Goal: Task Accomplishment & Management: Use online tool/utility

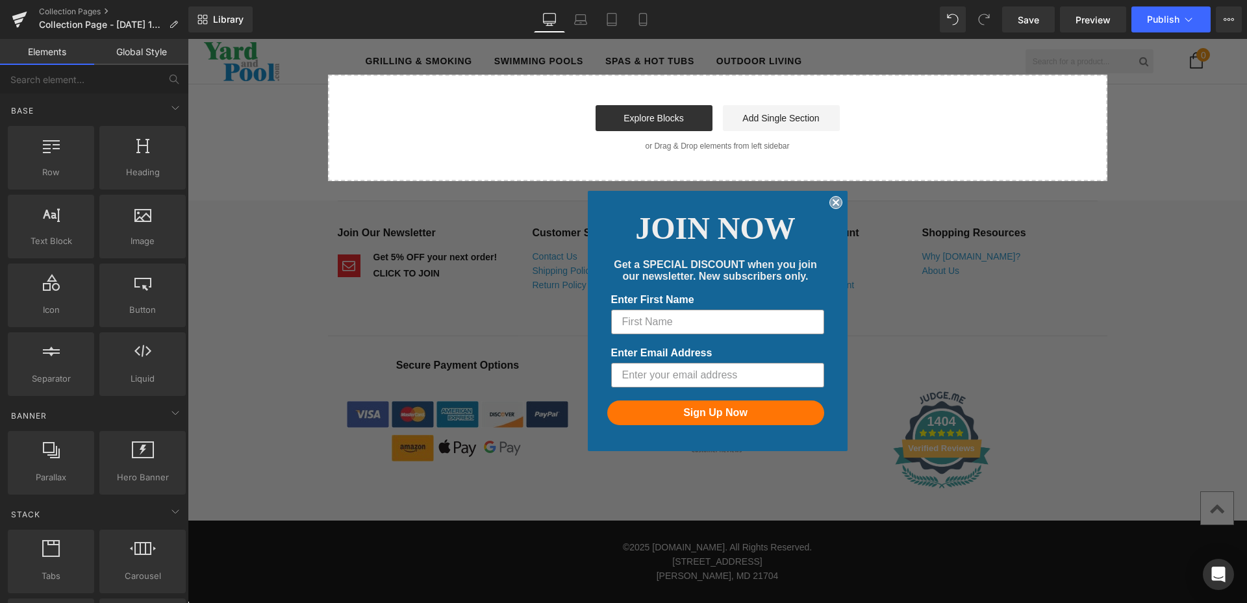
scroll to position [979, 0]
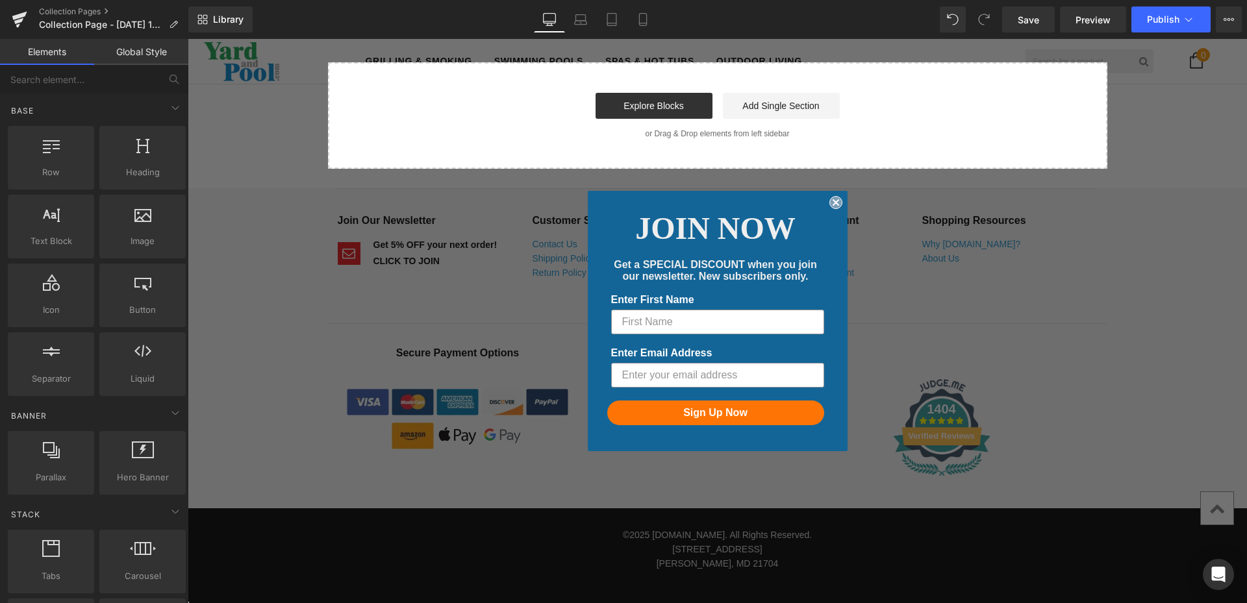
click at [833, 200] on icon "Close dialog" at bounding box center [835, 202] width 5 height 5
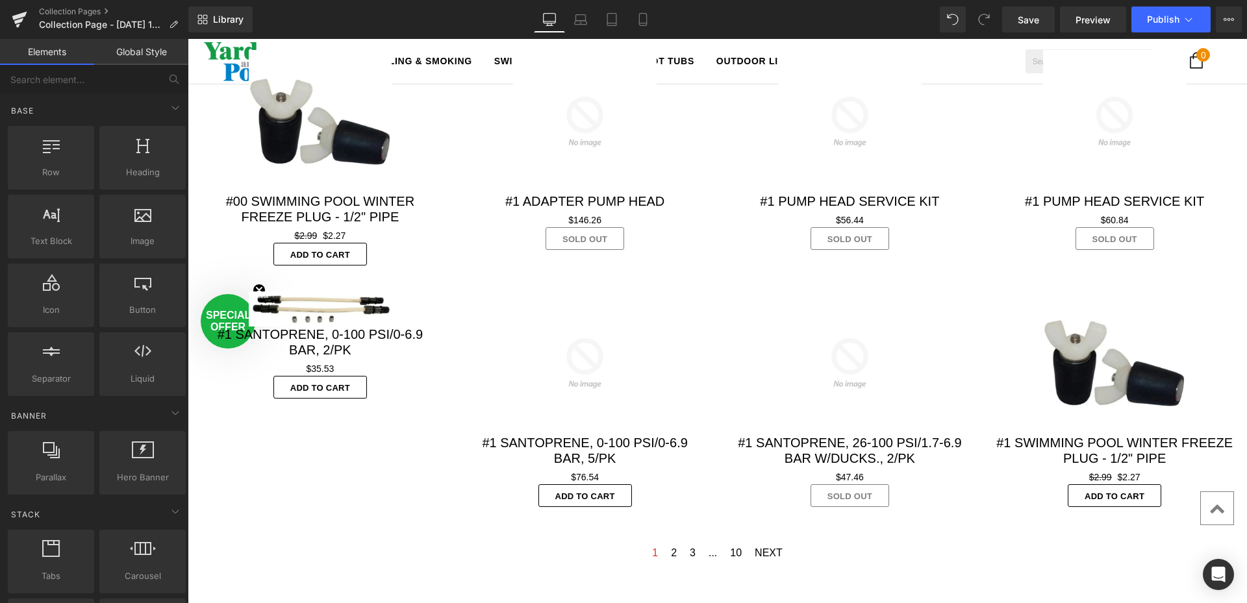
scroll to position [264, 0]
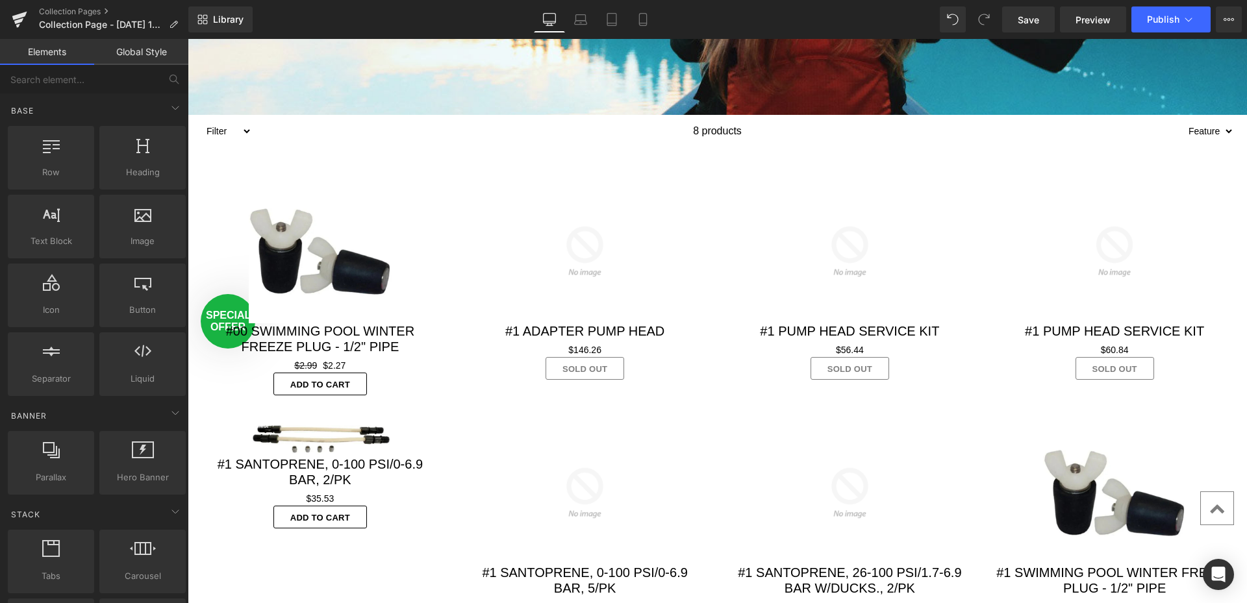
click at [323, 250] on div "Sale Off (P) Image" at bounding box center [320, 252] width 239 height 144
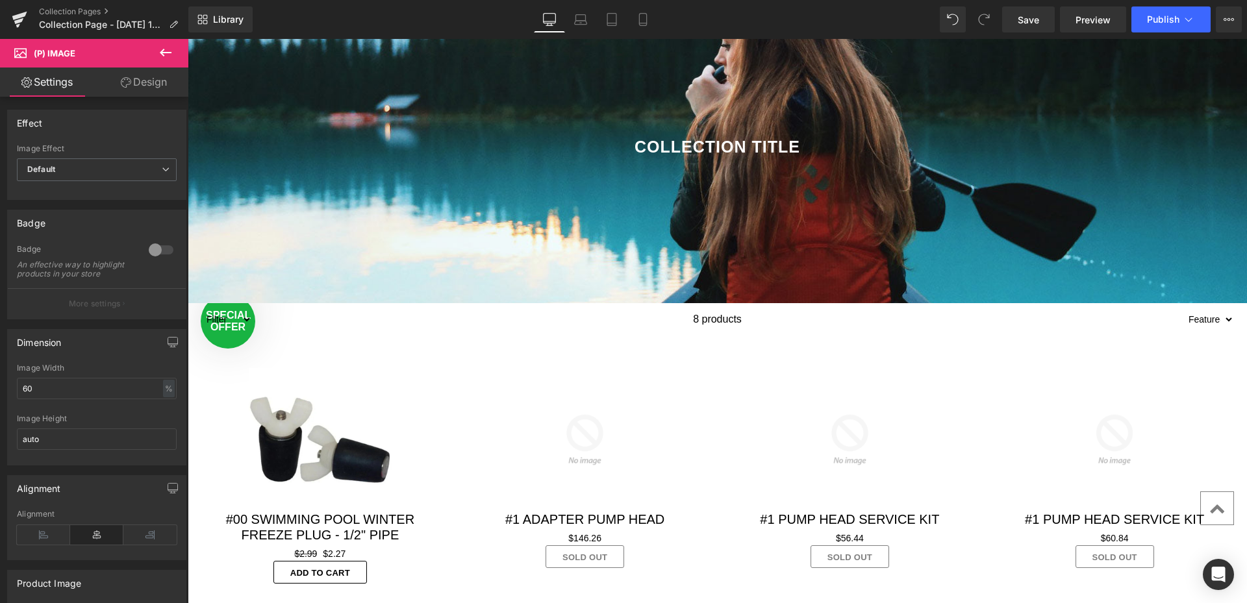
scroll to position [0, 0]
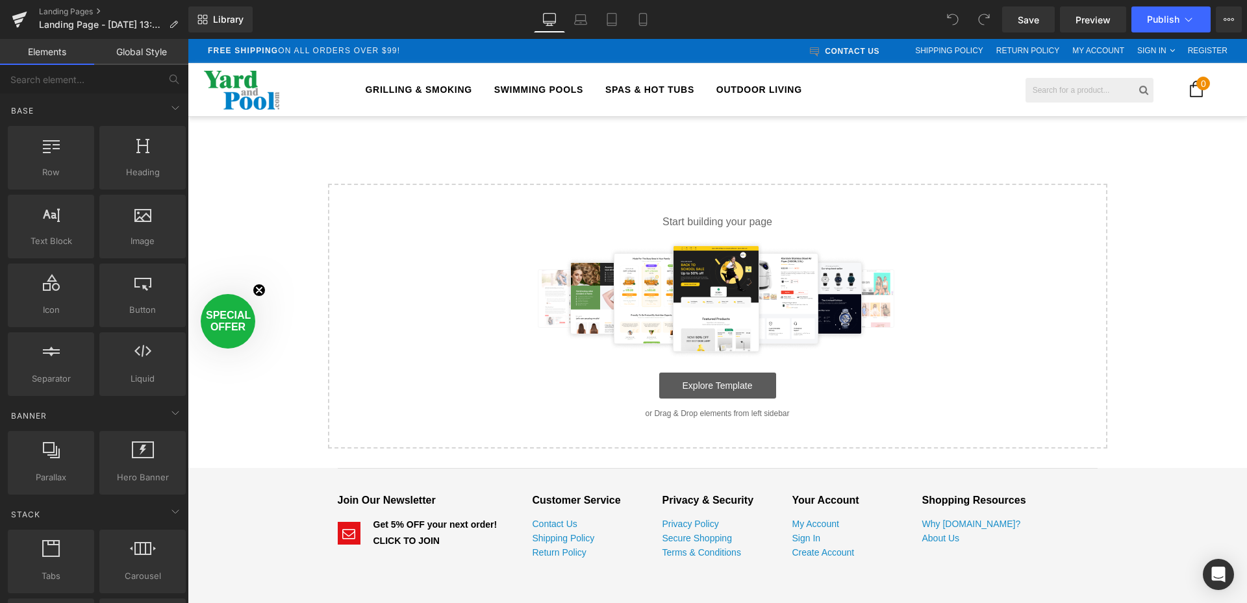
click at [701, 386] on link "Explore Template" at bounding box center [717, 386] width 117 height 26
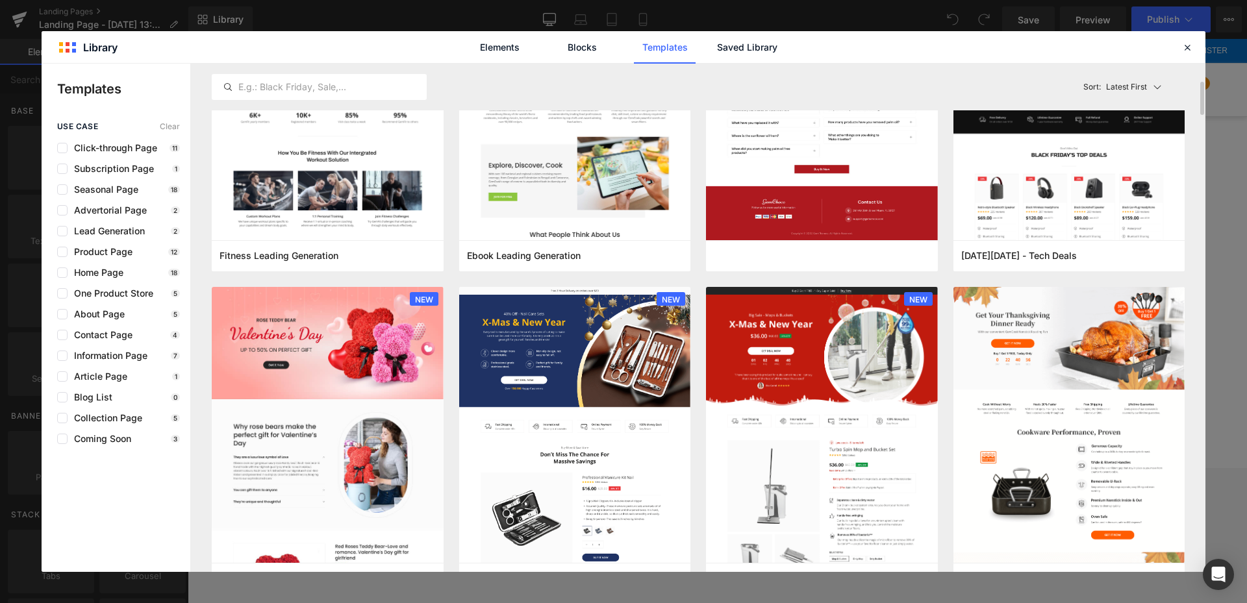
scroll to position [2208, 0]
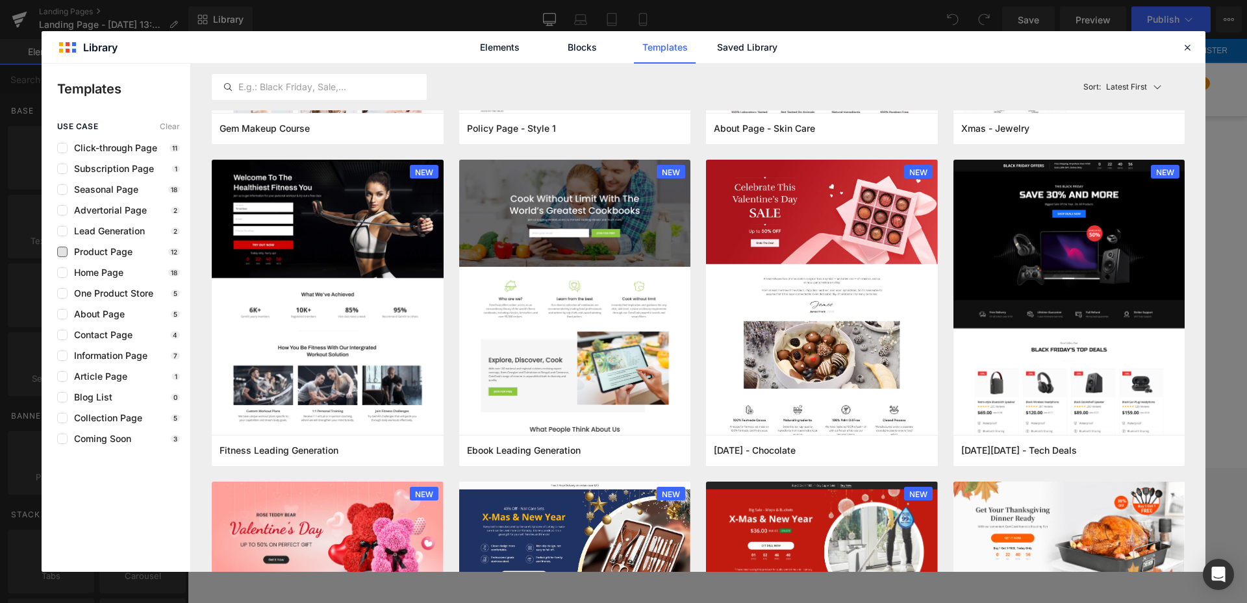
click at [126, 249] on span "Product Page" at bounding box center [100, 252] width 65 height 10
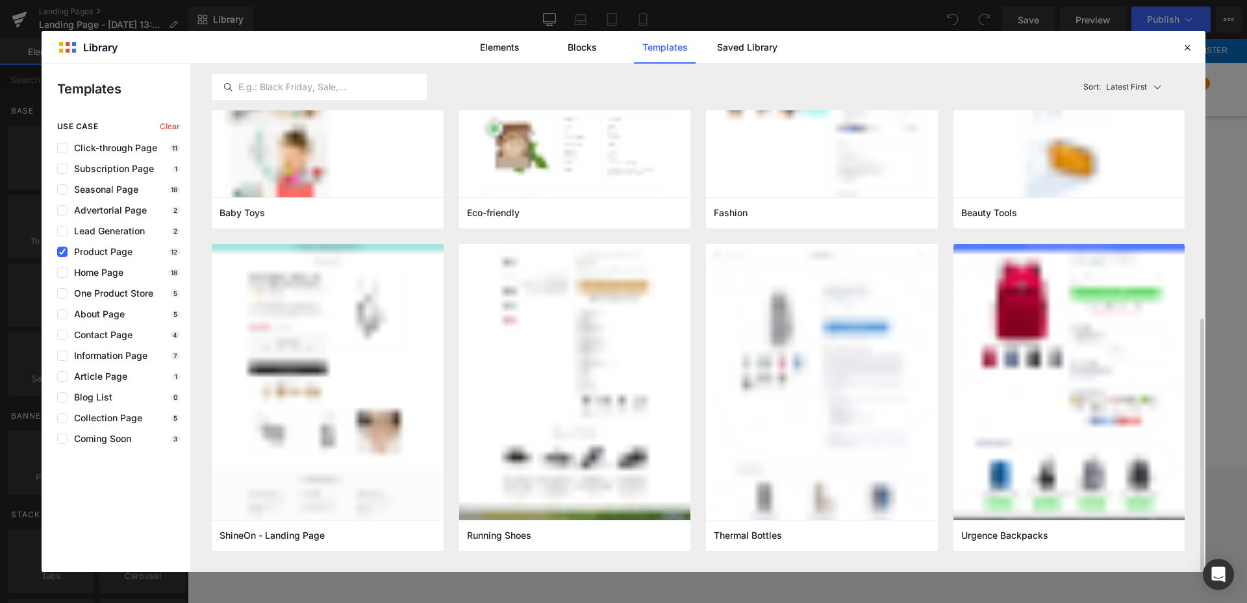
scroll to position [511, 0]
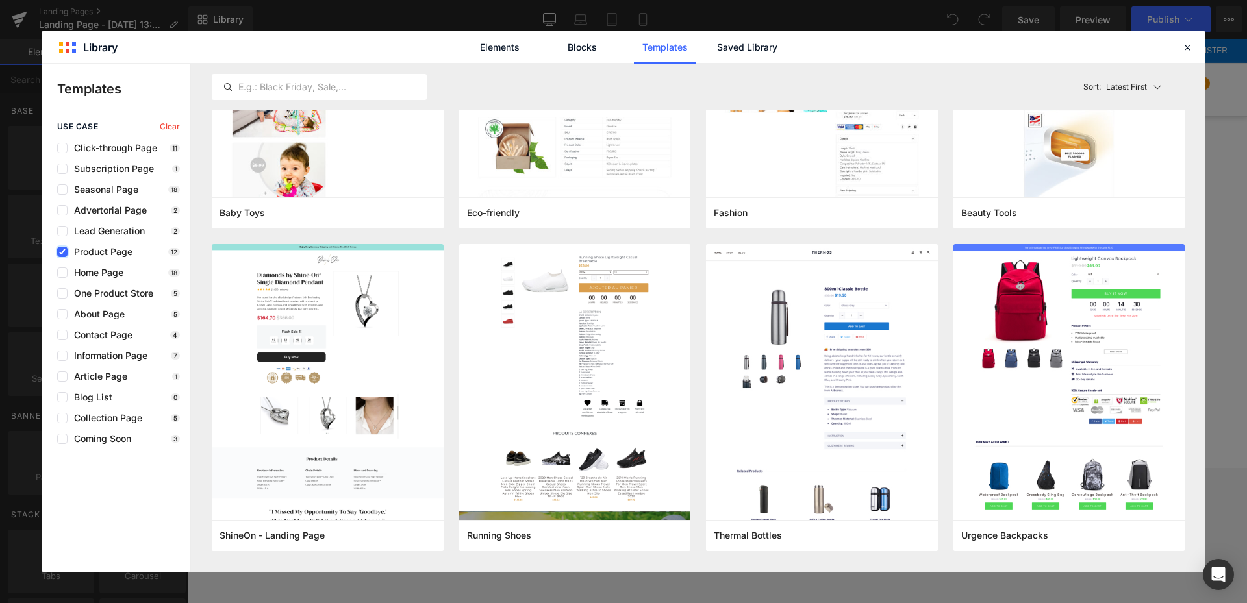
click at [60, 252] on icon at bounding box center [62, 252] width 6 height 0
click at [62, 252] on input "checkbox" at bounding box center [62, 252] width 0 height 0
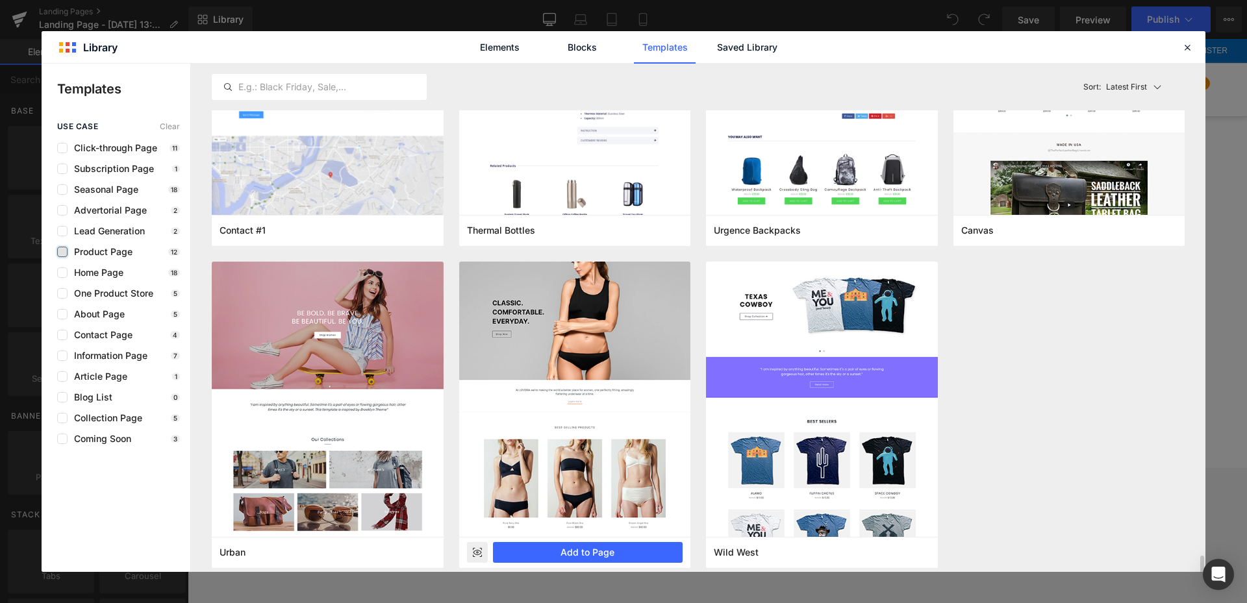
scroll to position [7282, 0]
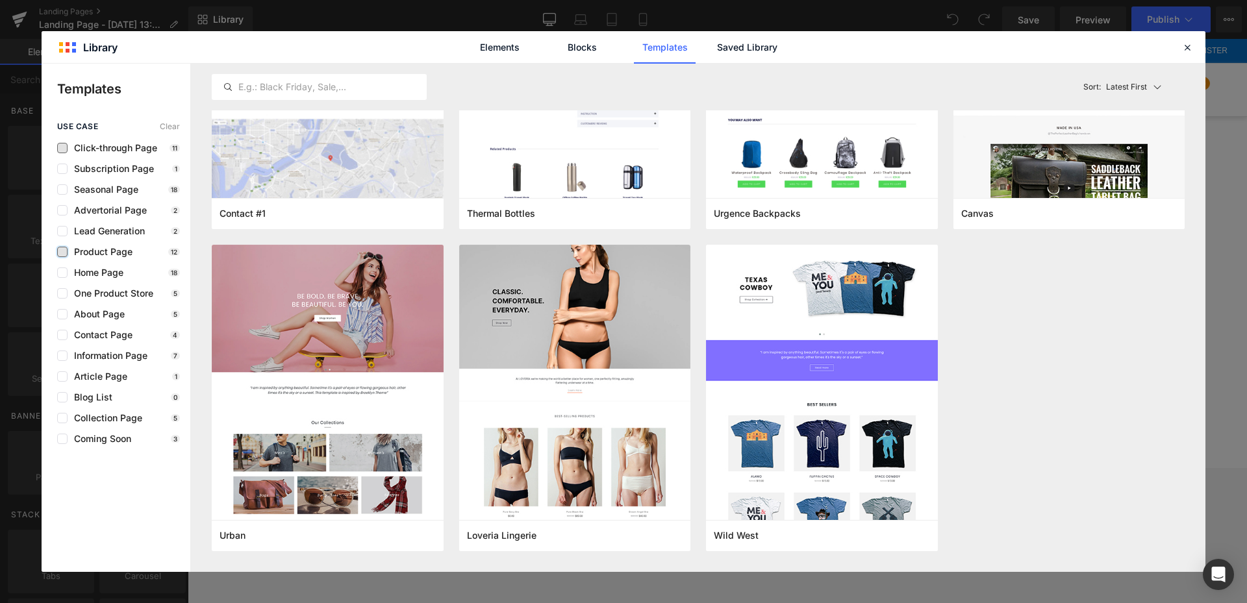
click at [107, 147] on span "Click-through Page" at bounding box center [113, 148] width 90 height 10
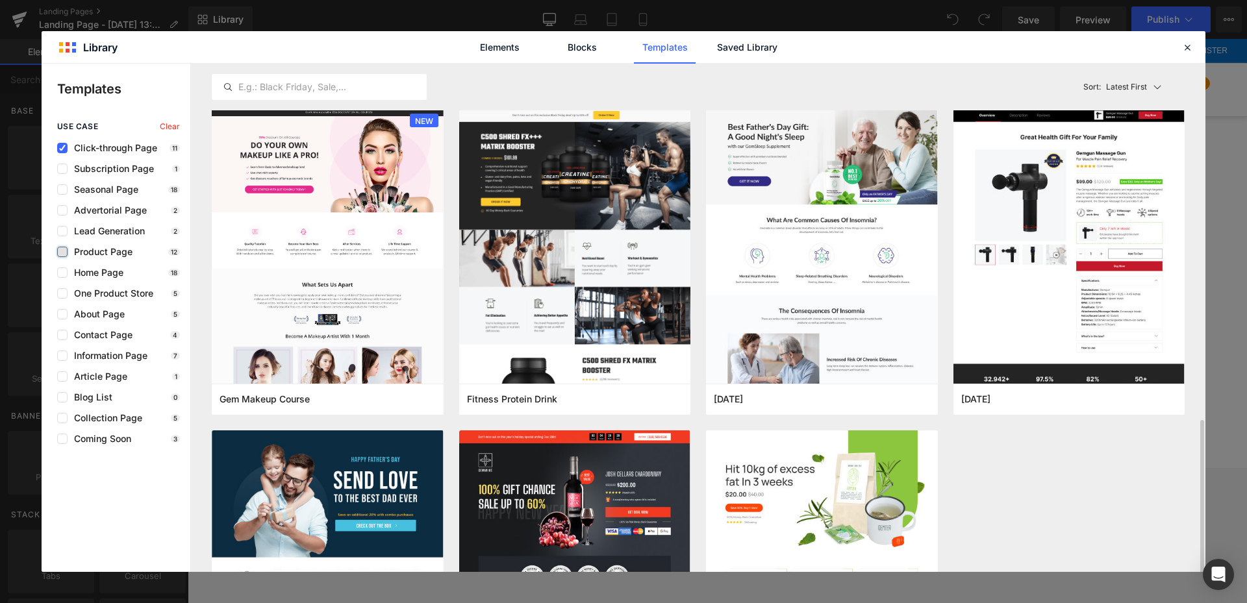
scroll to position [511, 0]
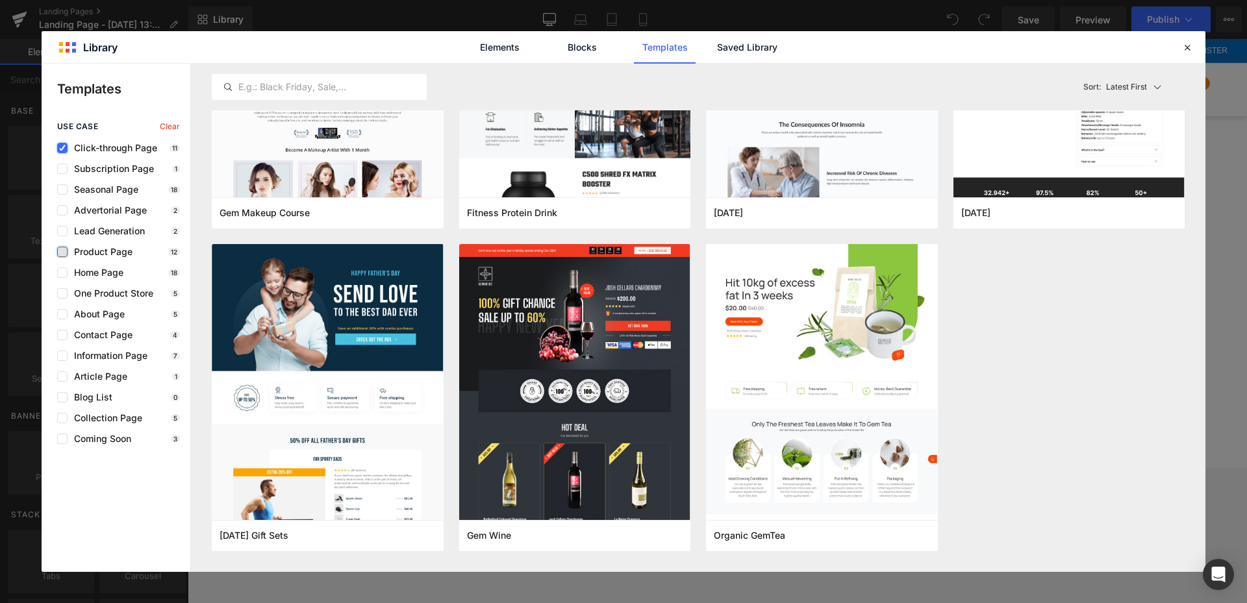
click at [58, 145] on label at bounding box center [62, 148] width 10 height 10
click at [62, 148] on input "checkbox" at bounding box center [62, 148] width 0 height 0
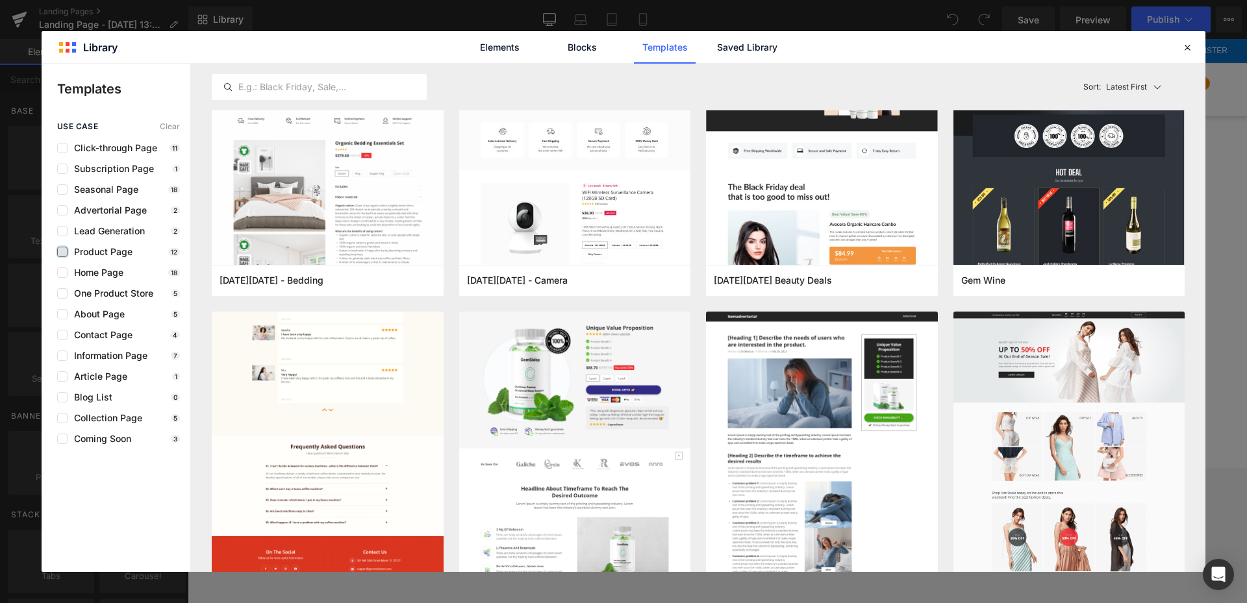
scroll to position [0, 0]
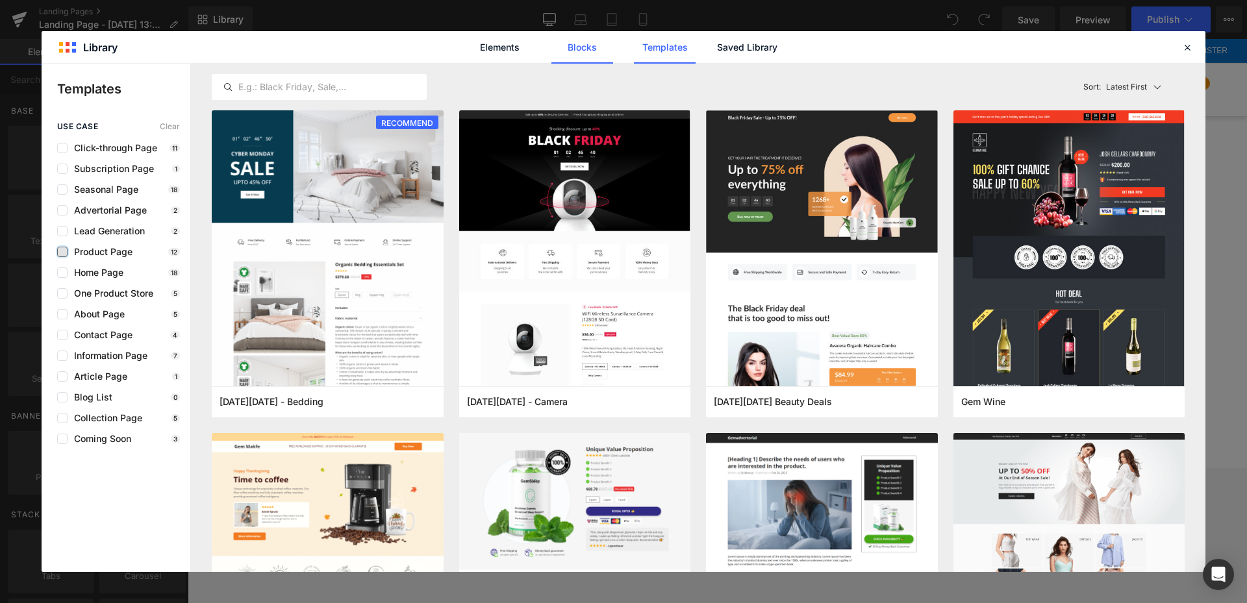
click at [575, 44] on link "Blocks" at bounding box center [582, 47] width 62 height 32
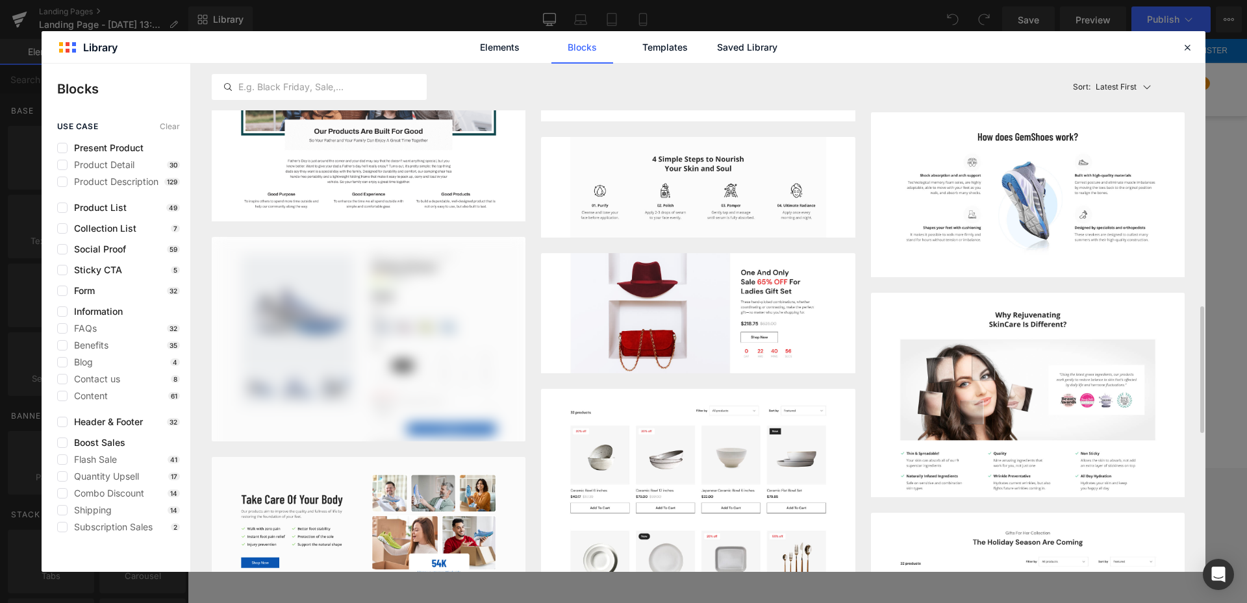
scroll to position [584, 0]
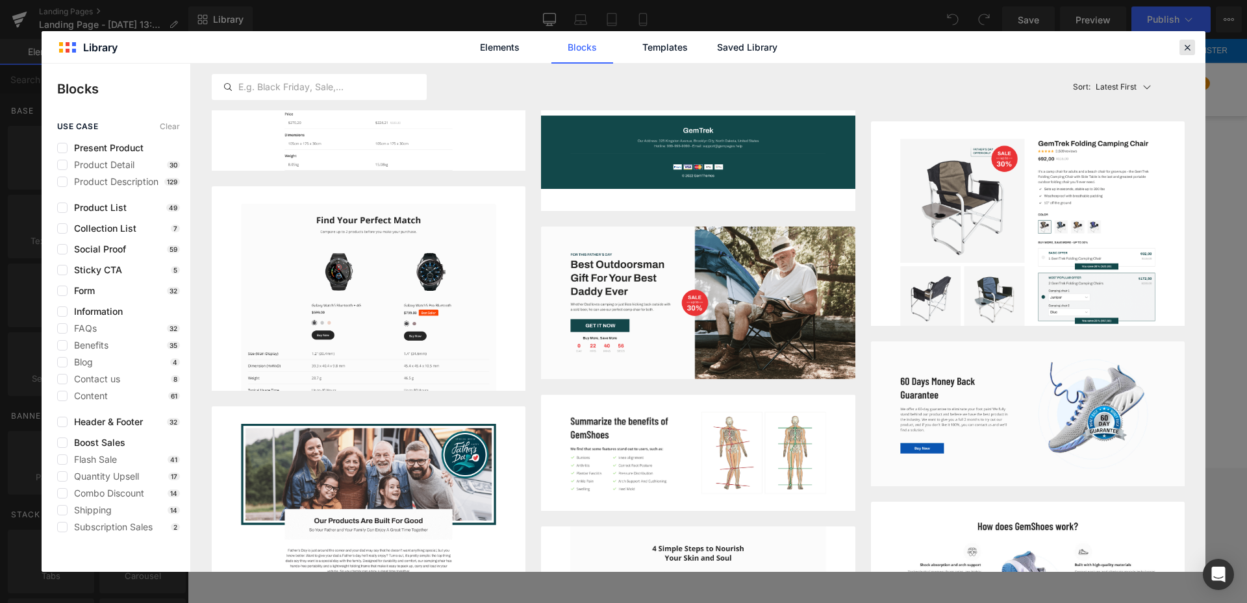
click at [1191, 47] on icon at bounding box center [1187, 48] width 12 height 12
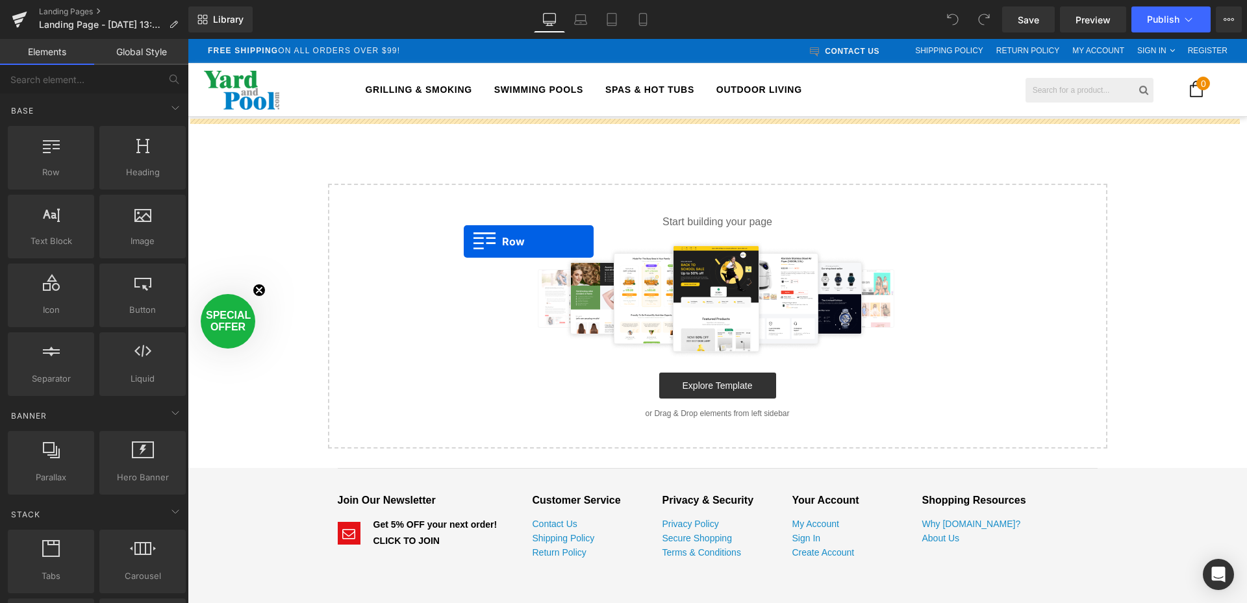
drag, startPoint x: 238, startPoint y: 191, endPoint x: 464, endPoint y: 242, distance: 231.0
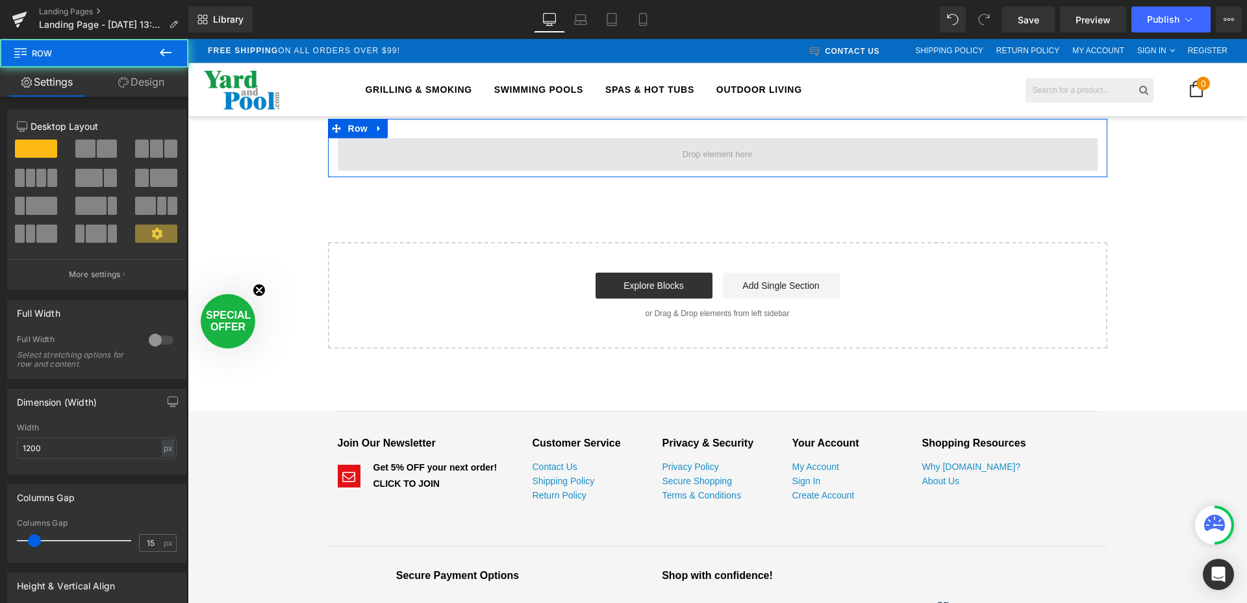
click at [1078, 142] on span at bounding box center [718, 154] width 760 height 32
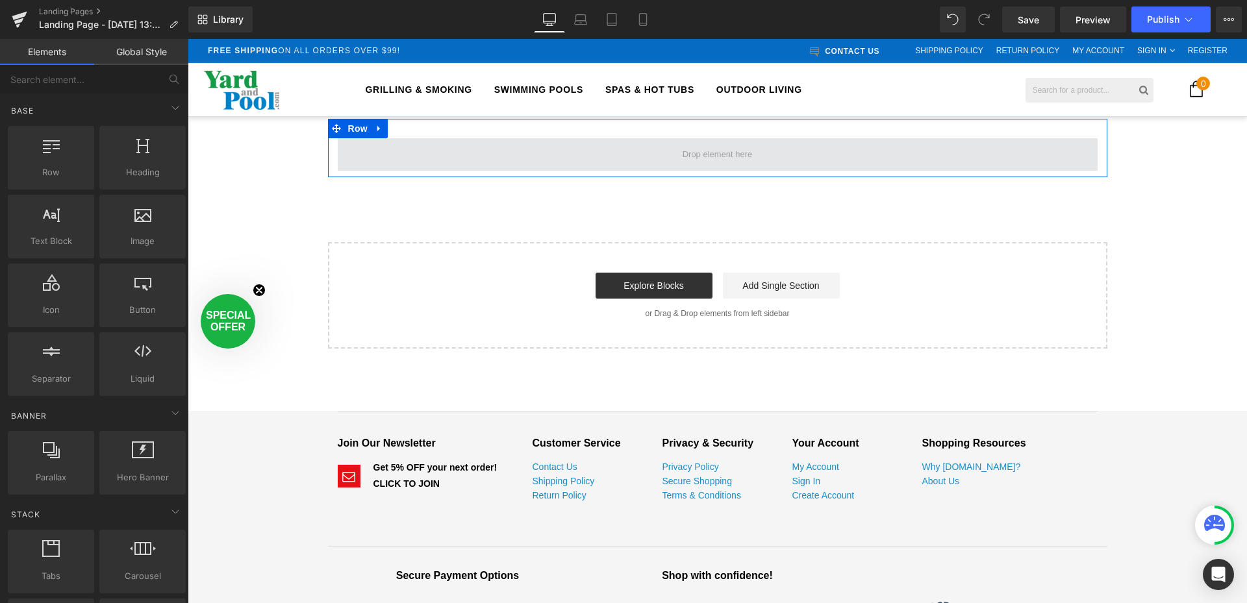
click at [710, 157] on span at bounding box center [717, 154] width 79 height 21
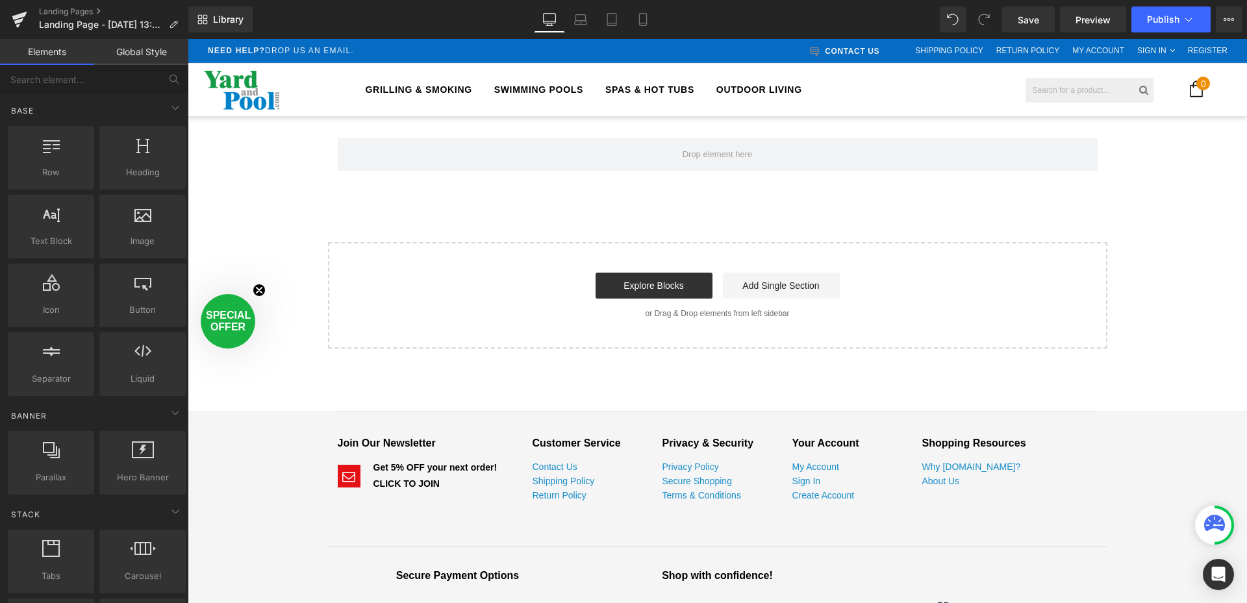
drag, startPoint x: 366, startPoint y: 130, endPoint x: 281, endPoint y: 195, distance: 107.4
click at [188, 153] on html "Menu Grilling & Smoking Swimming Pools Spas & Hot Tubs Outdoor Living Grilling …" at bounding box center [717, 432] width 1059 height 787
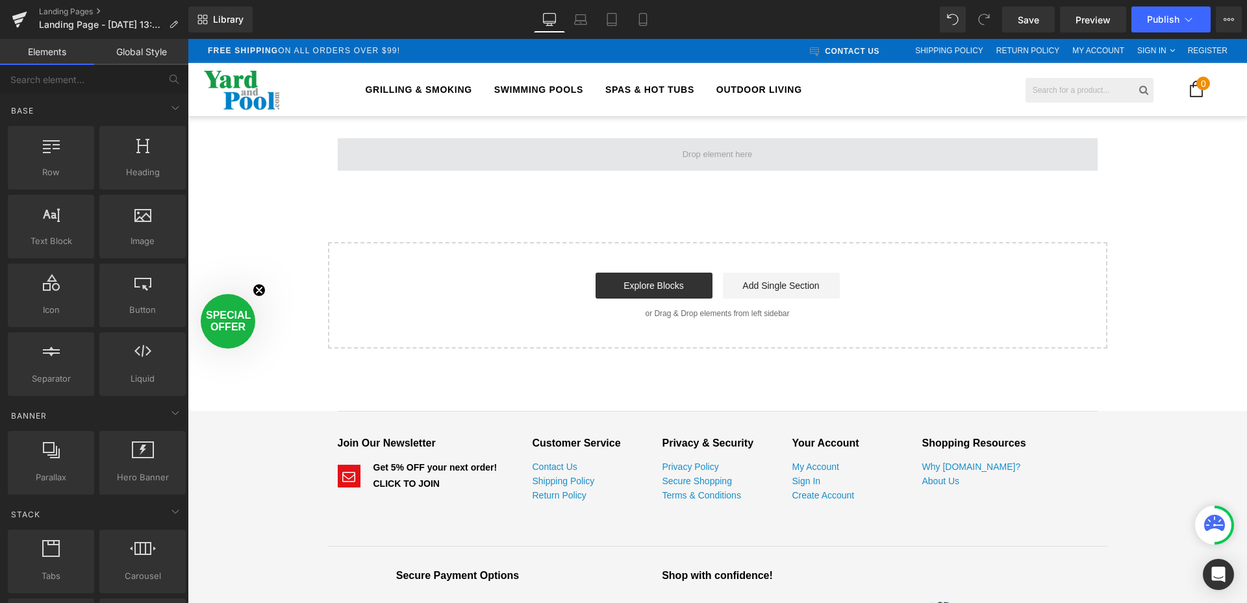
click at [673, 150] on span at bounding box center [718, 154] width 760 height 32
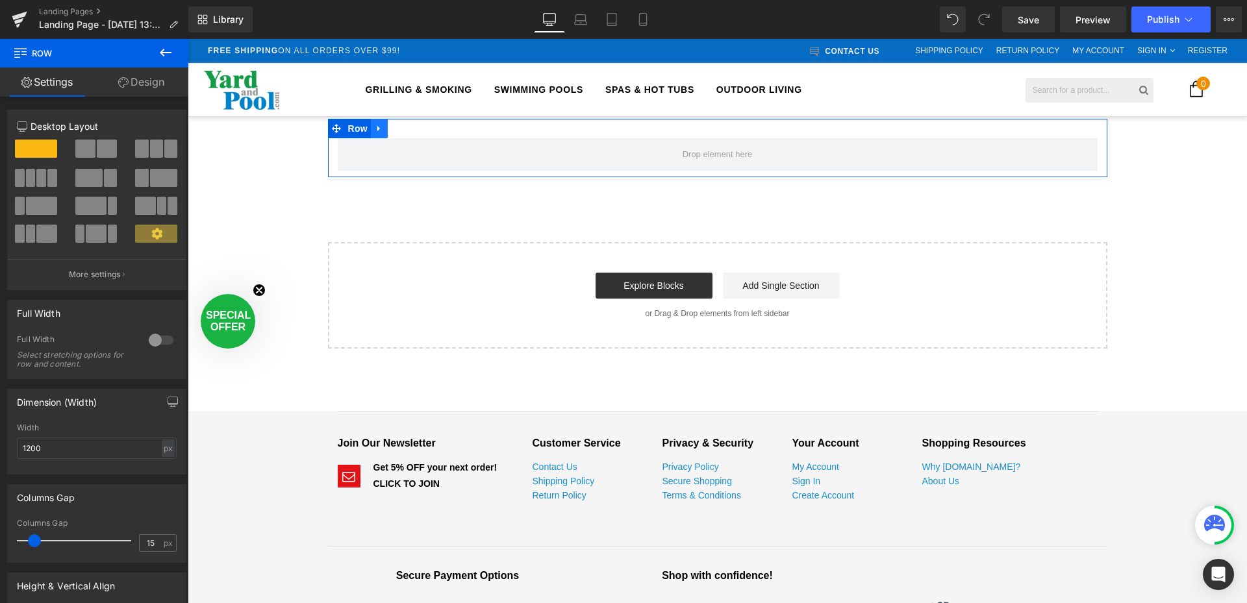
click at [377, 129] on icon at bounding box center [378, 129] width 3 height 6
click at [408, 129] on icon at bounding box center [412, 129] width 9 height 10
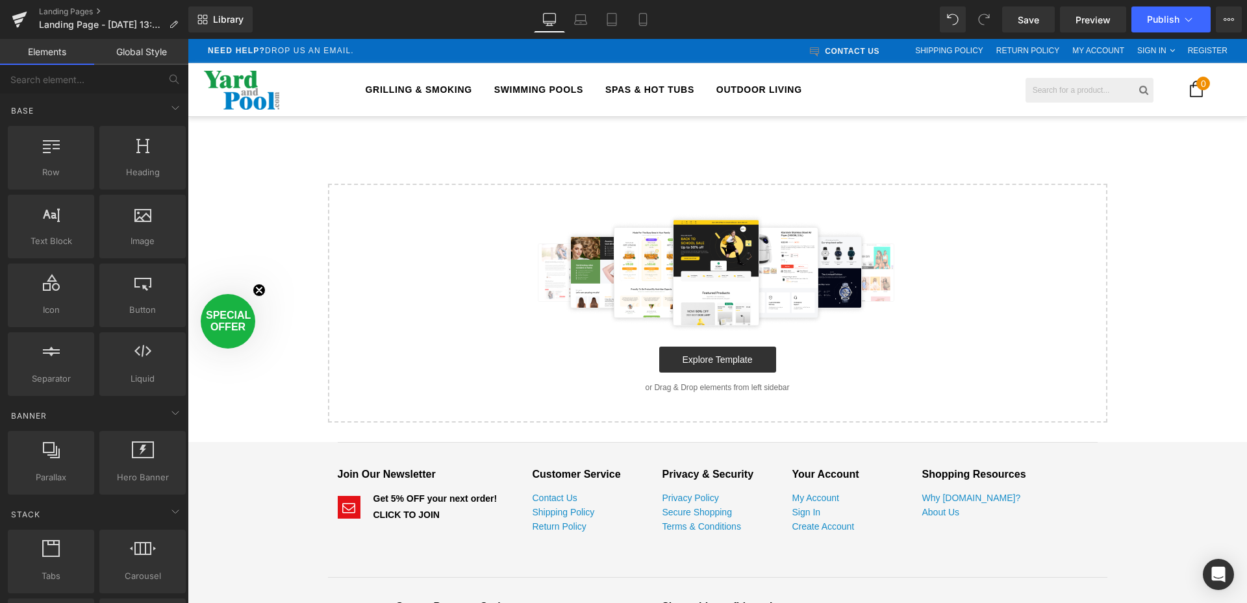
click at [258, 292] on div "Select your layout" at bounding box center [717, 271] width 1059 height 304
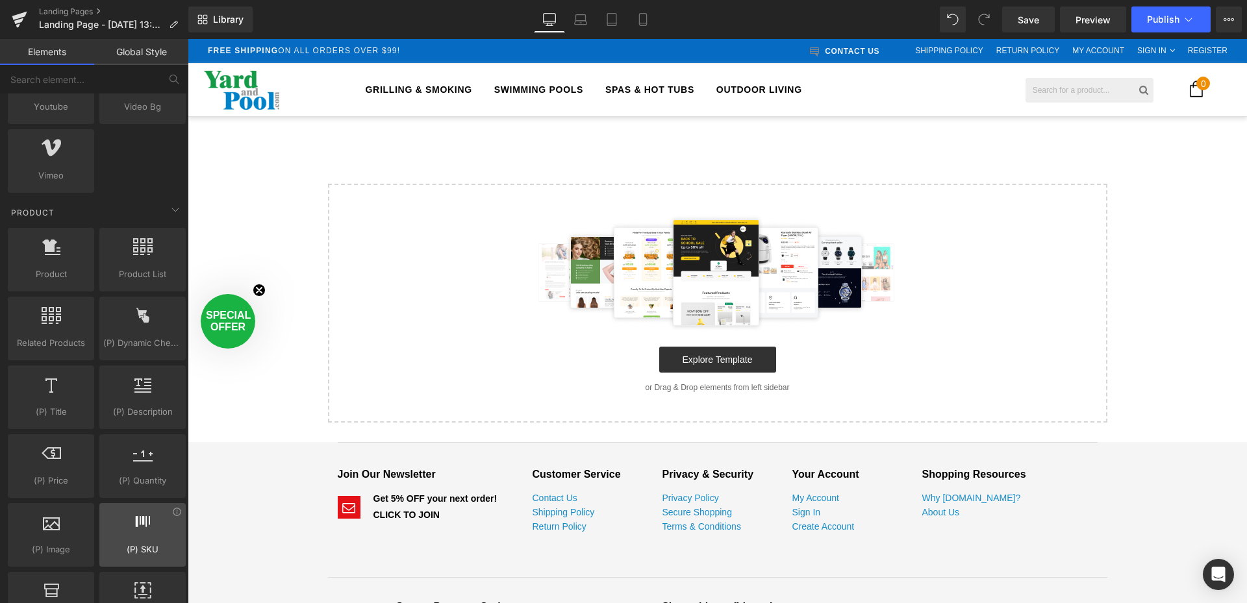
scroll to position [930, 0]
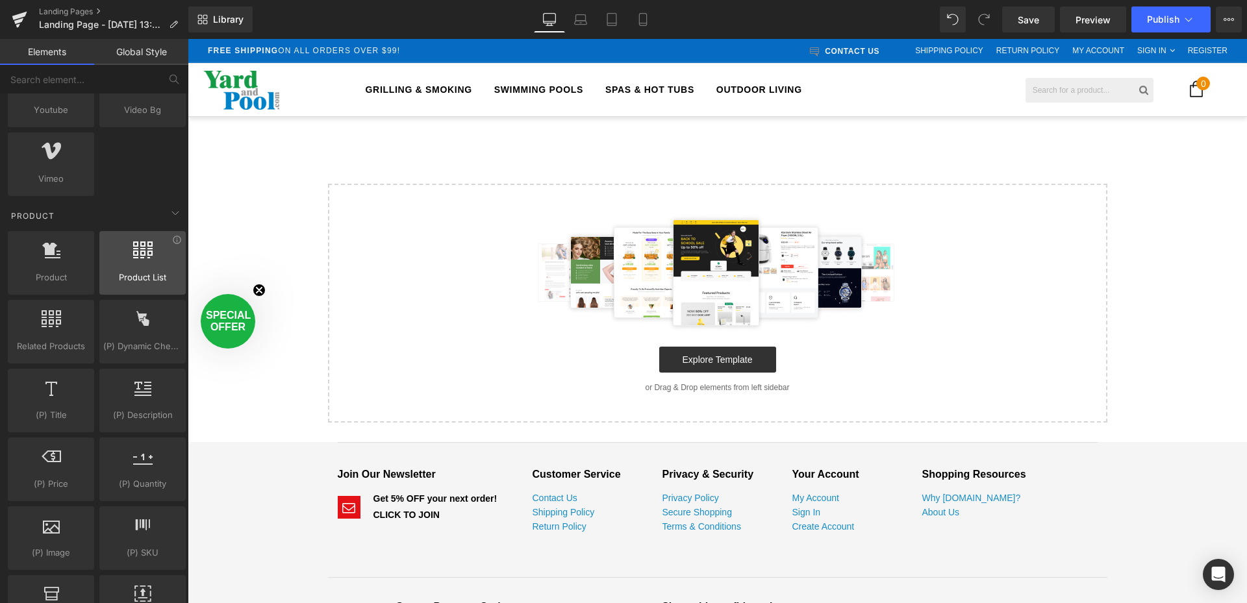
click at [121, 262] on div at bounding box center [142, 256] width 79 height 29
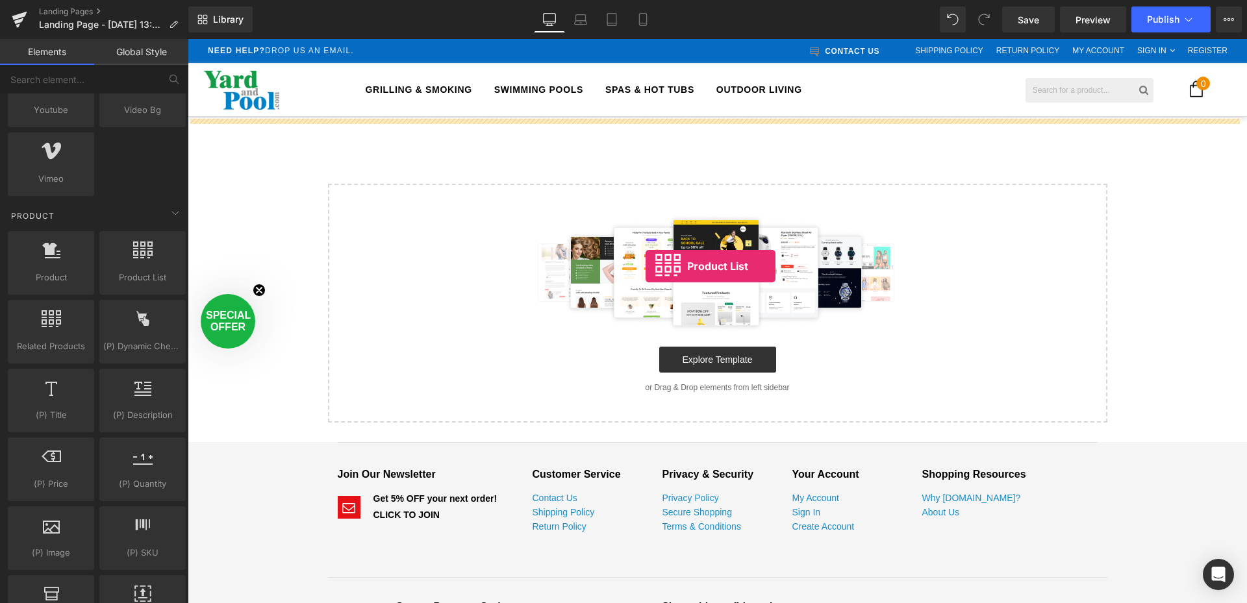
drag, startPoint x: 320, startPoint y: 304, endPoint x: 646, endPoint y: 266, distance: 328.2
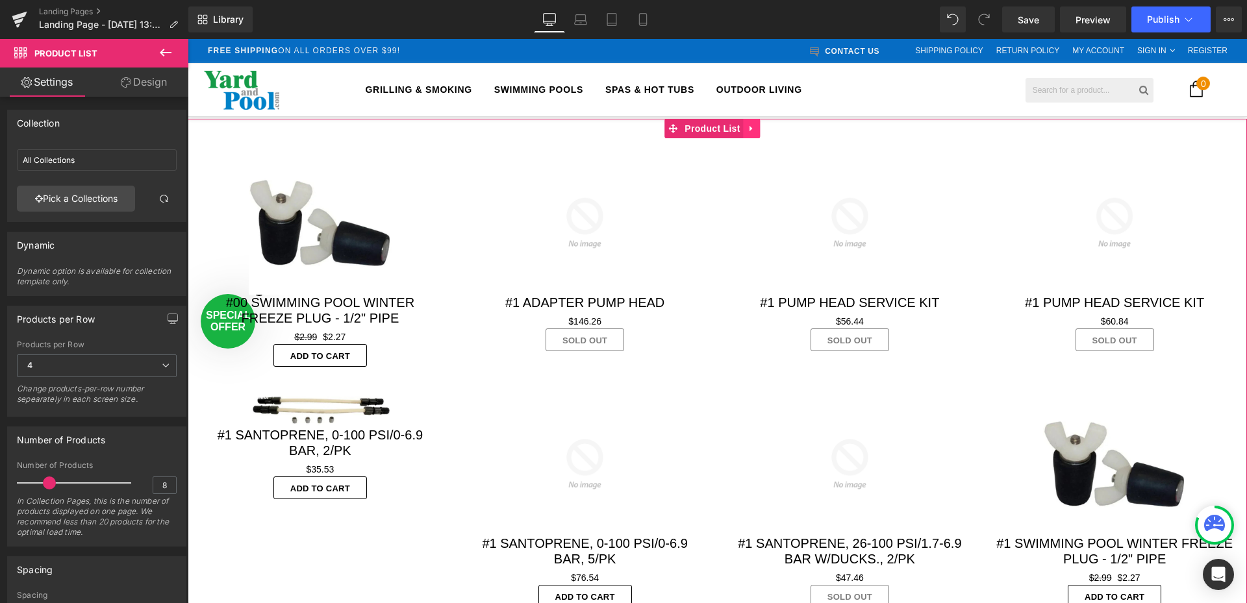
click at [755, 128] on icon at bounding box center [751, 129] width 9 height 10
click at [763, 130] on icon at bounding box center [760, 128] width 9 height 9
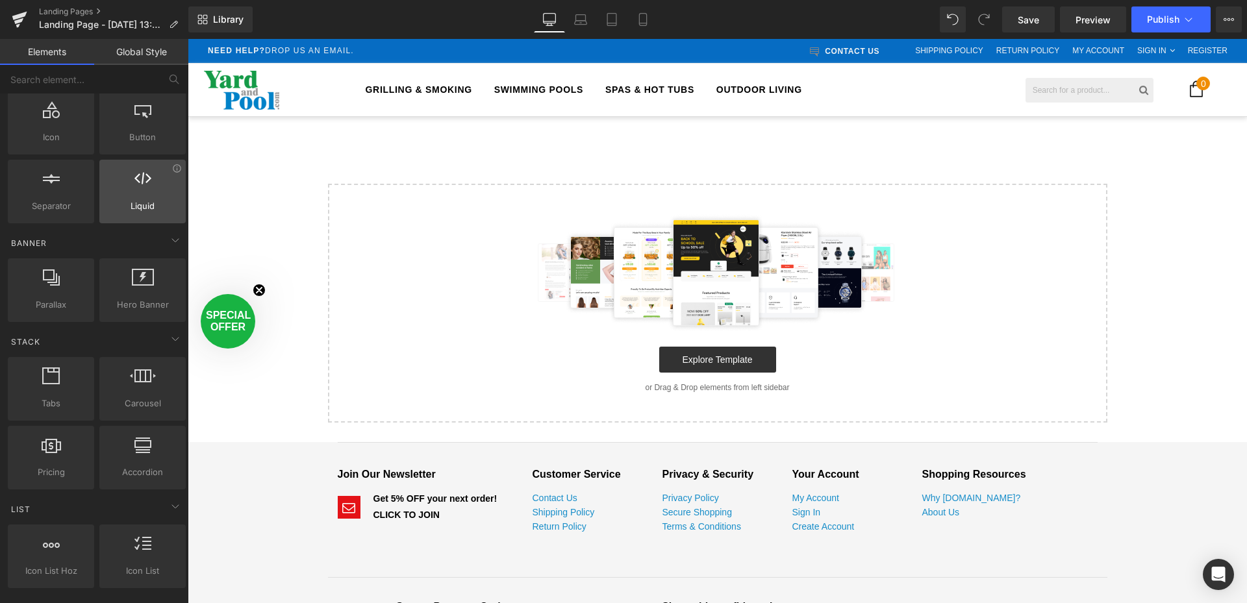
scroll to position [0, 0]
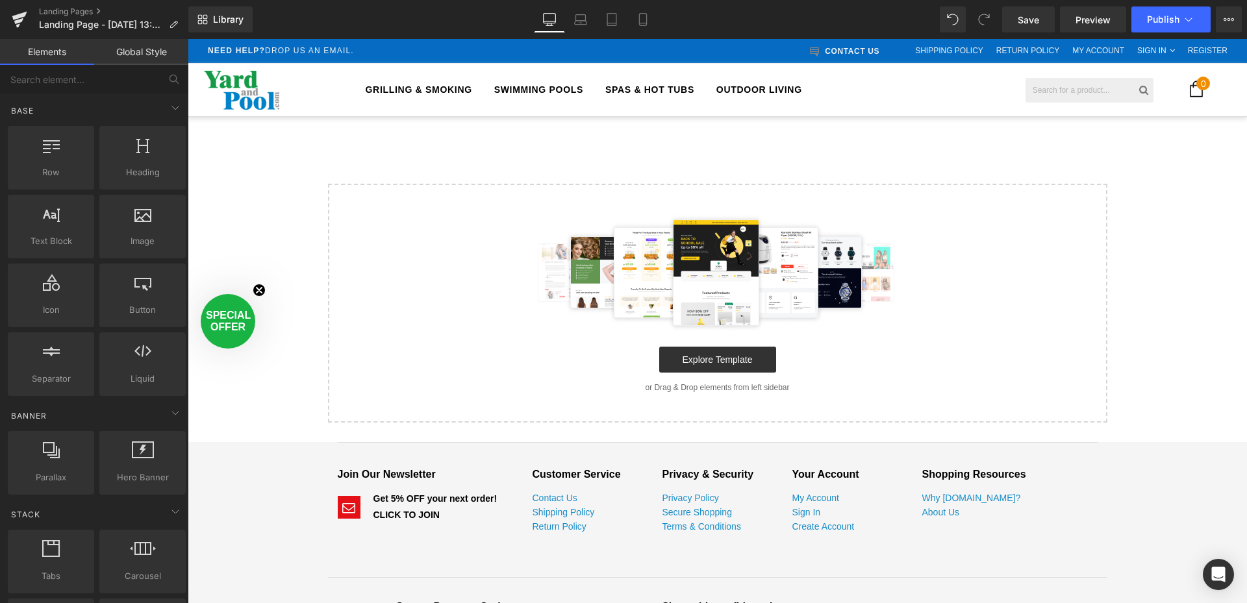
click at [149, 58] on link "Global Style" at bounding box center [141, 52] width 94 height 26
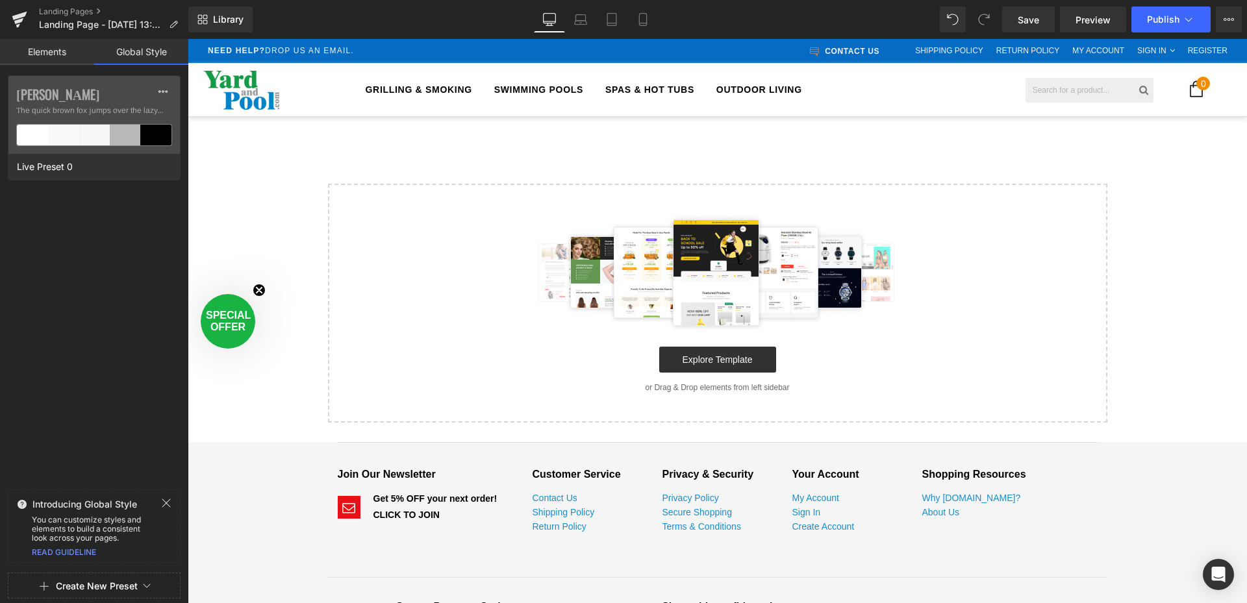
click at [68, 55] on link "Elements" at bounding box center [47, 52] width 94 height 26
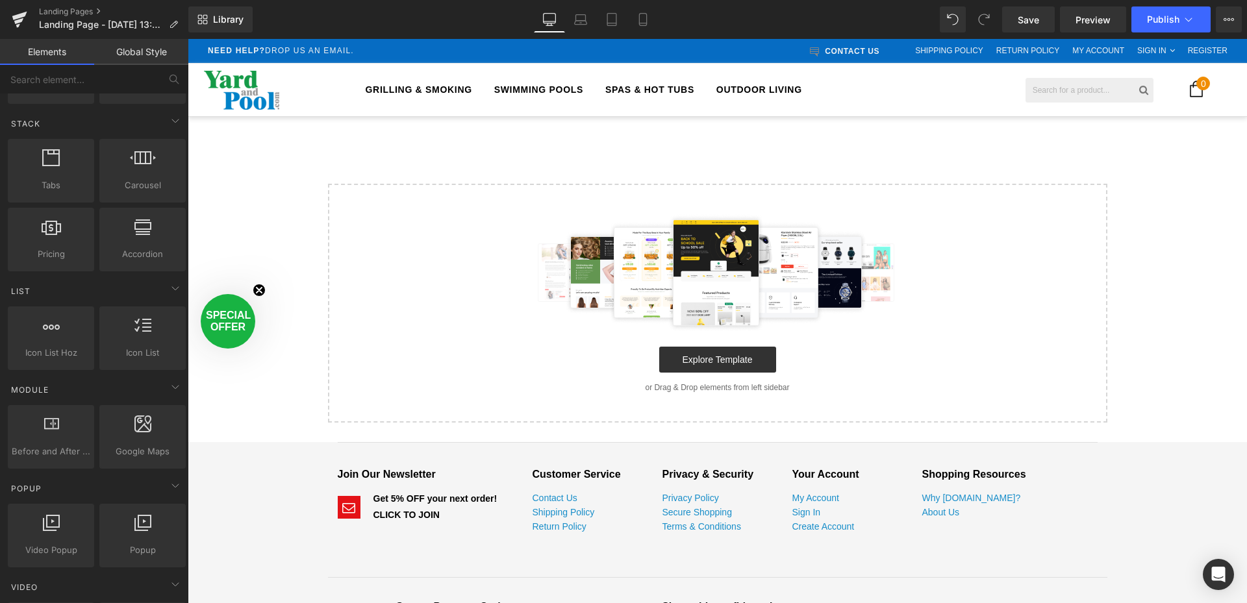
scroll to position [390, 0]
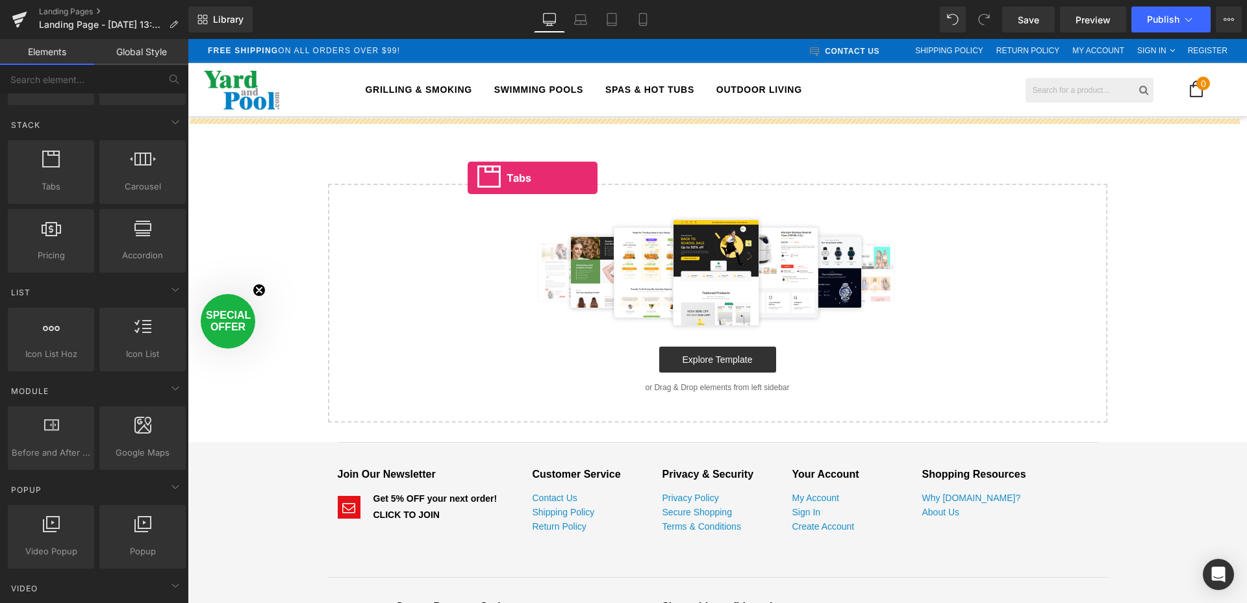
drag, startPoint x: 239, startPoint y: 218, endPoint x: 468, endPoint y: 178, distance: 232.0
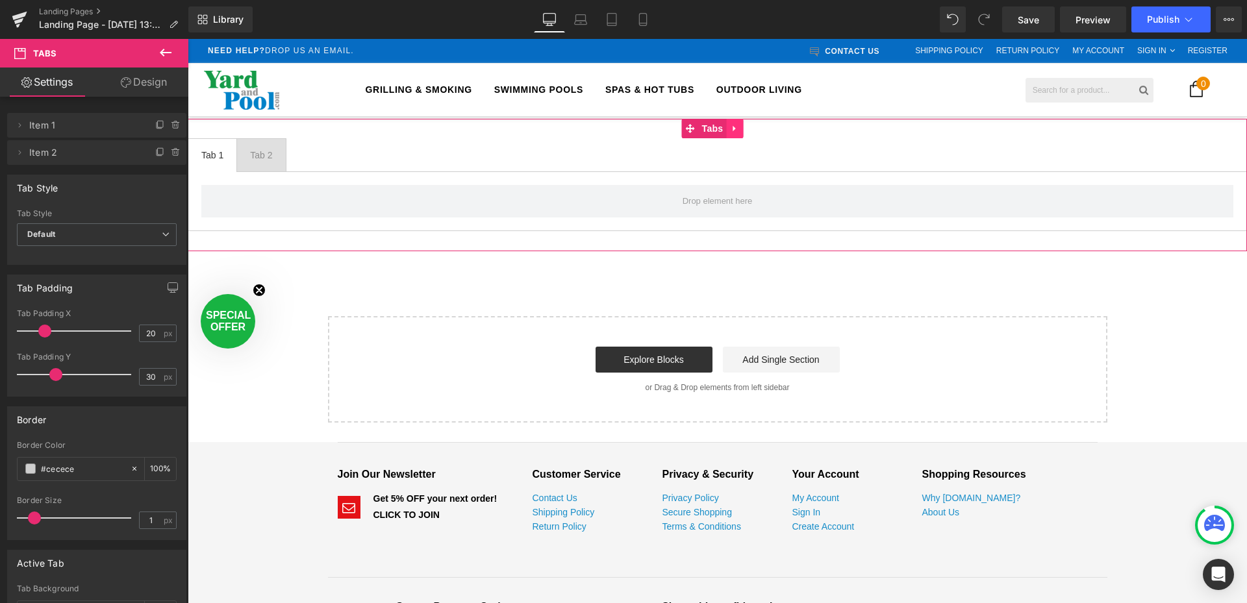
click at [734, 129] on icon at bounding box center [734, 129] width 3 height 6
click at [744, 131] on icon at bounding box center [742, 128] width 9 height 9
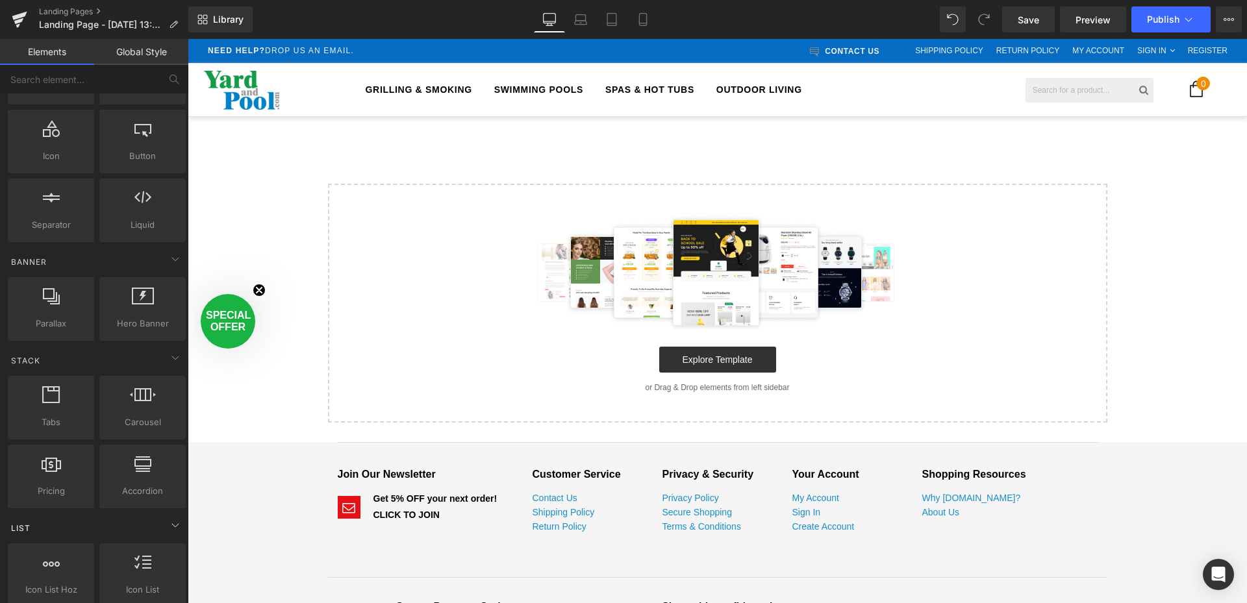
scroll to position [0, 0]
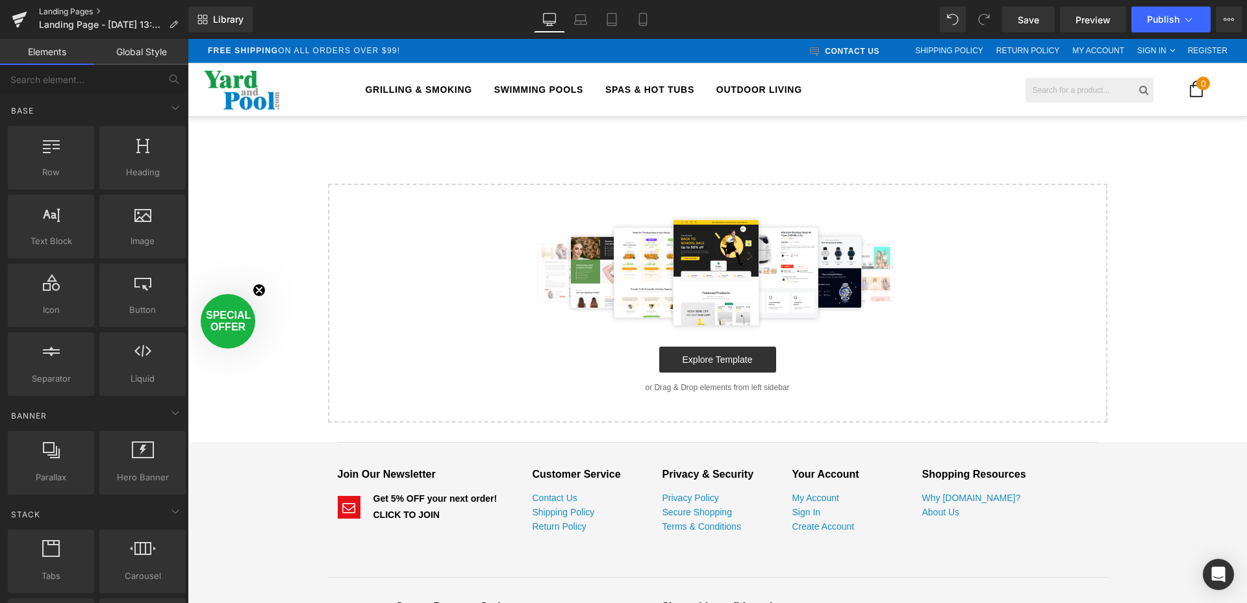
click at [90, 10] on link "Landing Pages" at bounding box center [113, 11] width 149 height 10
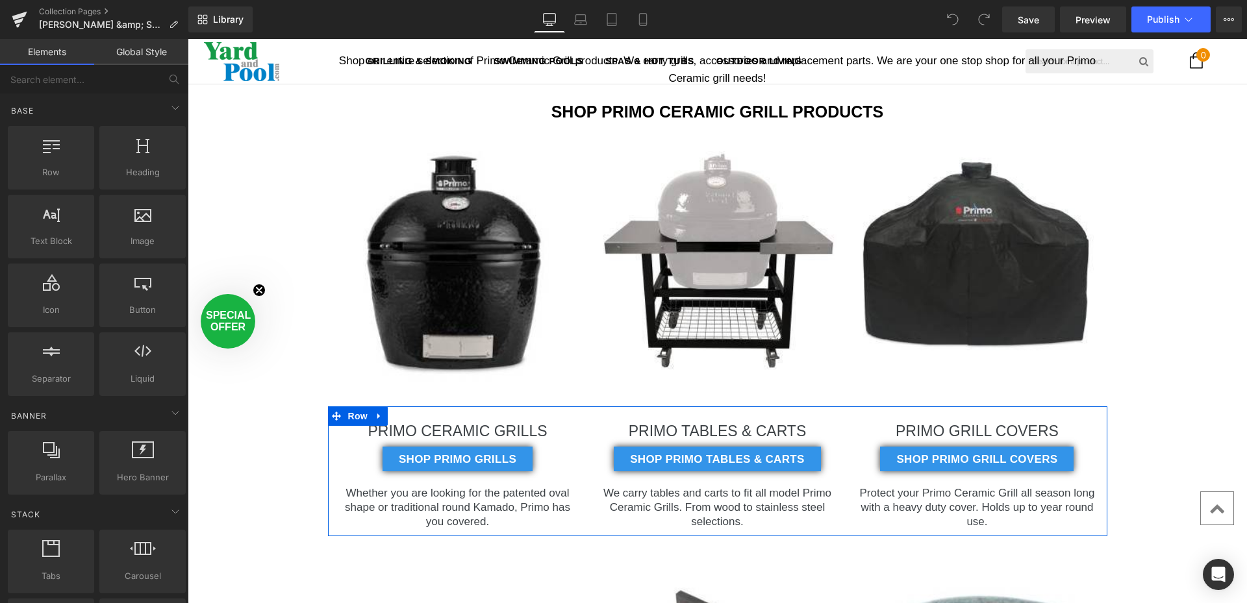
scroll to position [520, 0]
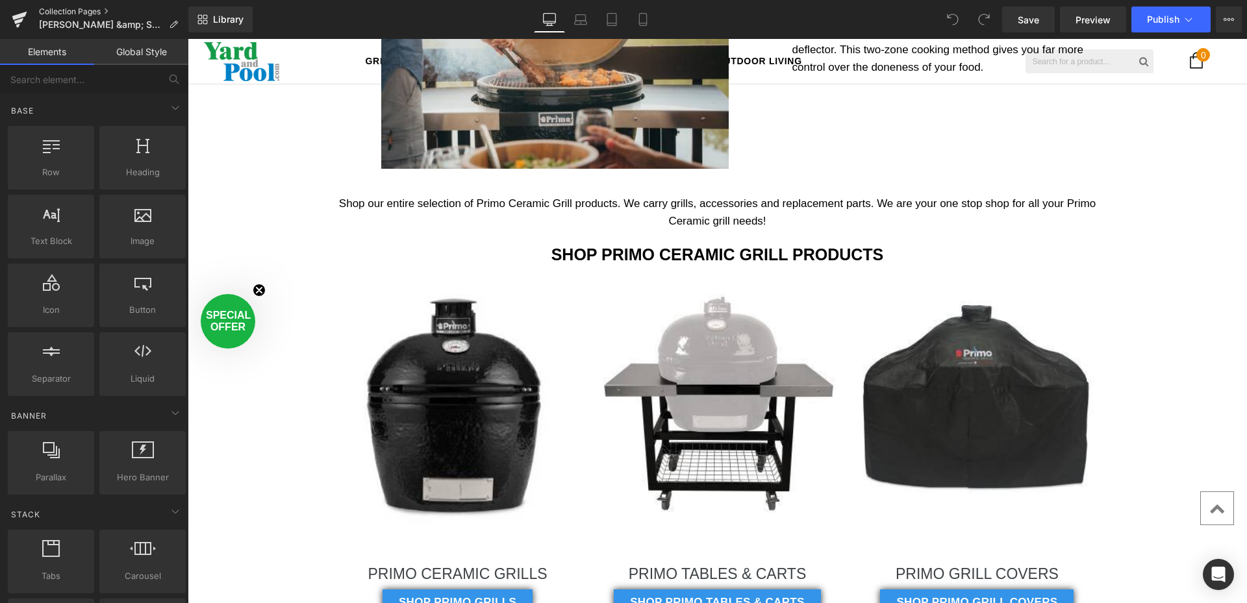
drag, startPoint x: 70, startPoint y: 7, endPoint x: 344, endPoint y: 121, distance: 296.7
click at [70, 7] on link "Collection Pages" at bounding box center [113, 11] width 149 height 10
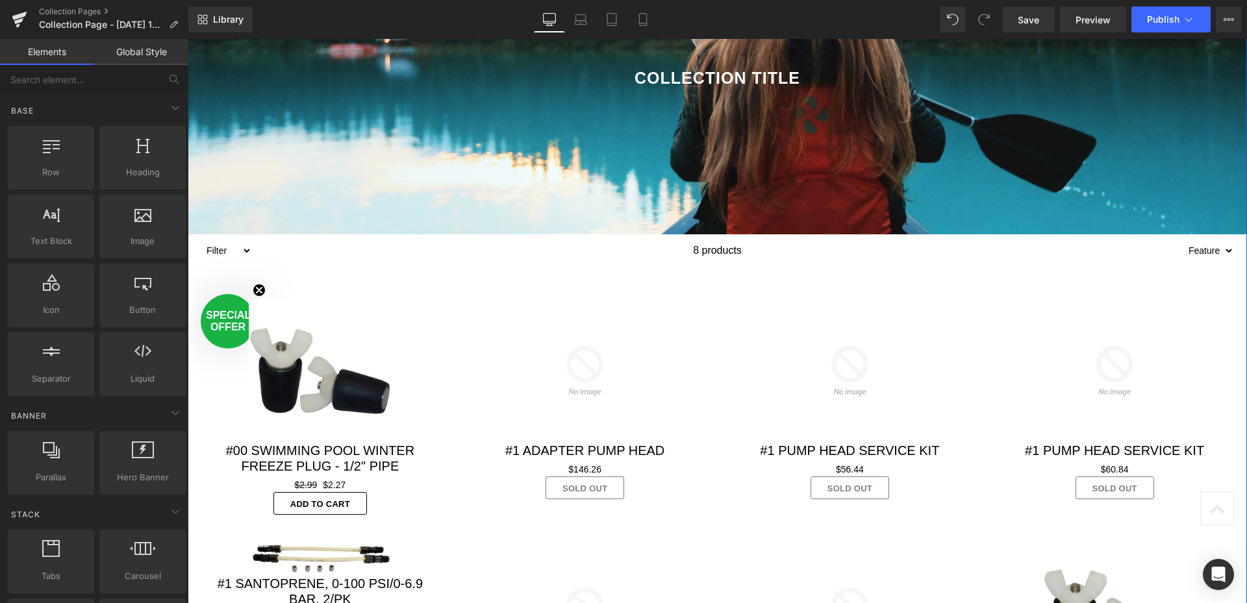
scroll to position [260, 0]
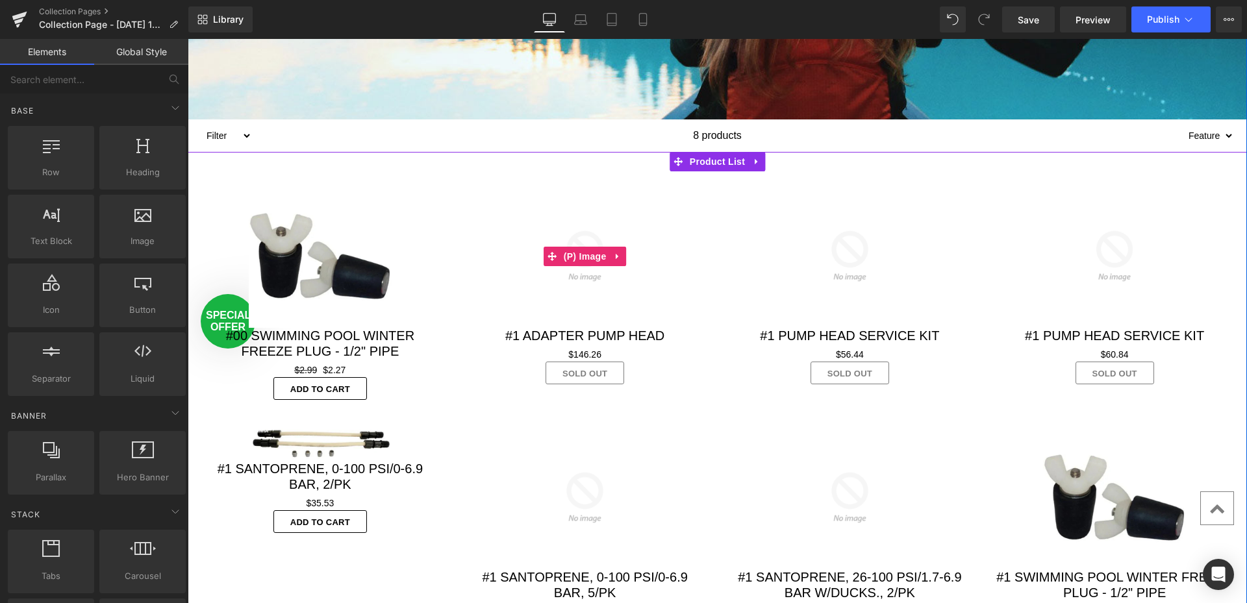
click at [466, 190] on div "Sale Off" at bounding box center [585, 256] width 239 height 144
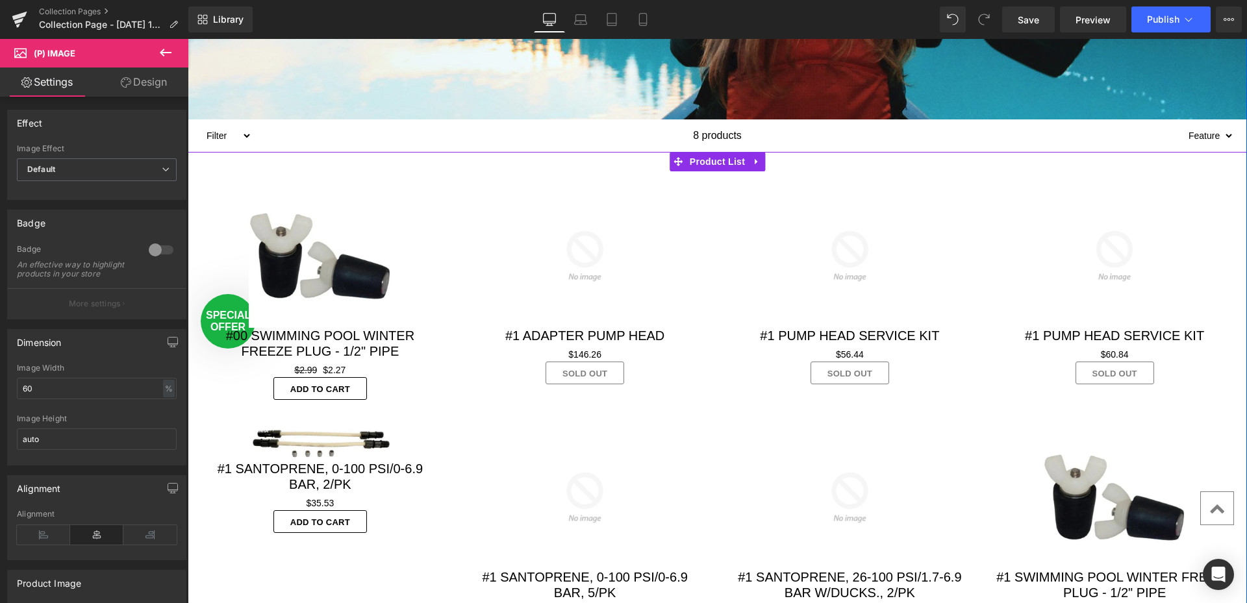
click at [731, 295] on div "Sale Off" at bounding box center [850, 256] width 239 height 144
click at [713, 160] on span "Product List" at bounding box center [717, 161] width 62 height 19
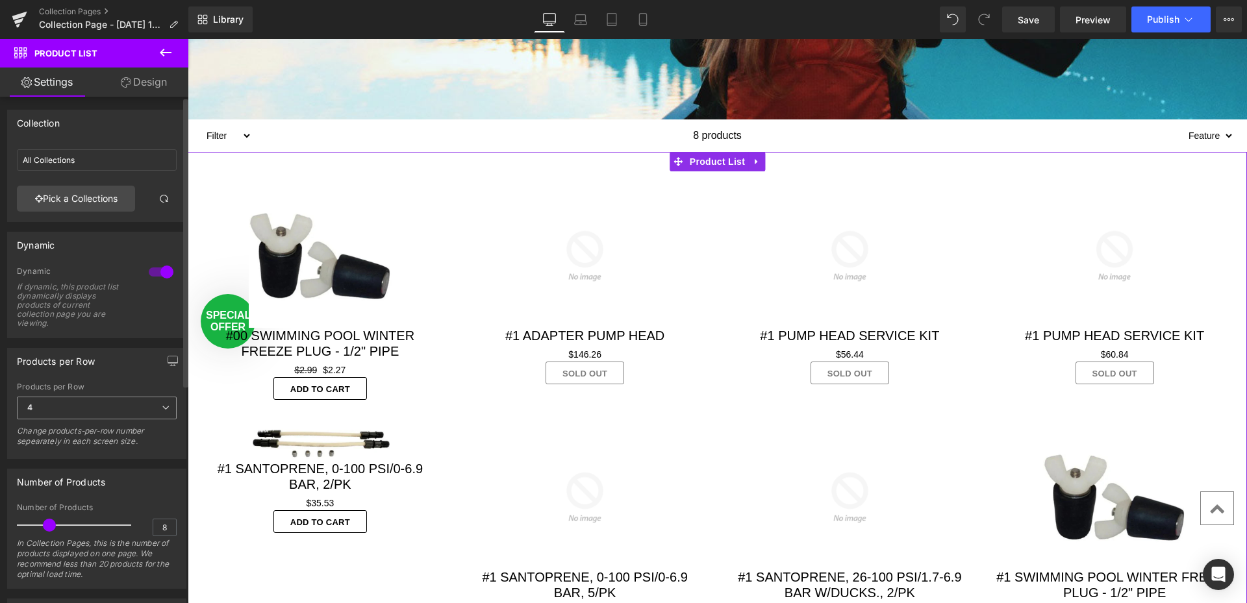
click at [162, 407] on icon at bounding box center [166, 408] width 8 height 8
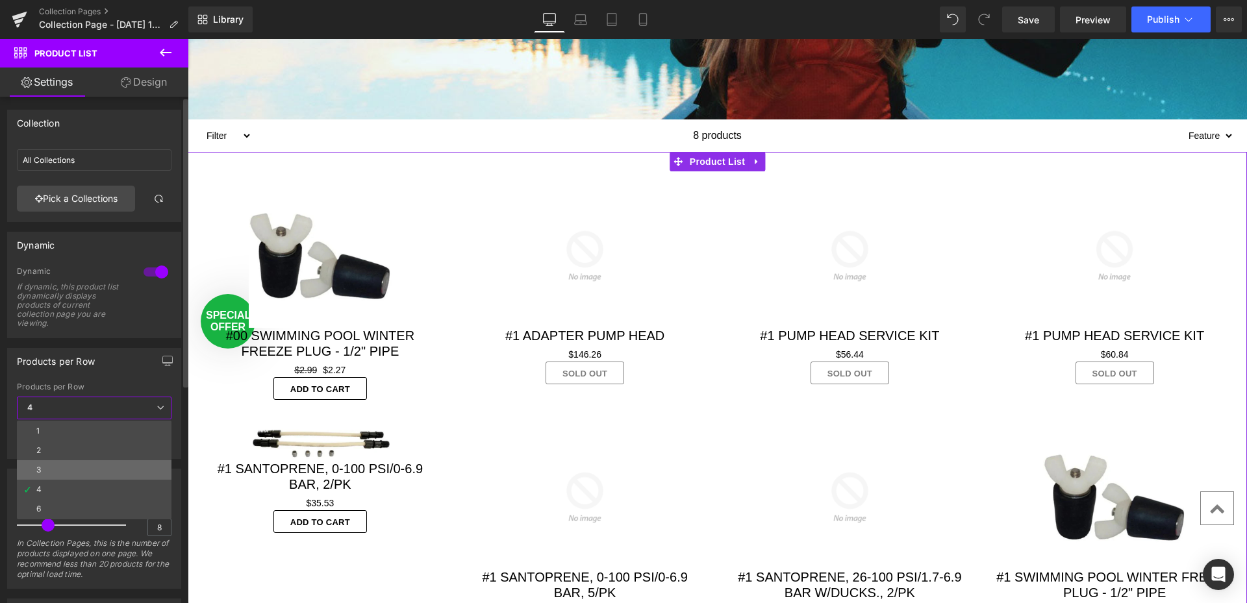
click at [84, 470] on li "3" at bounding box center [94, 469] width 155 height 19
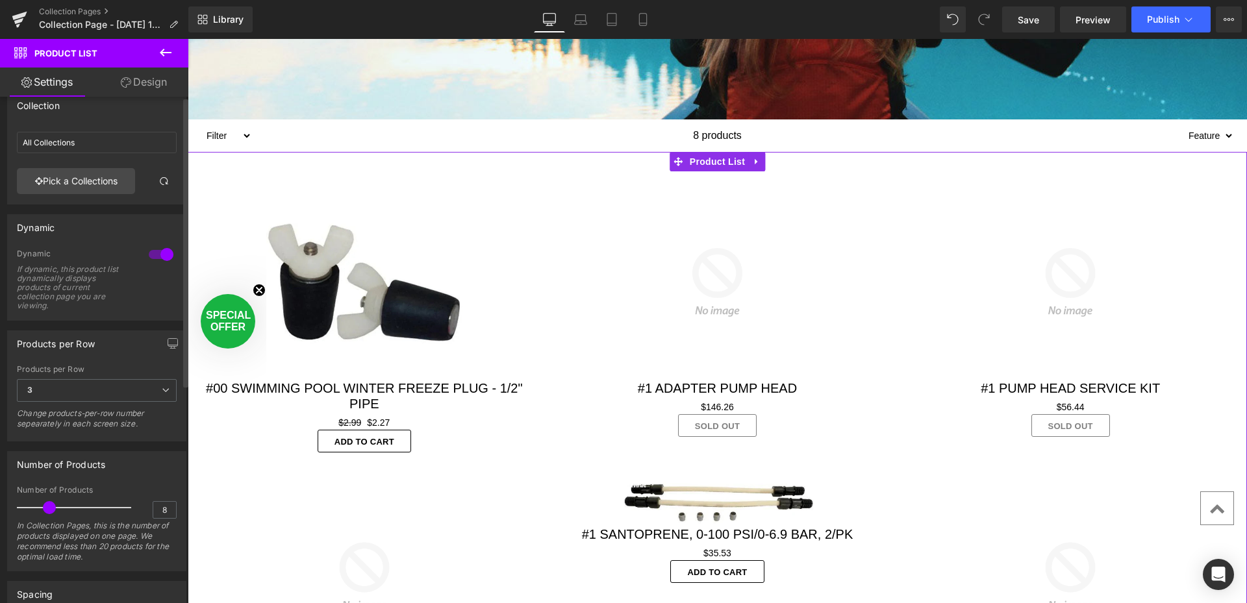
scroll to position [0, 0]
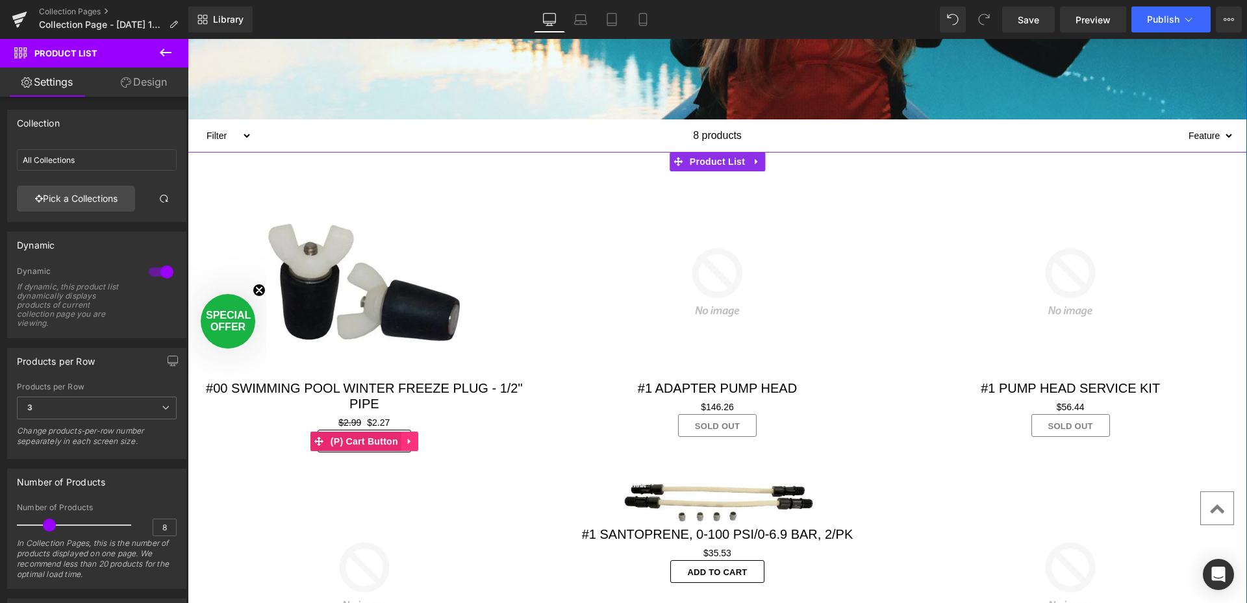
click at [408, 441] on icon at bounding box center [409, 442] width 3 height 6
click at [414, 442] on icon at bounding box center [418, 441] width 9 height 10
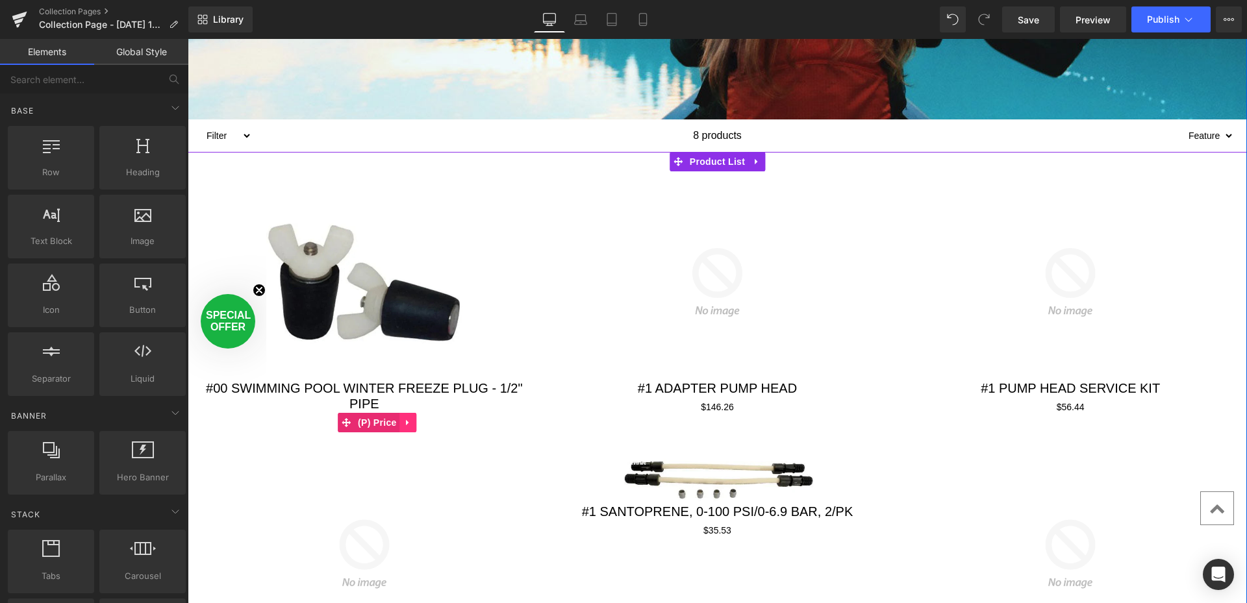
click at [406, 423] on icon at bounding box center [407, 423] width 3 height 6
click at [412, 423] on icon at bounding box center [416, 422] width 9 height 9
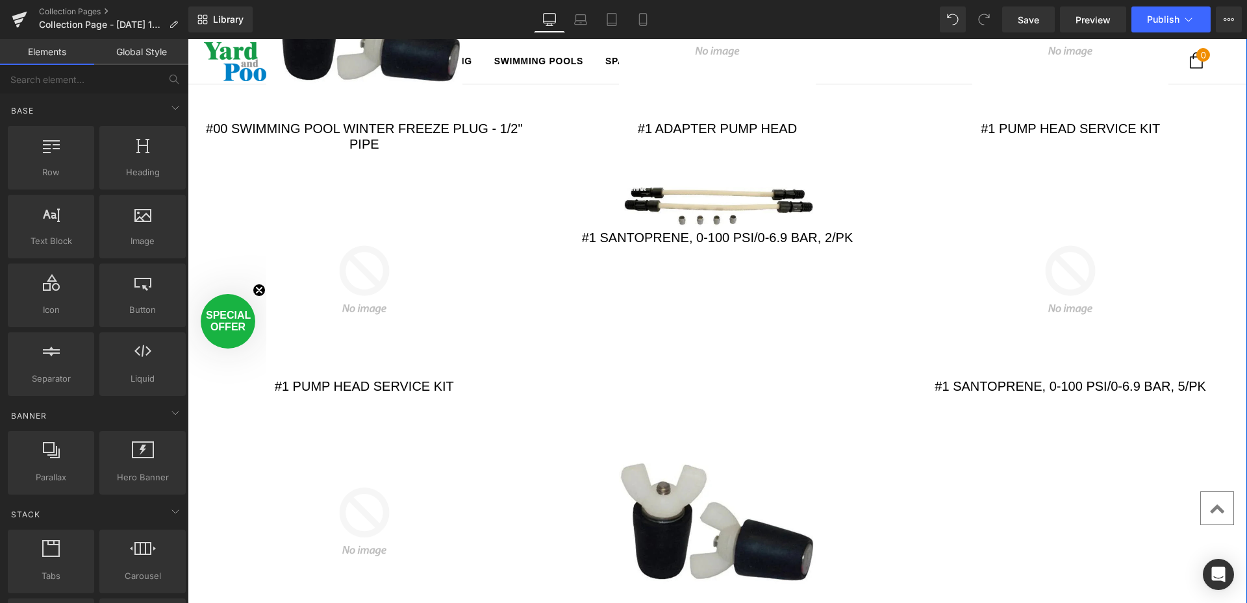
scroll to position [260, 0]
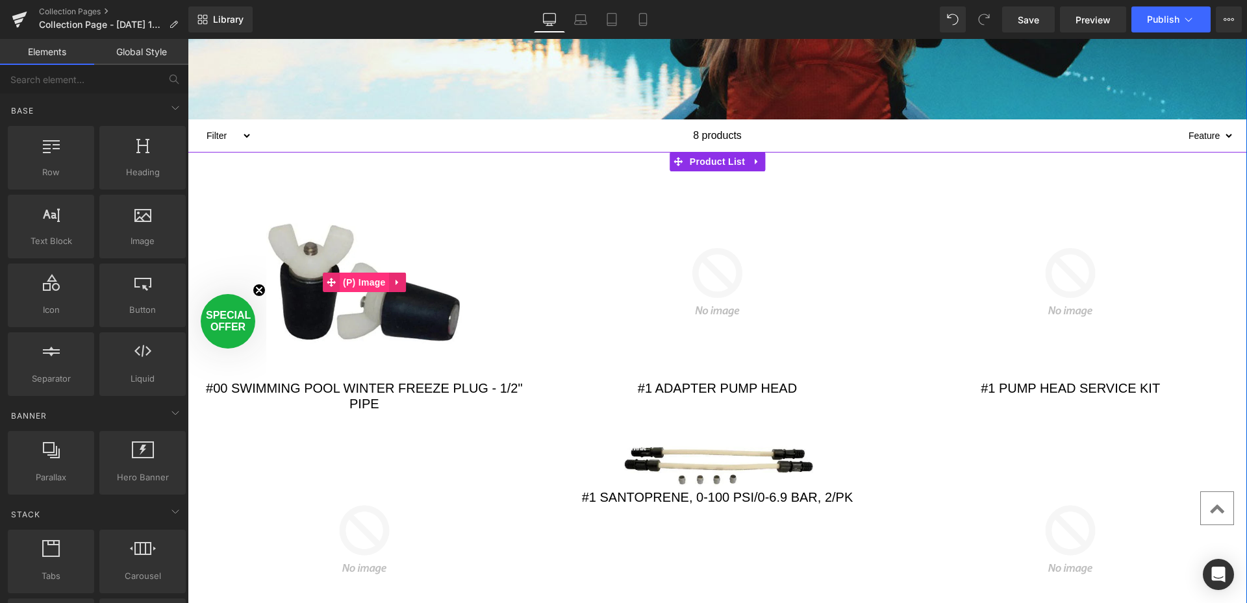
click at [368, 281] on span "(P) Image" at bounding box center [364, 282] width 49 height 19
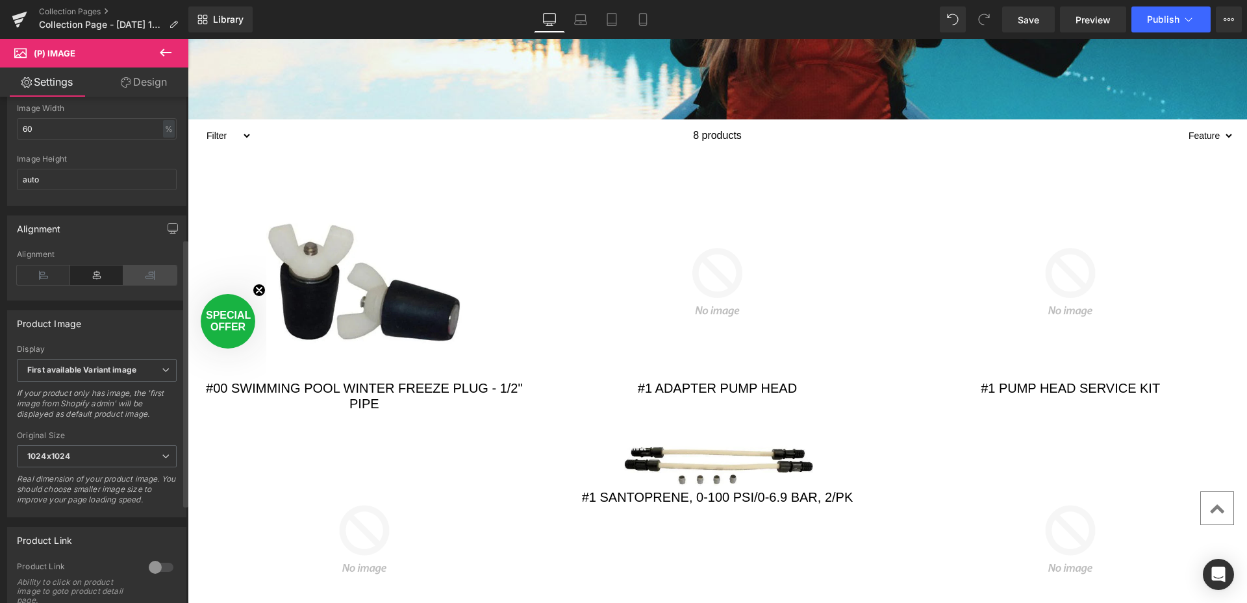
scroll to position [325, 0]
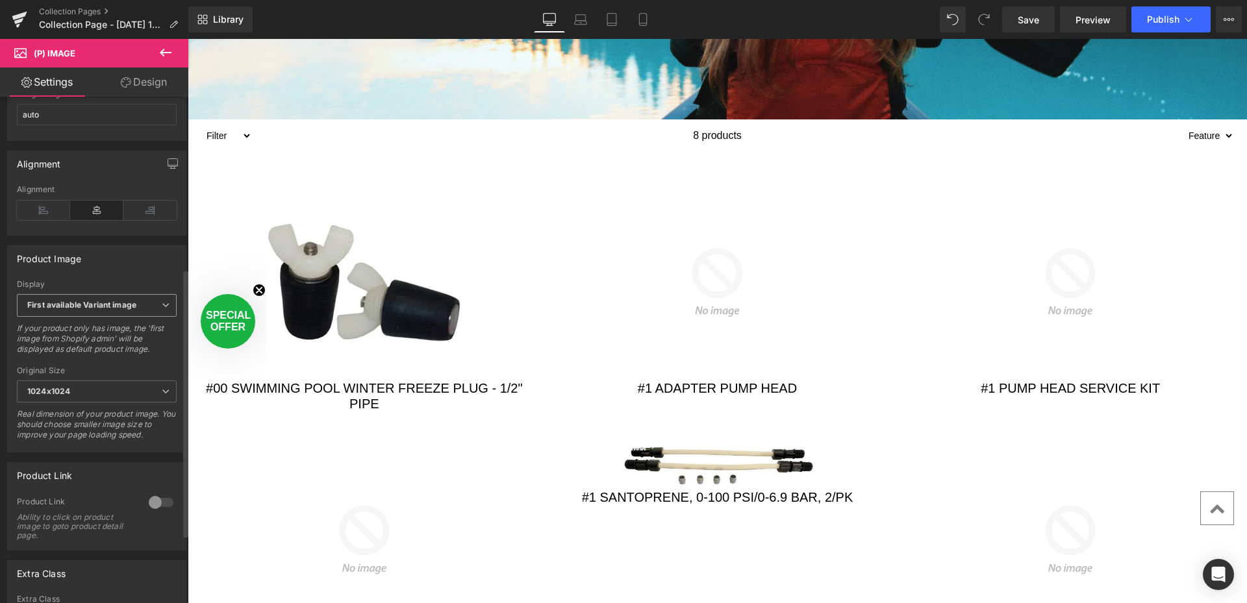
click at [162, 309] on icon at bounding box center [166, 305] width 8 height 8
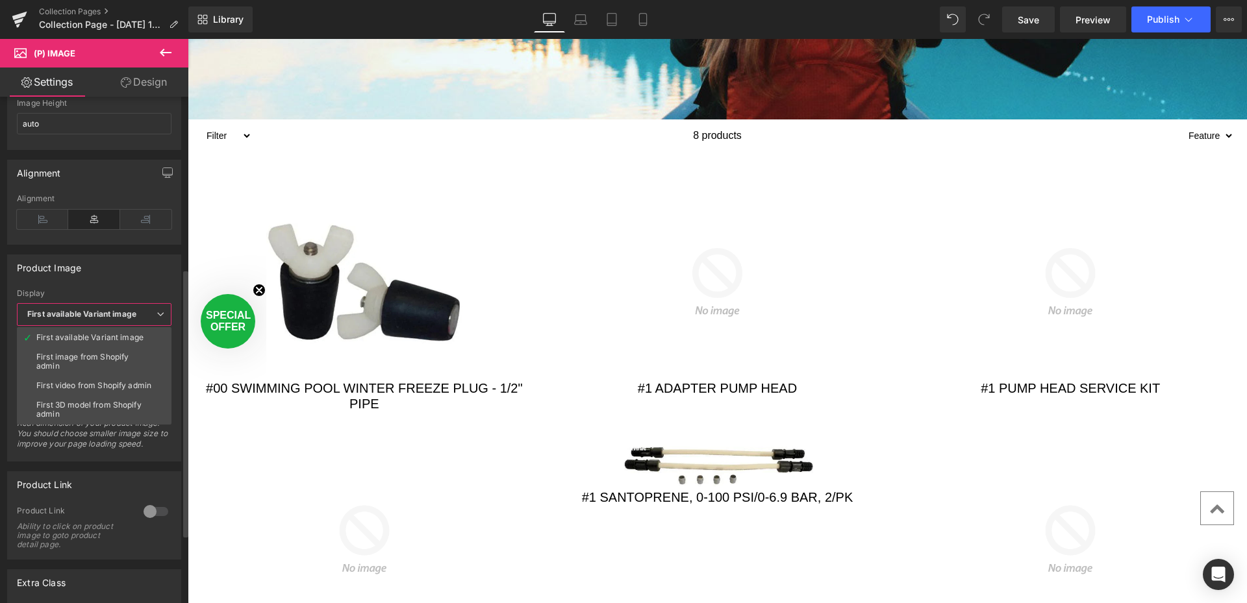
click at [172, 278] on div "Product Image" at bounding box center [94, 267] width 173 height 25
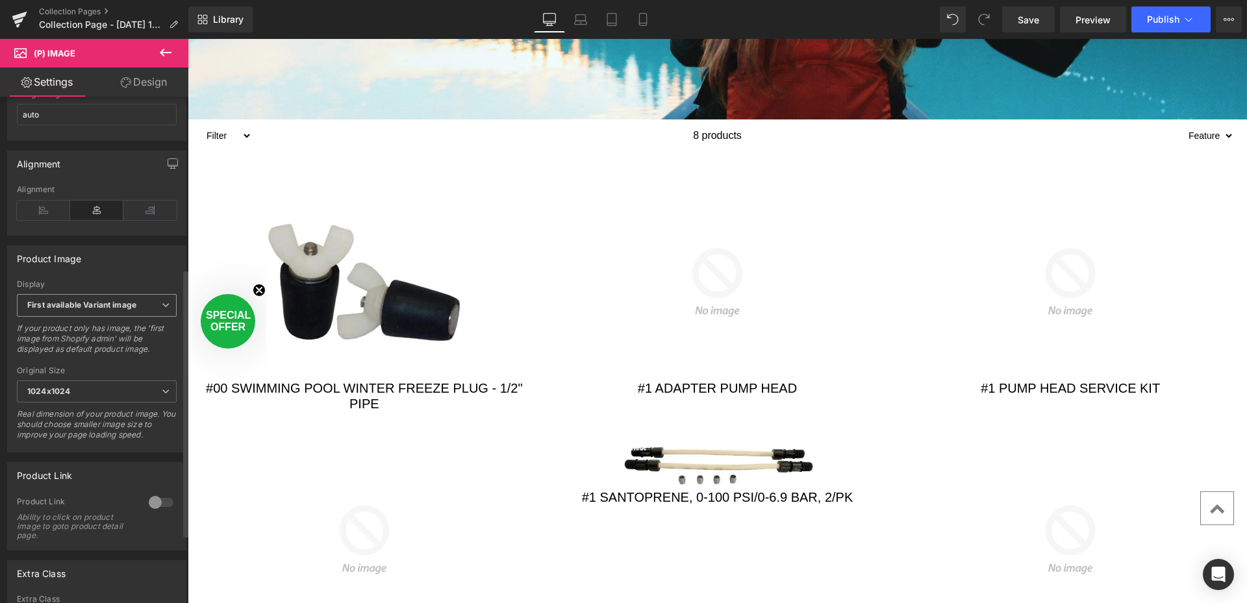
click at [89, 310] on b "First available Variant image" at bounding box center [81, 305] width 109 height 10
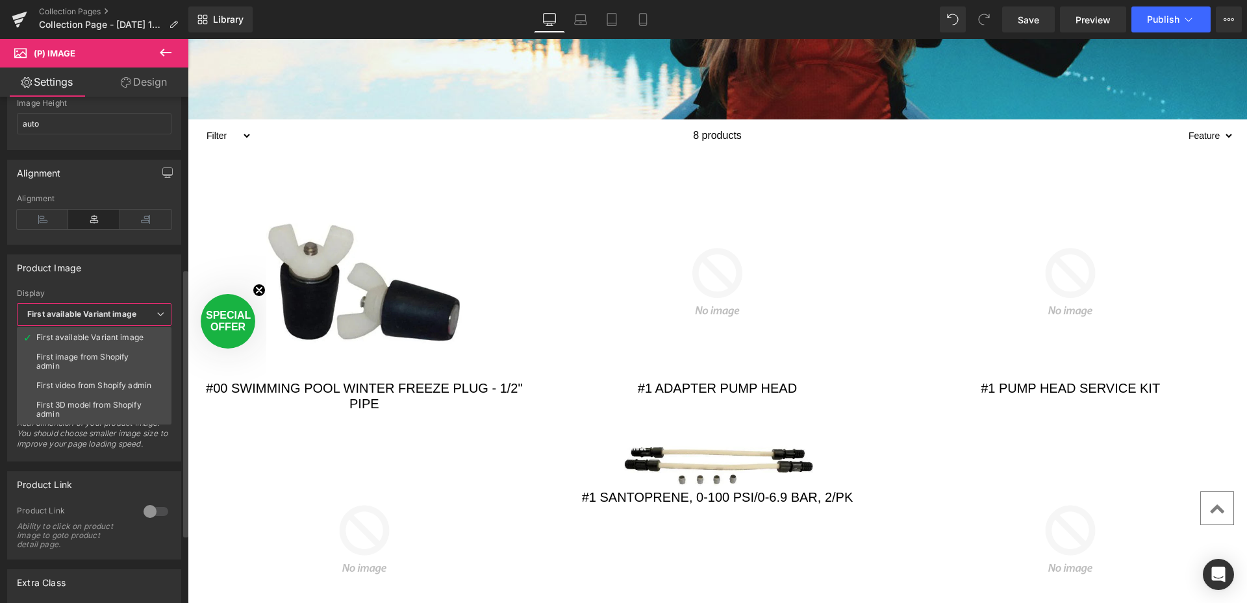
click at [152, 284] on div "Product Image First available Variant image First image from Shopify admin Firs…" at bounding box center [94, 359] width 174 height 208
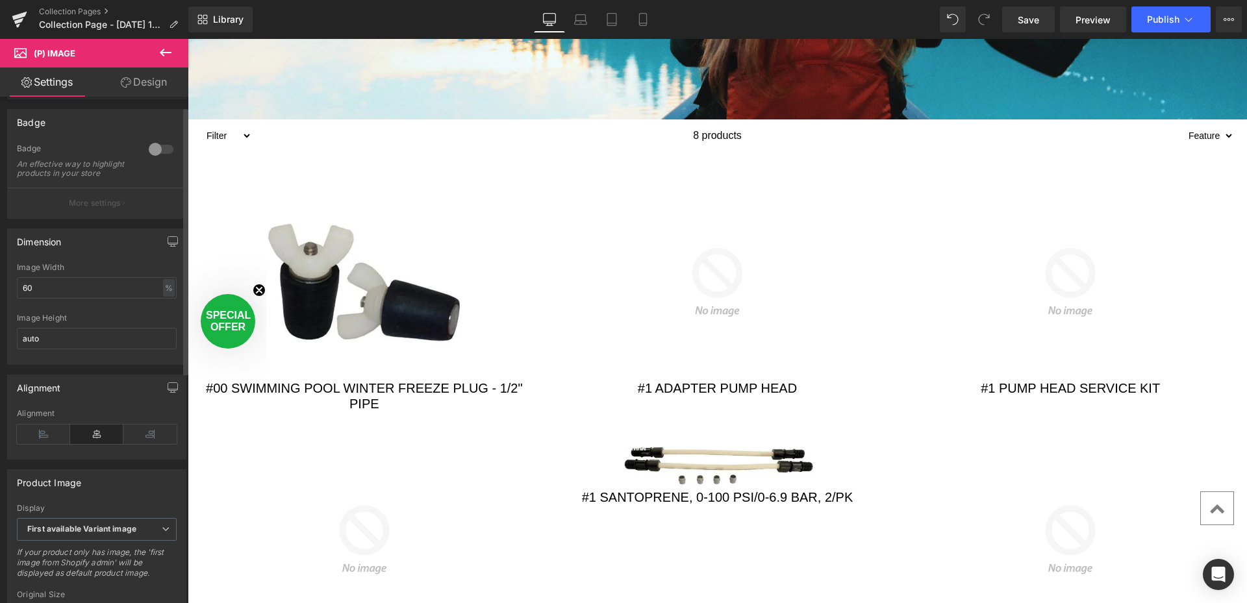
scroll to position [0, 0]
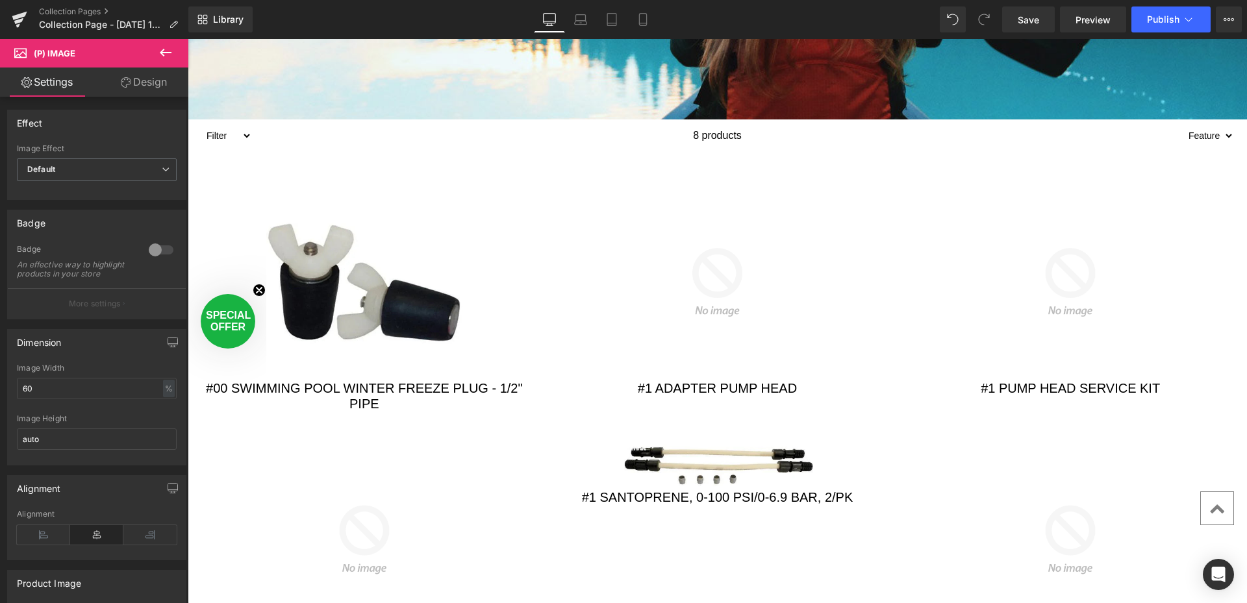
drag, startPoint x: 153, startPoint y: 82, endPoint x: 128, endPoint y: 95, distance: 27.9
click at [153, 81] on link "Design" at bounding box center [144, 82] width 94 height 29
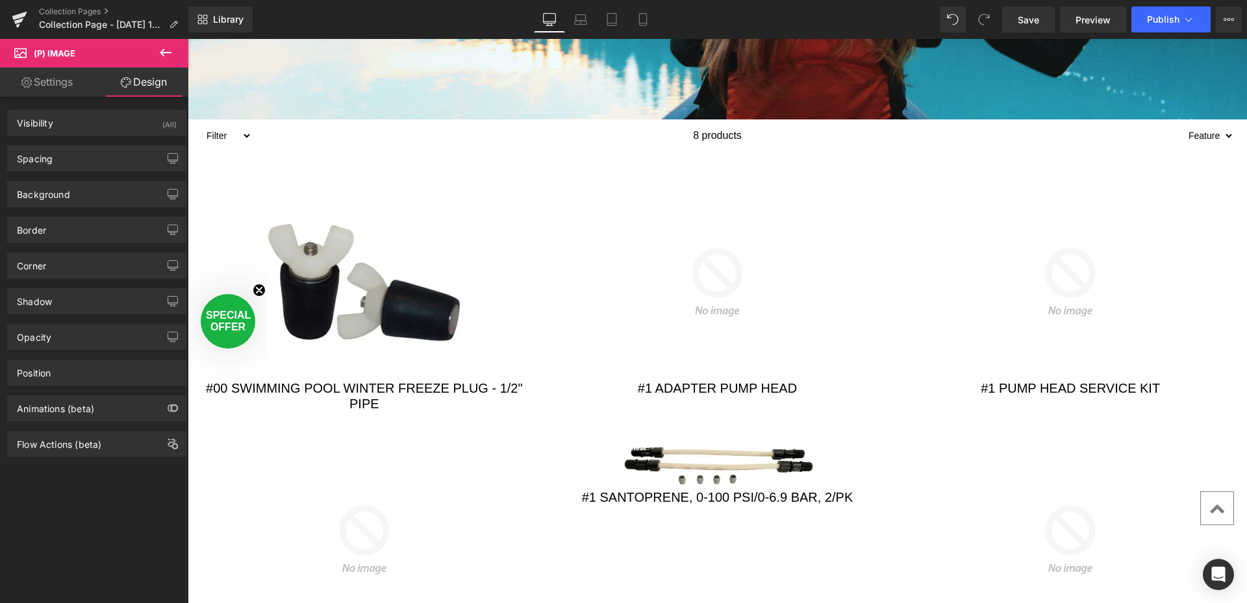
click at [51, 81] on link "Settings" at bounding box center [47, 82] width 94 height 29
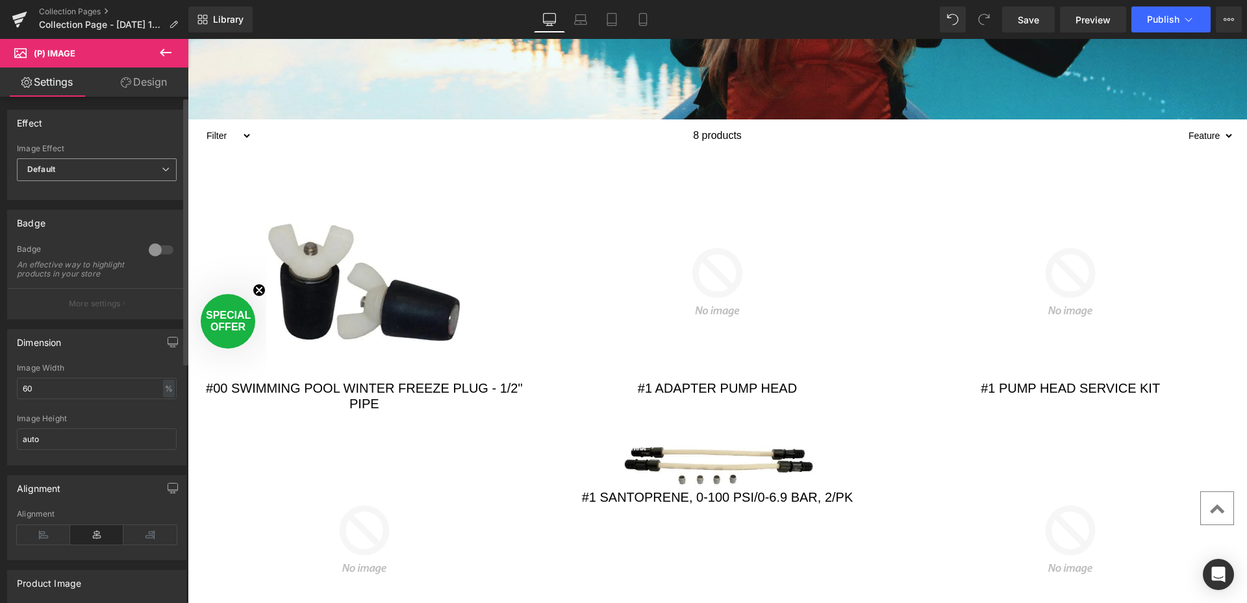
click at [100, 166] on span "Default" at bounding box center [97, 169] width 160 height 23
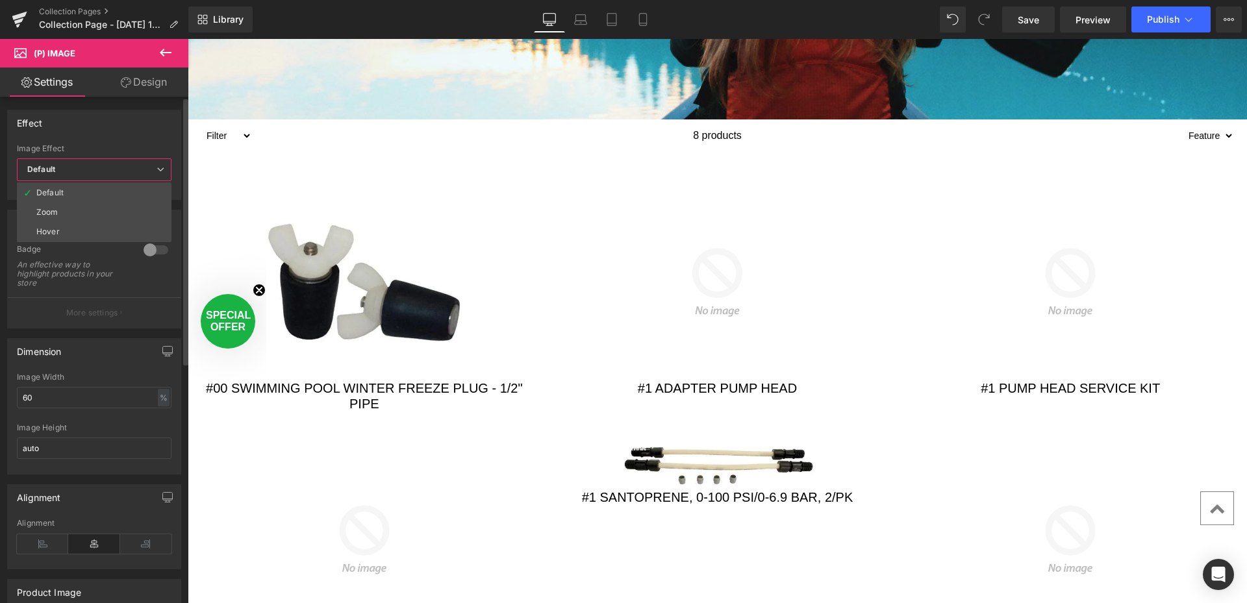
click at [100, 166] on span "Default" at bounding box center [94, 169] width 155 height 23
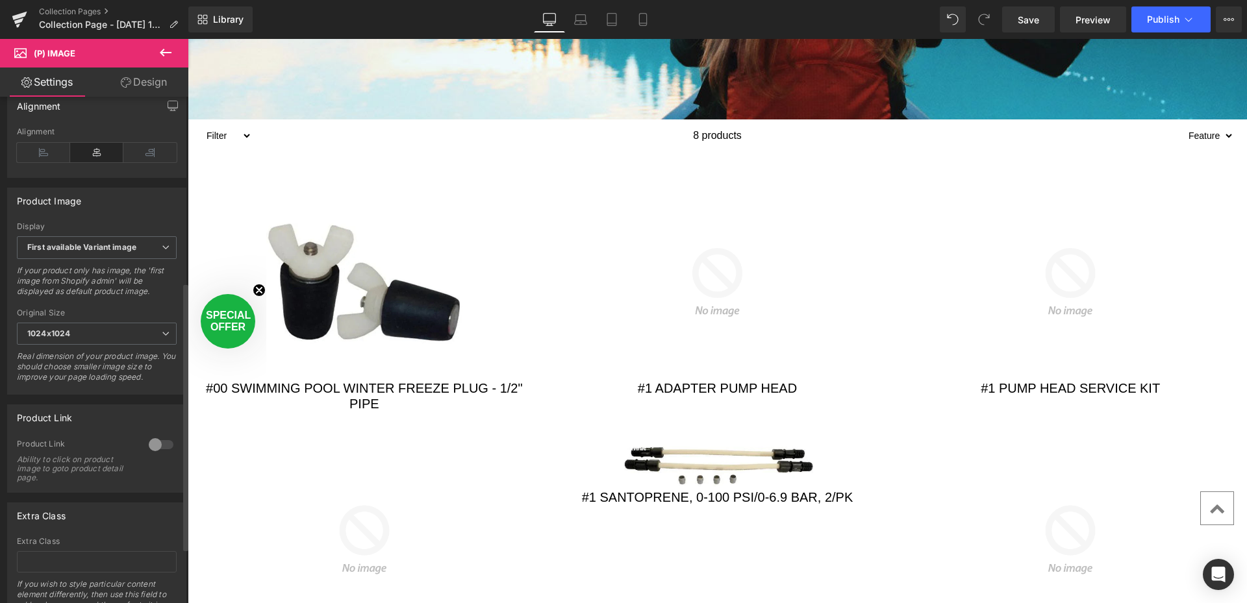
scroll to position [390, 0]
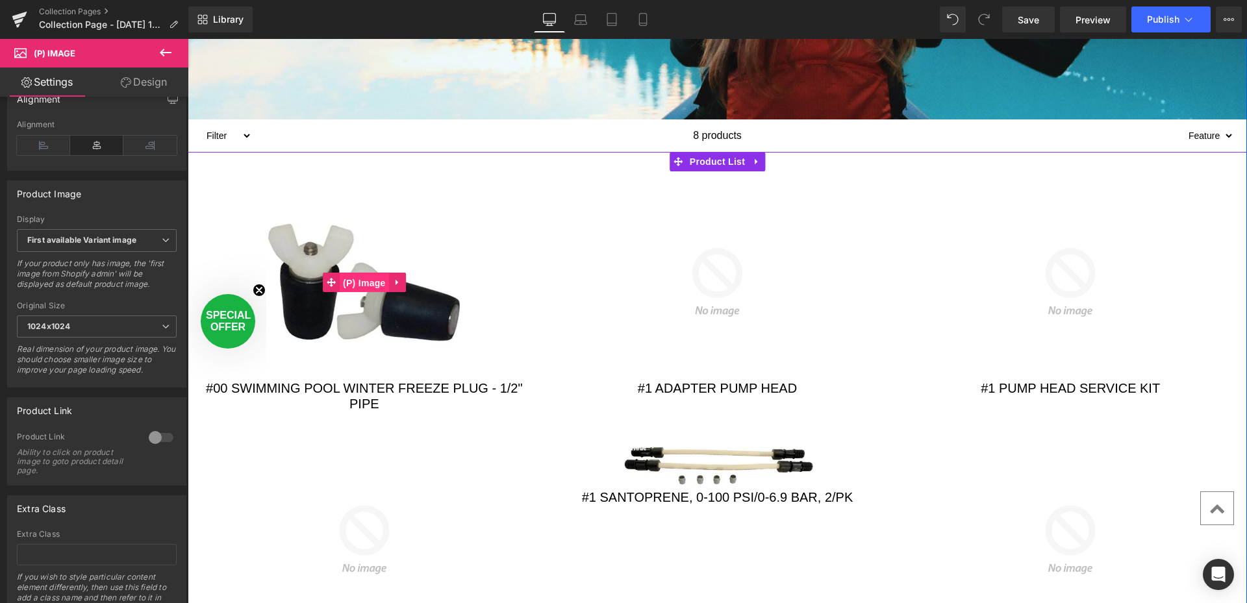
click at [354, 283] on span "(P) Image" at bounding box center [364, 282] width 49 height 19
click at [360, 283] on span "(P) Image" at bounding box center [364, 282] width 49 height 19
click at [395, 281] on icon at bounding box center [397, 283] width 9 height 10
click at [422, 284] on icon at bounding box center [423, 283] width 3 height 6
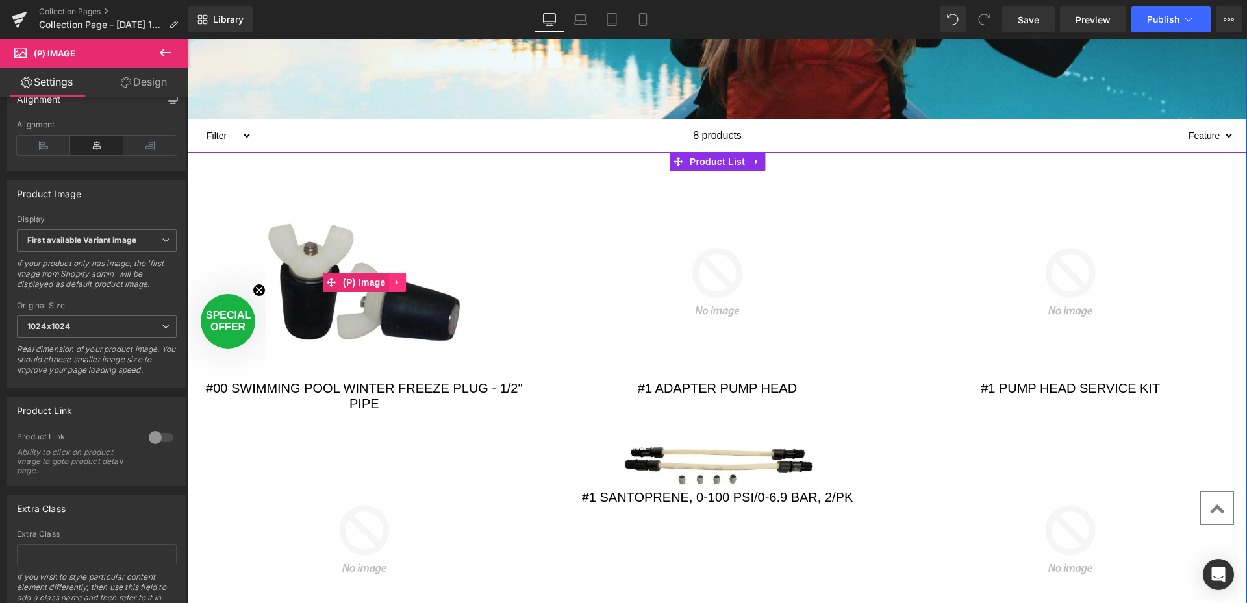
click at [395, 283] on icon at bounding box center [396, 283] width 3 height 6
click at [401, 283] on icon at bounding box center [405, 283] width 9 height 10
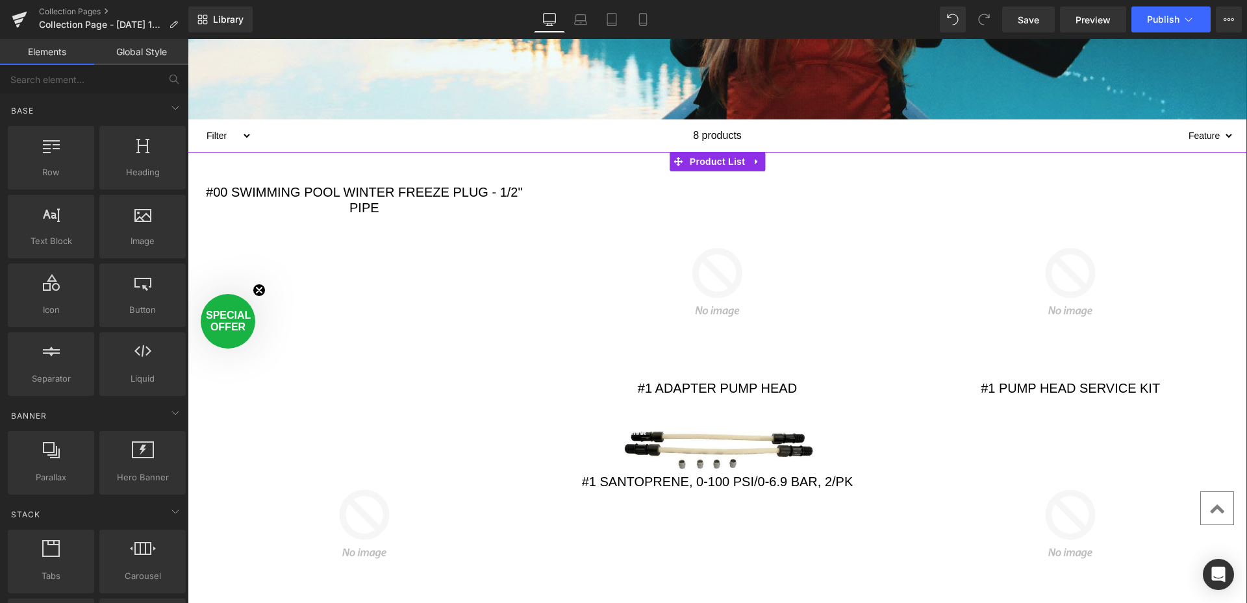
click at [355, 299] on div at bounding box center [717, 292] width 1059 height 242
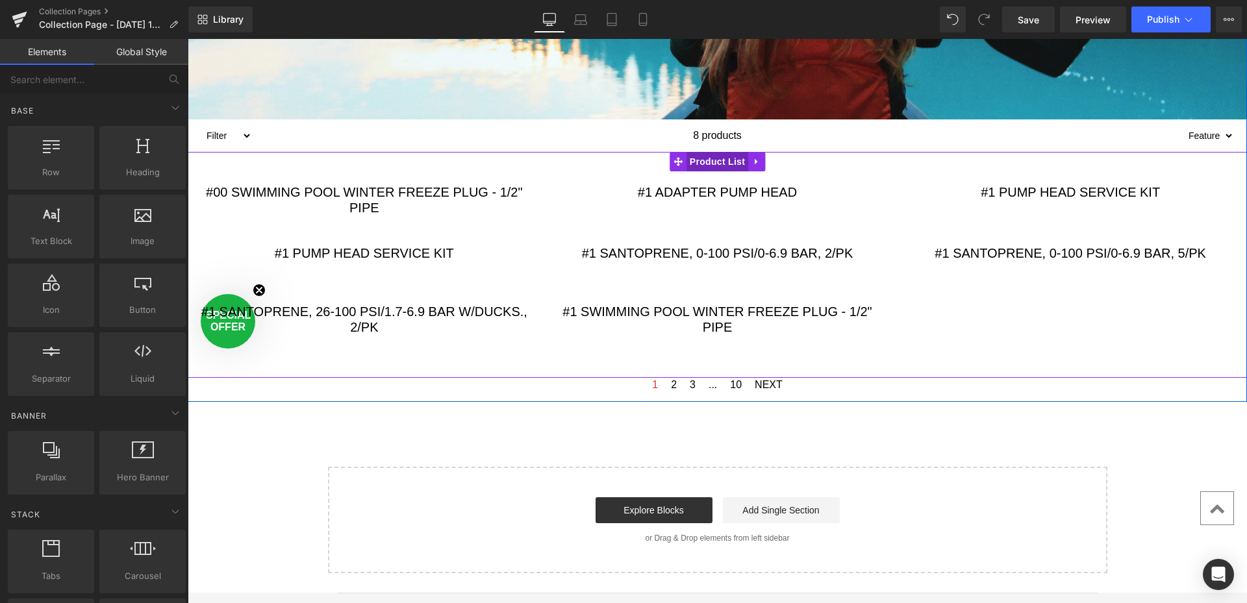
click at [731, 164] on span "Product List" at bounding box center [717, 161] width 62 height 19
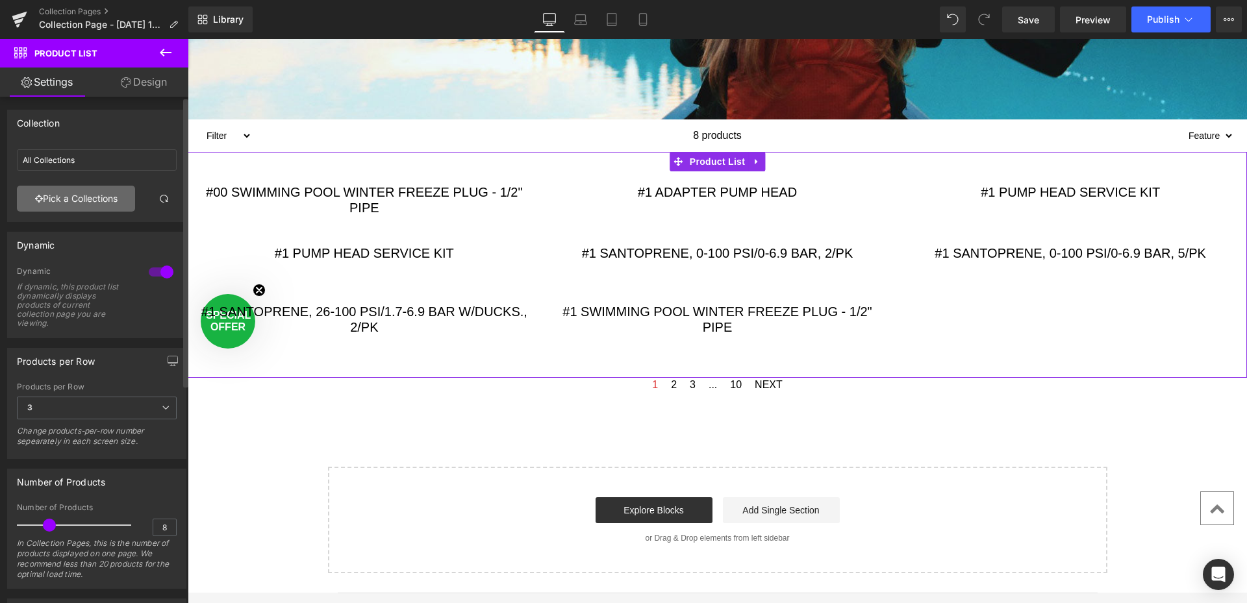
click at [105, 197] on link "Pick a Collections" at bounding box center [76, 199] width 118 height 26
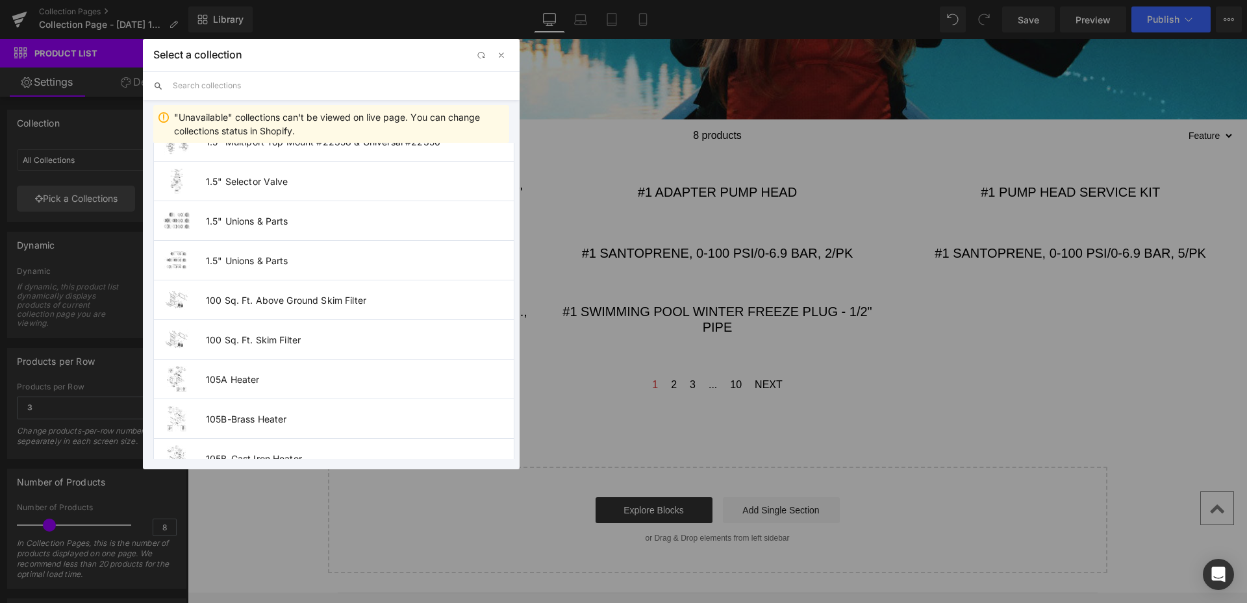
scroll to position [1234, 0]
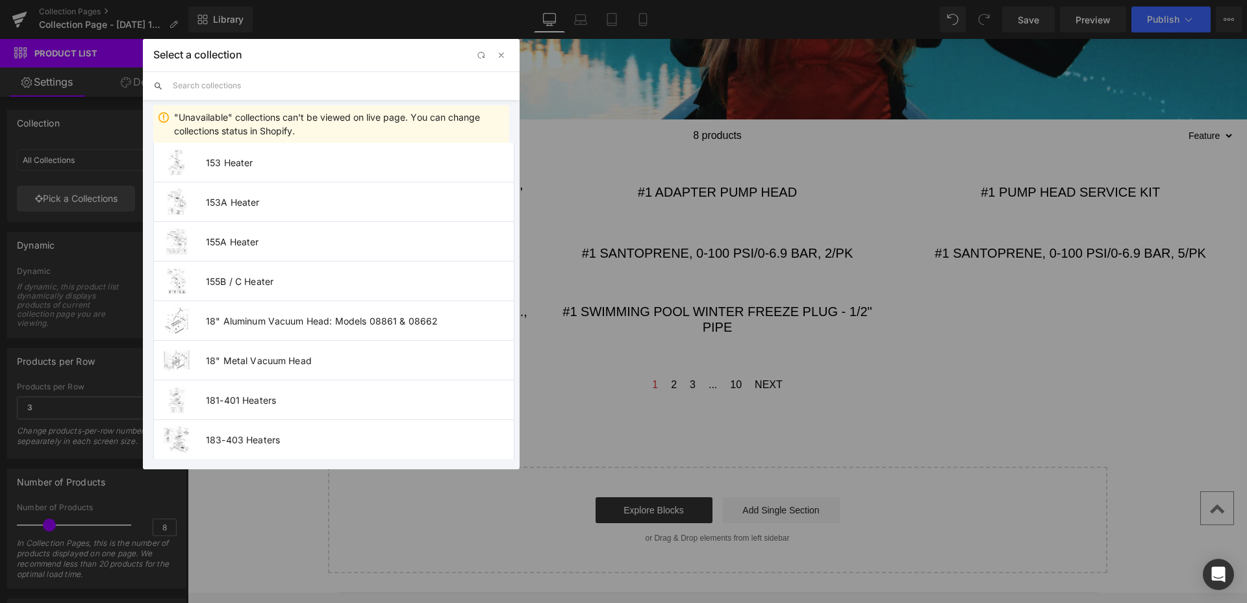
click at [230, 89] on input "text" at bounding box center [341, 85] width 336 height 29
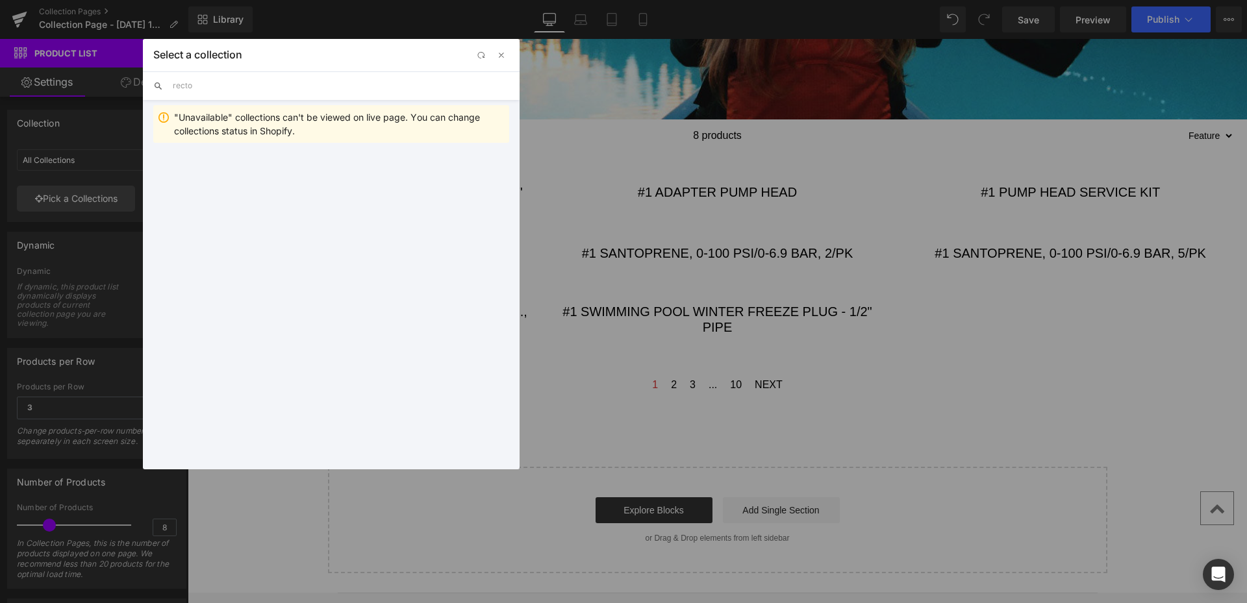
scroll to position [0, 0]
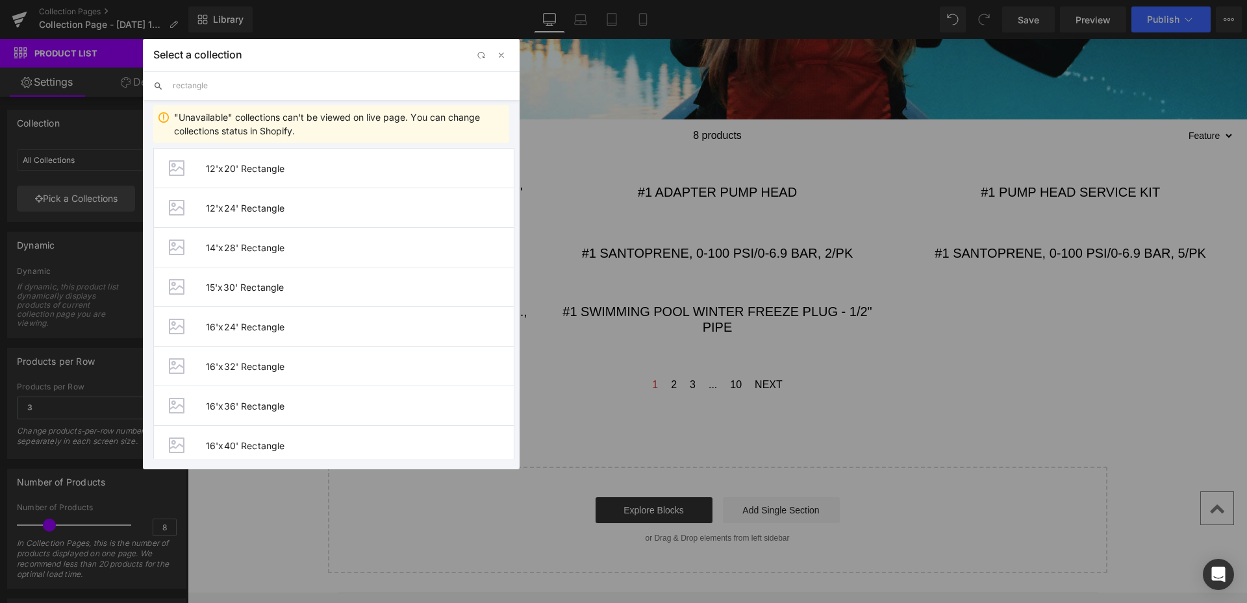
type input "rectangle"
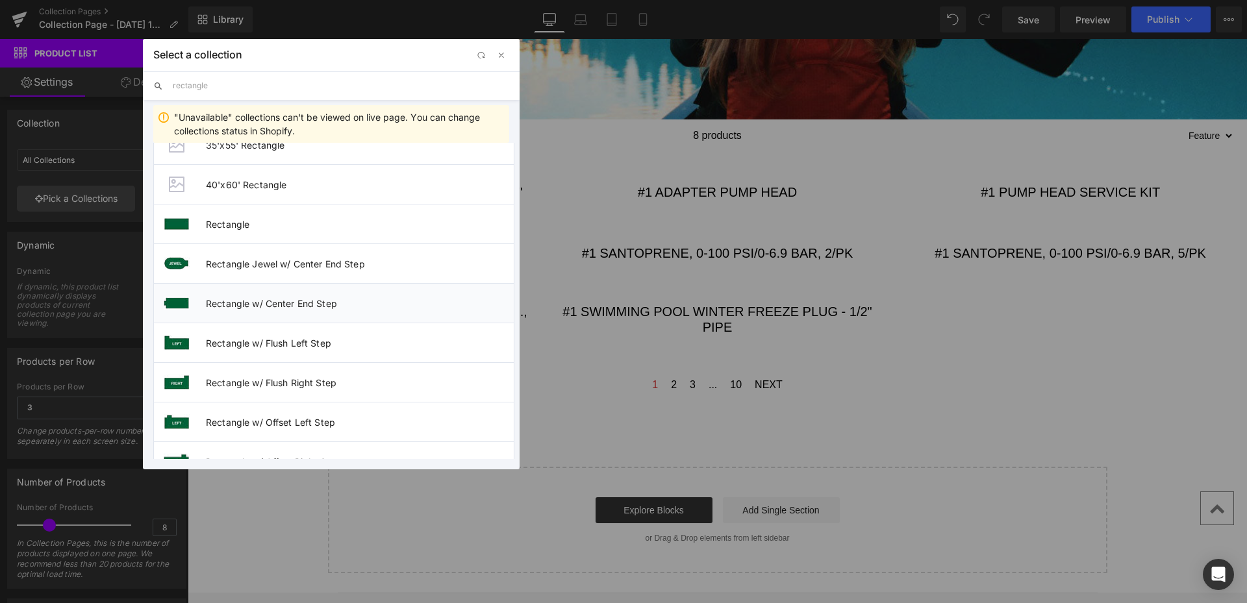
scroll to position [1039, 0]
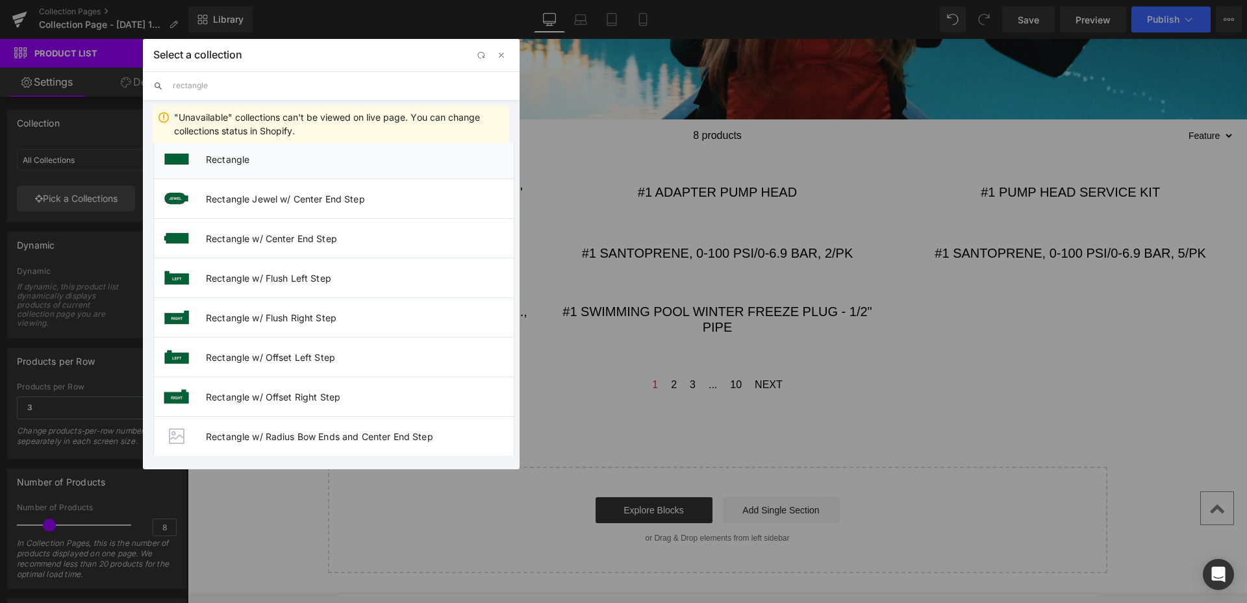
click at [219, 163] on span "Rectangle" at bounding box center [360, 159] width 308 height 11
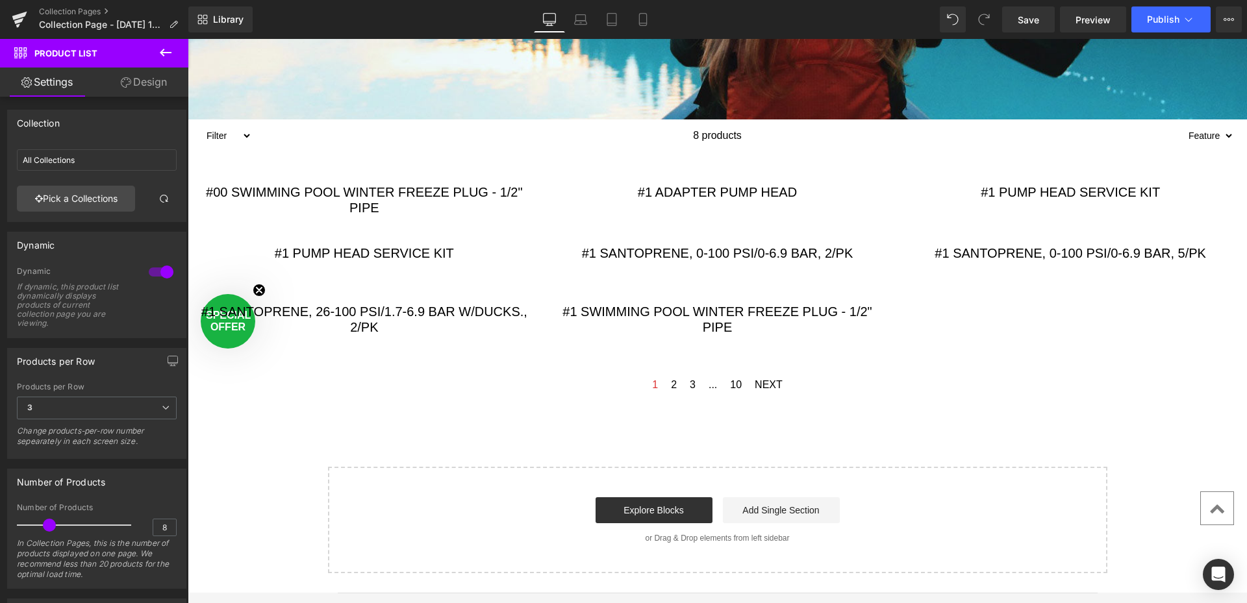
type input "Rectangle"
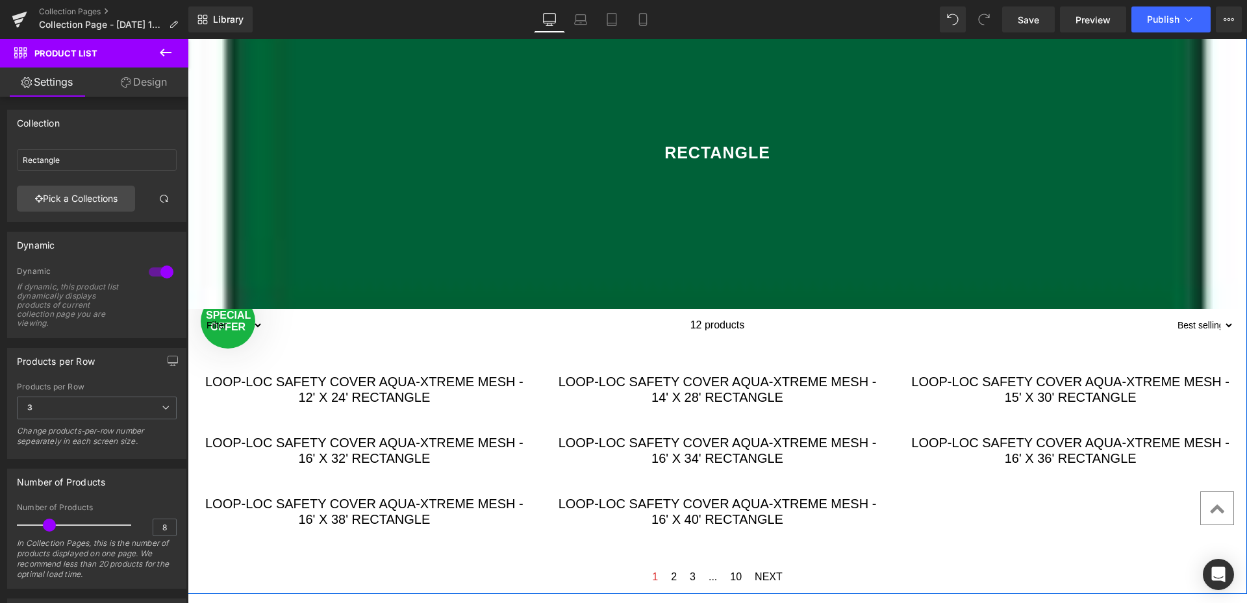
scroll to position [0, 0]
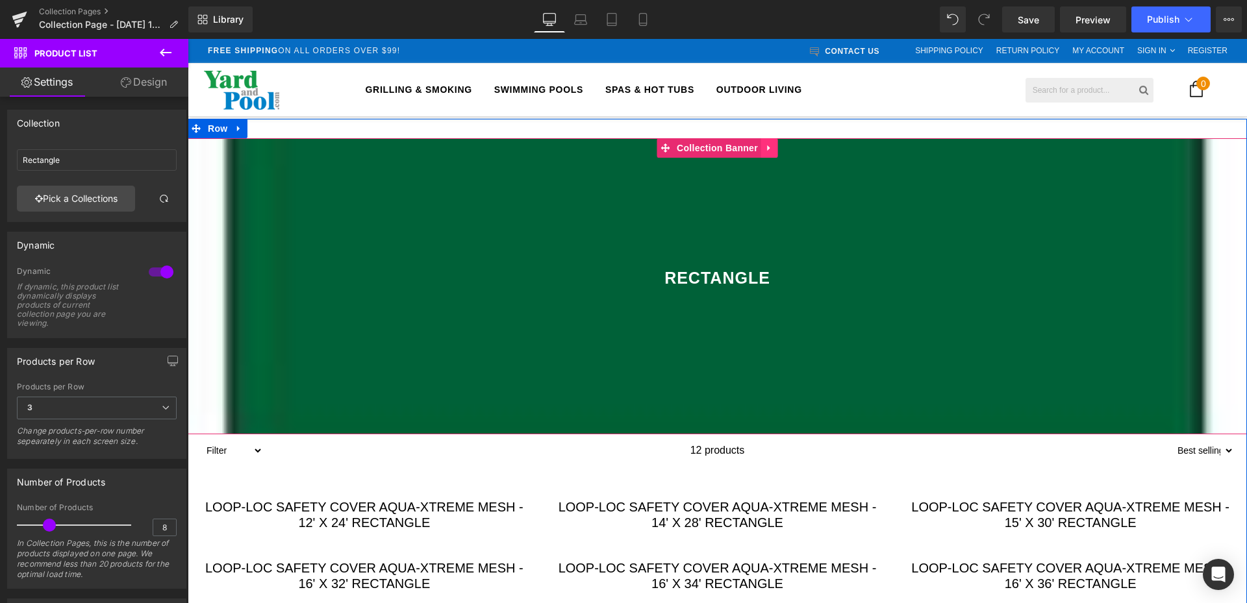
click at [768, 148] on icon at bounding box center [769, 149] width 9 height 10
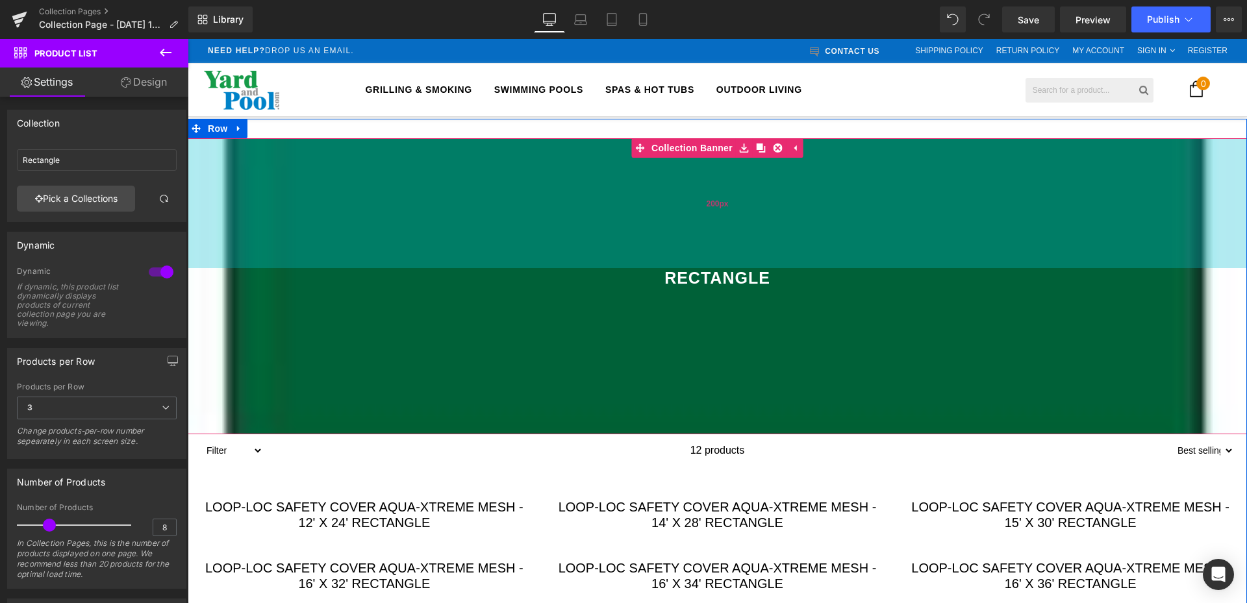
click at [716, 207] on span "200px" at bounding box center [717, 204] width 22 height 14
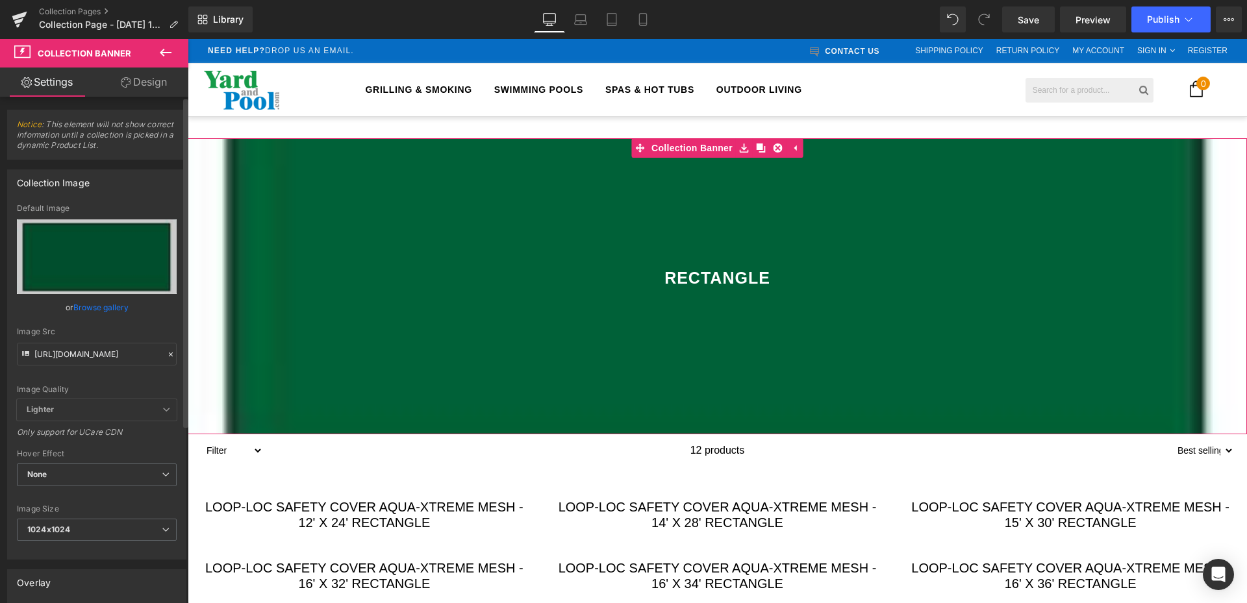
click at [166, 351] on icon at bounding box center [170, 354] width 9 height 9
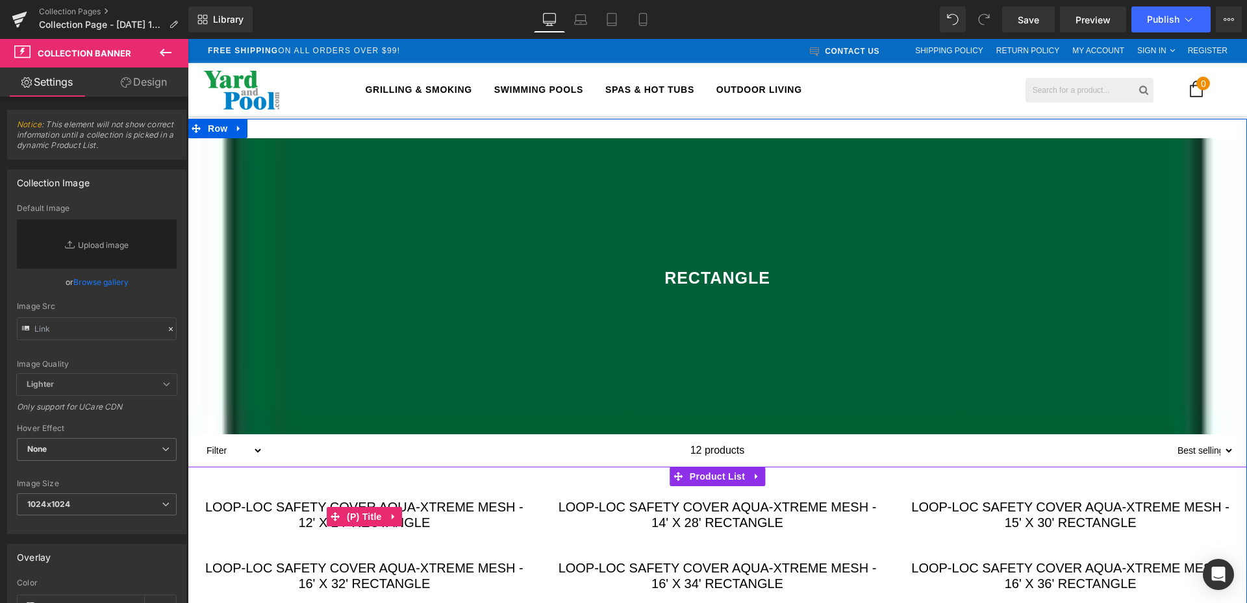
click at [364, 500] on link "Loop-Loc Safety Cover Aqua-Xtreme Mesh - 12' x 24' Rectangle" at bounding box center [364, 514] width 327 height 31
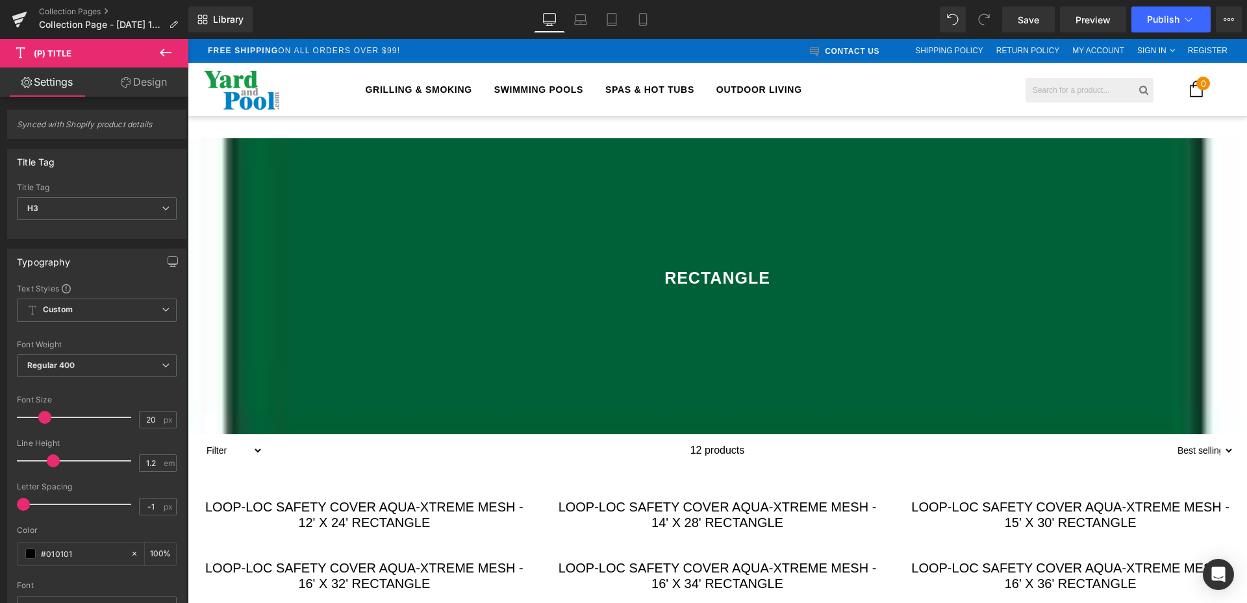
click at [165, 51] on icon at bounding box center [166, 53] width 16 height 16
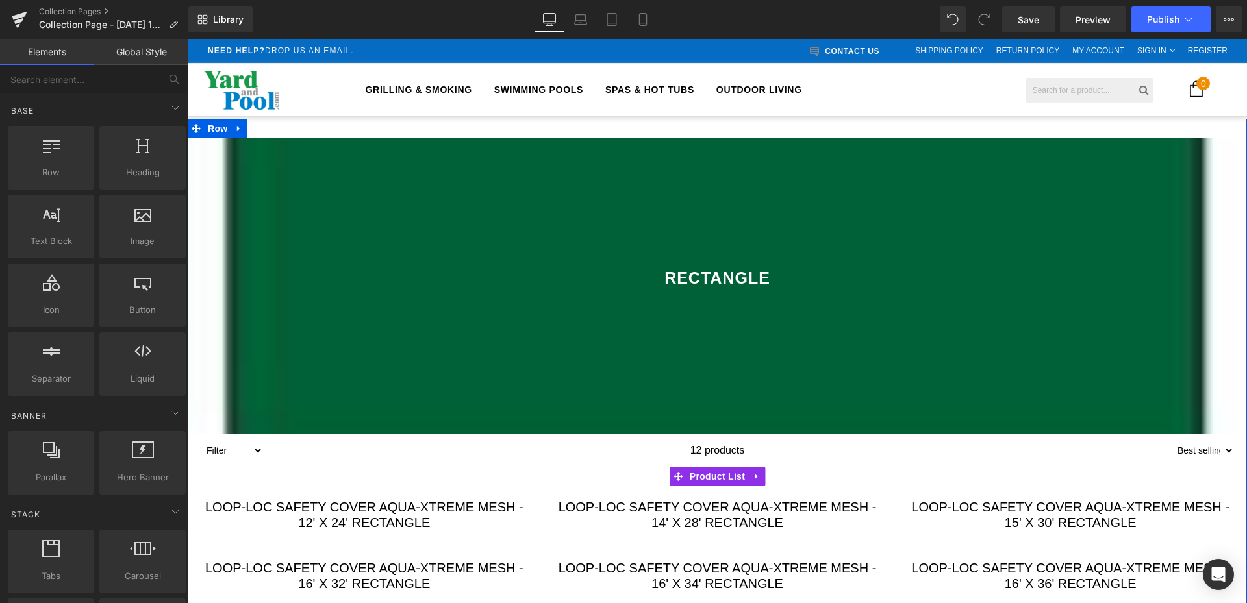
click at [329, 490] on div "Loop-Loc Safety Cover Aqua-Xtreme Mesh - 12' x 24' Rectangle (P) Title Product" at bounding box center [364, 516] width 353 height 61
click at [716, 475] on span "Product List" at bounding box center [717, 477] width 62 height 19
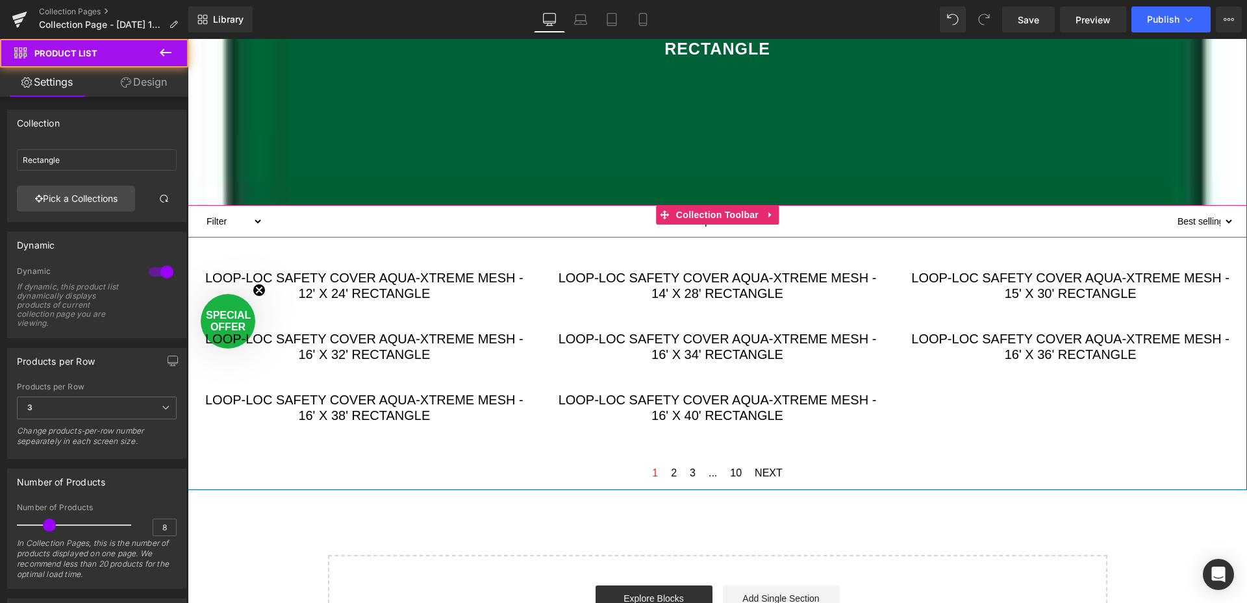
scroll to position [195, 0]
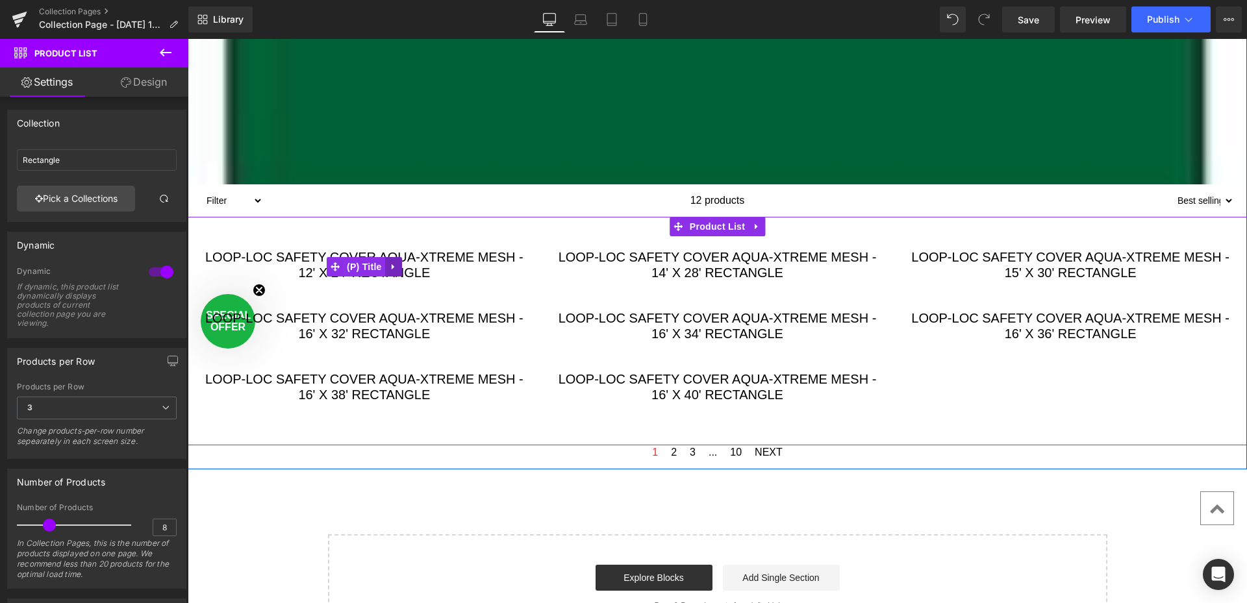
click at [385, 261] on link at bounding box center [393, 266] width 17 height 19
click at [385, 240] on div "Loop-Loc Safety Cover Aqua-Xtreme Mesh - 12' x 24' Rectangle (P) Title Product" at bounding box center [364, 266] width 353 height 61
click at [257, 290] on div "Loop-Loc Safety Cover Aqua-Xtreme Mesh - 12' x 24' Rectangle (P) Title Product" at bounding box center [364, 266] width 353 height 61
click at [418, 267] on icon at bounding box center [419, 267] width 3 height 6
click at [391, 266] on icon at bounding box center [392, 267] width 3 height 6
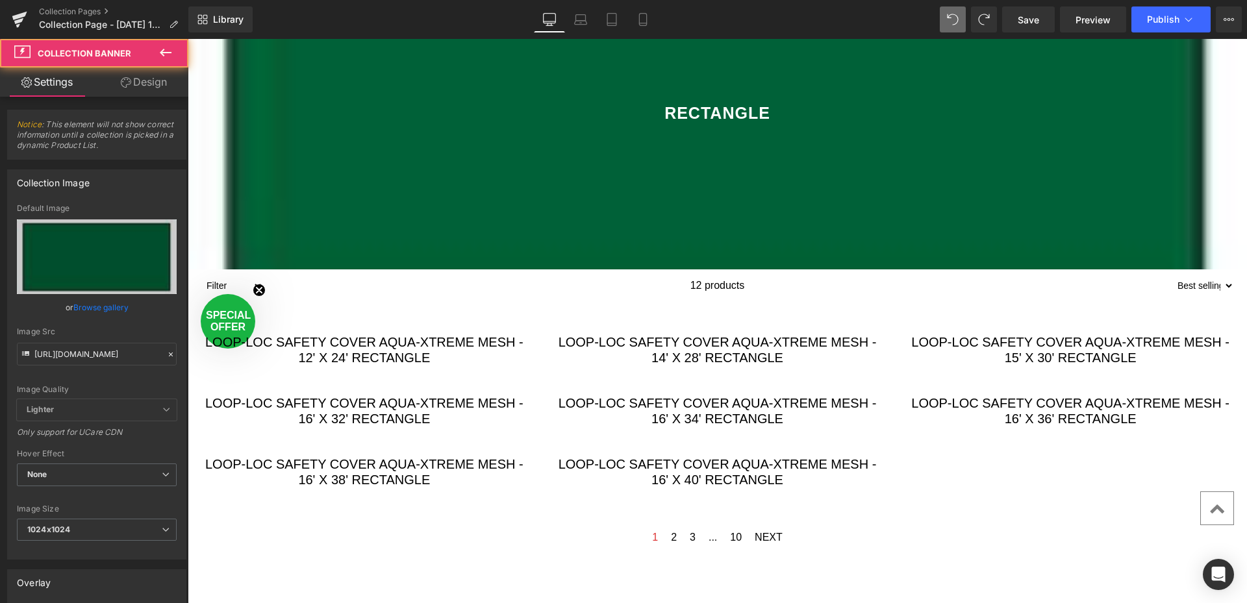
scroll to position [0, 0]
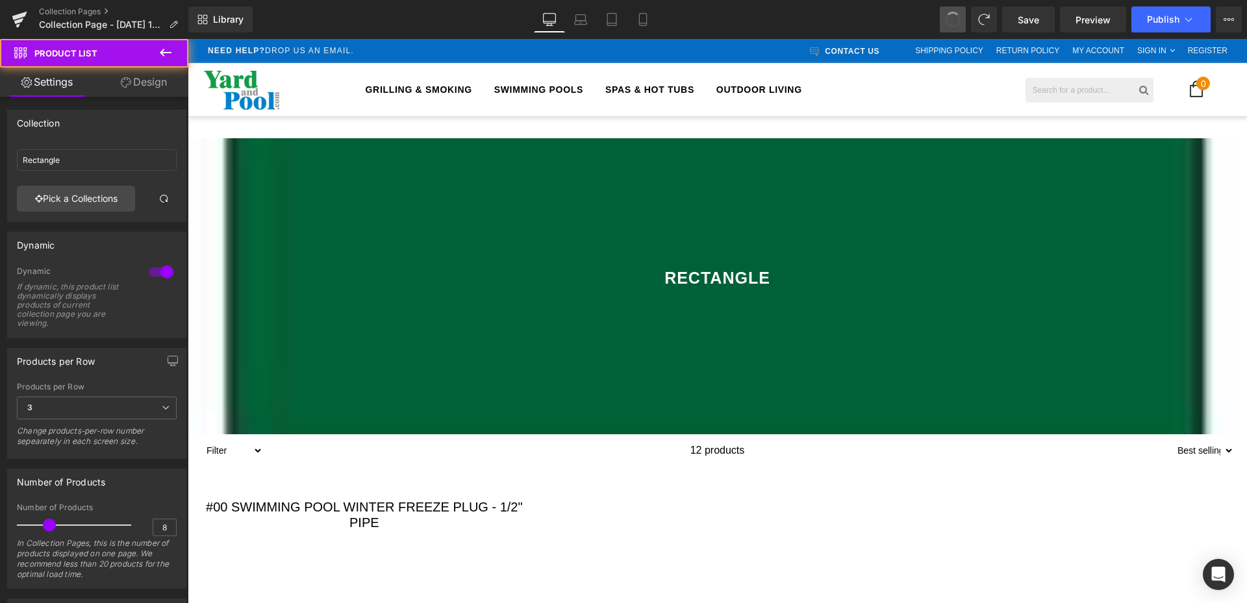
type input "All Collections"
click at [951, 16] on span at bounding box center [953, 19] width 22 height 22
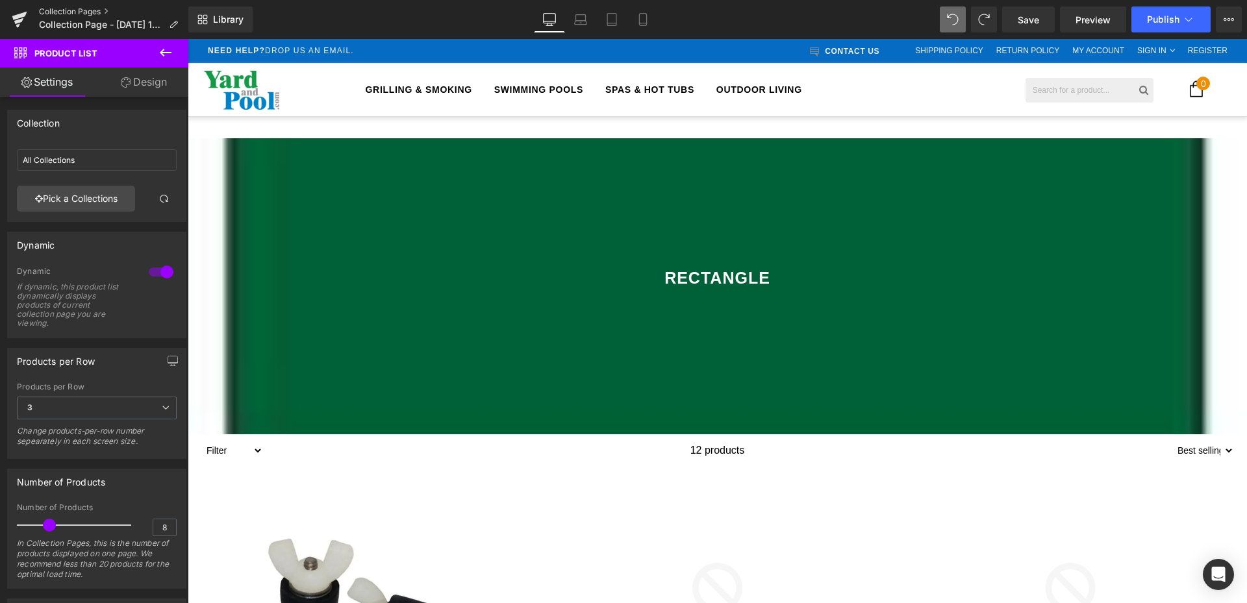
click at [79, 10] on link "Collection Pages" at bounding box center [113, 11] width 149 height 10
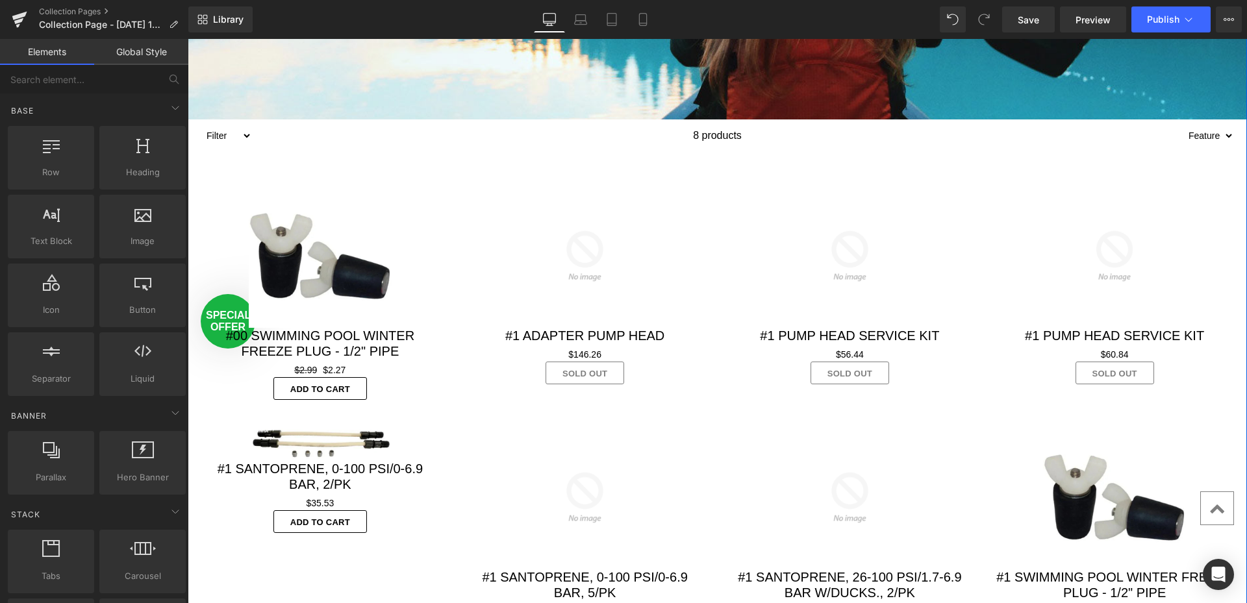
click at [339, 286] on img at bounding box center [321, 256] width 144 height 144
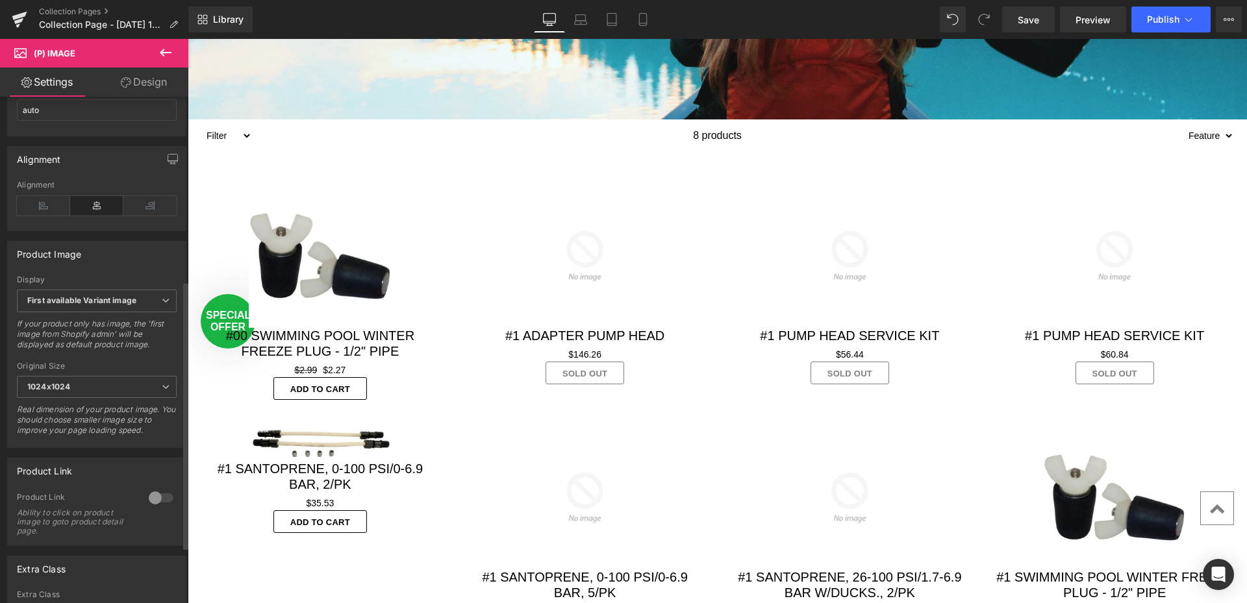
scroll to position [325, 0]
click at [162, 309] on icon at bounding box center [166, 305] width 8 height 8
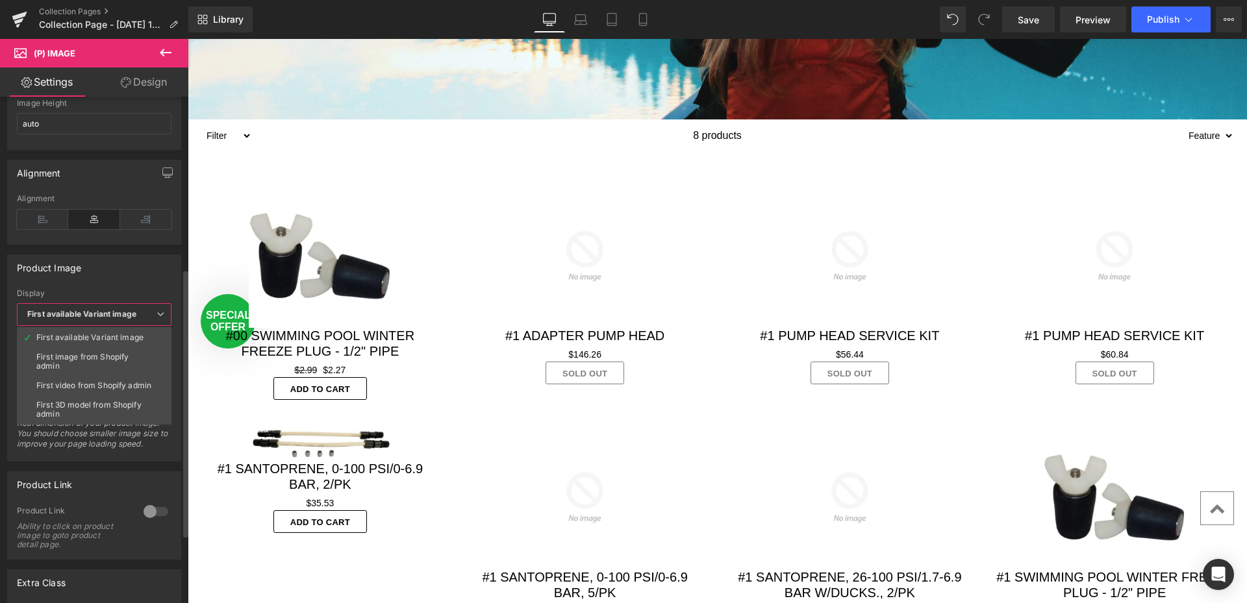
click at [162, 273] on div "Product Image" at bounding box center [94, 267] width 173 height 25
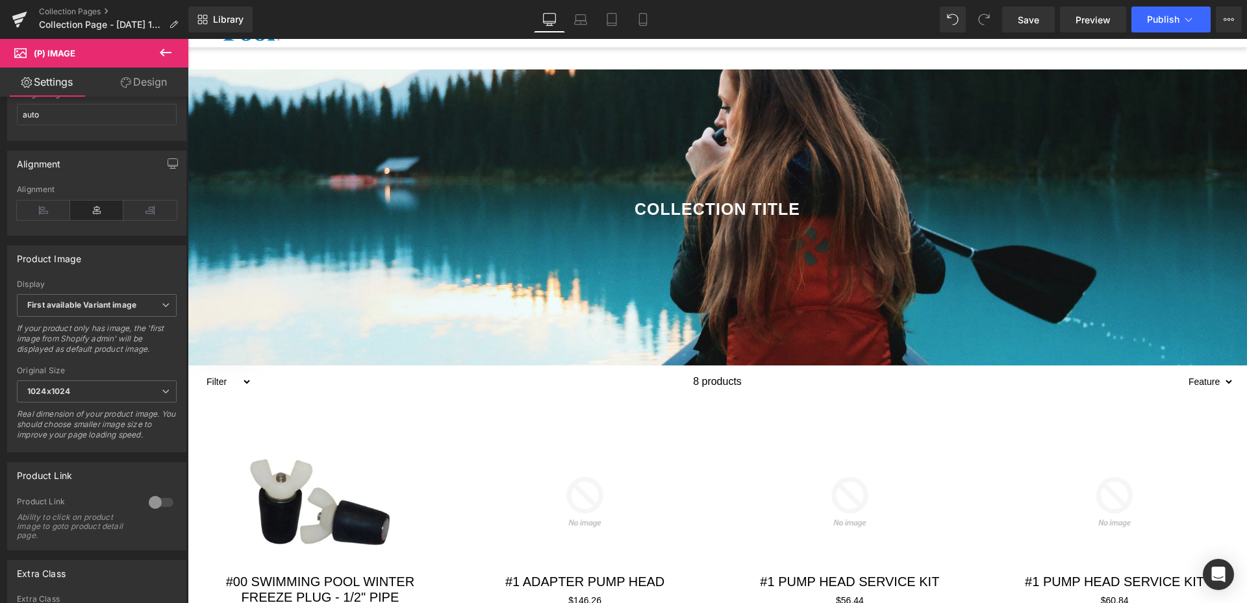
scroll to position [195, 0]
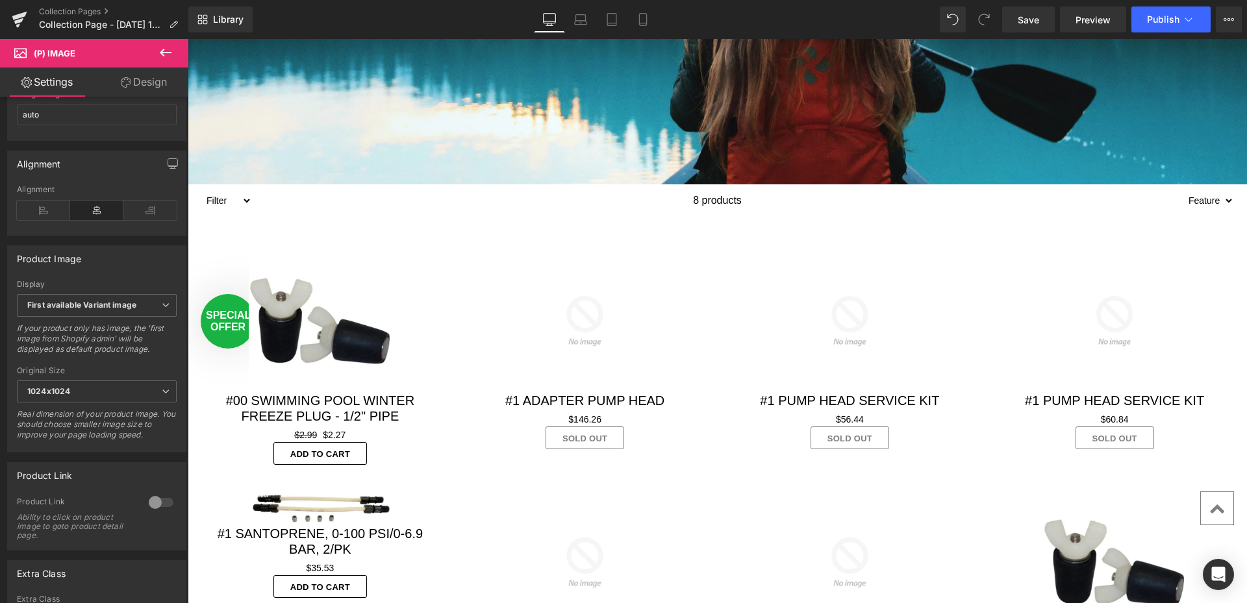
click at [153, 83] on link "Design" at bounding box center [144, 82] width 94 height 29
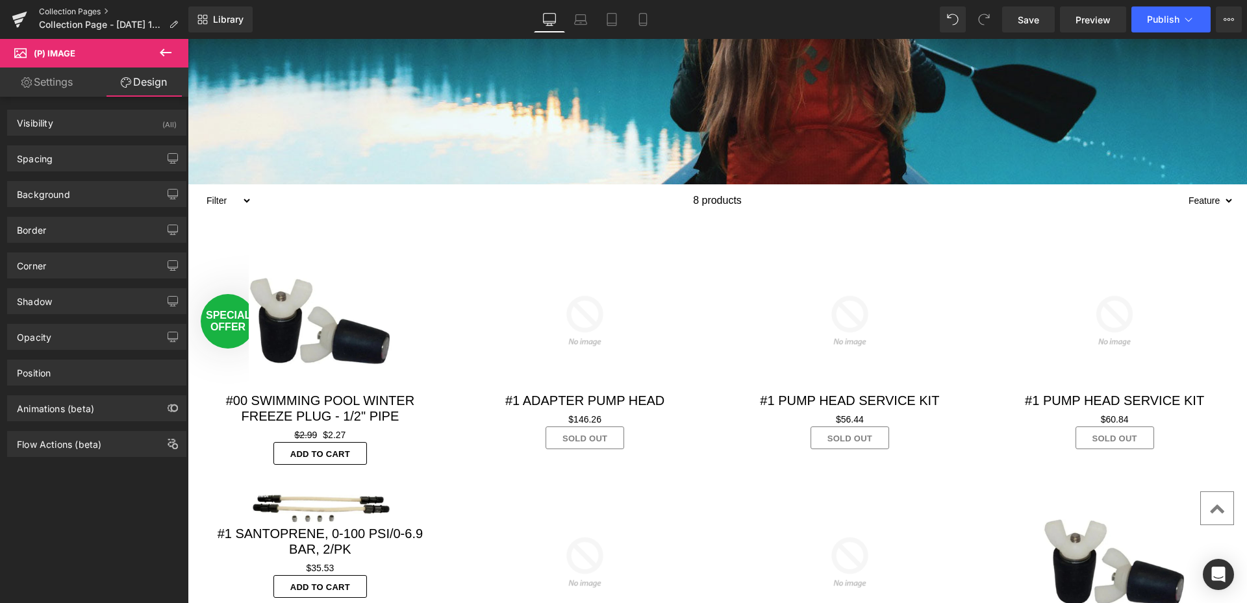
click at [88, 12] on link "Collection Pages" at bounding box center [113, 11] width 149 height 10
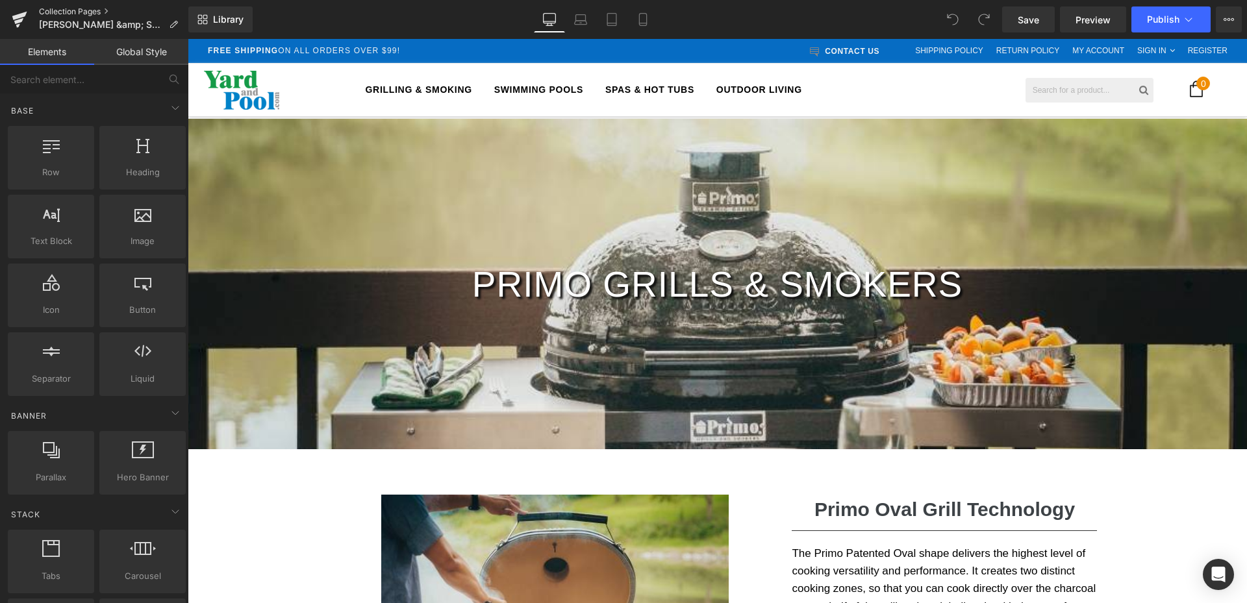
click at [84, 7] on link "Collection Pages" at bounding box center [113, 11] width 149 height 10
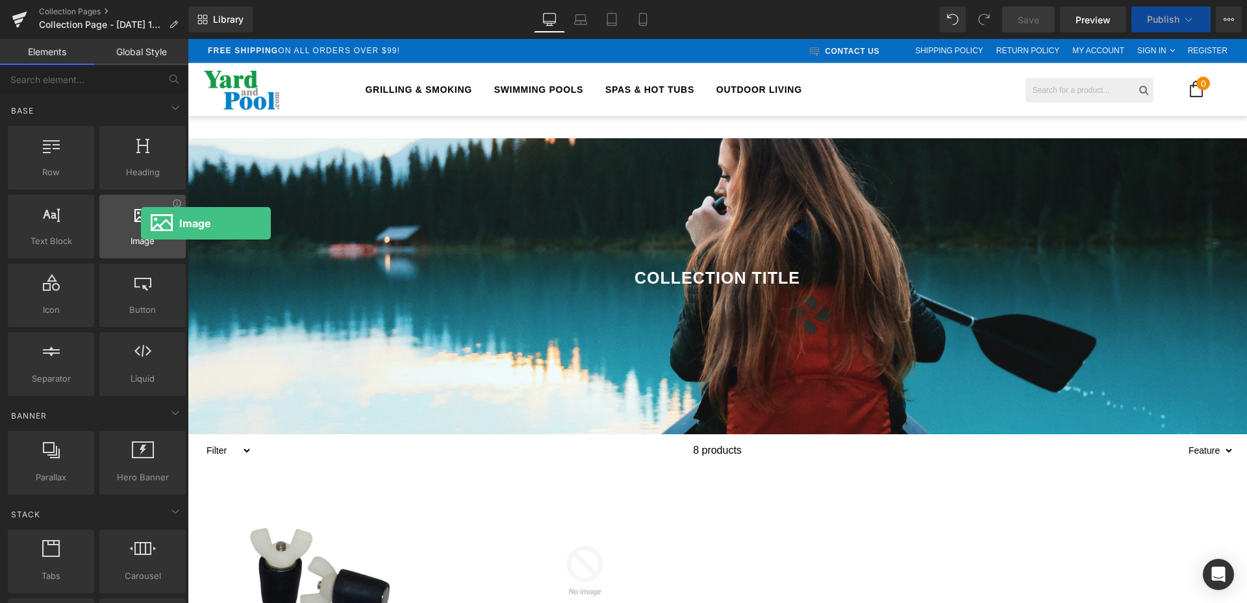
click at [141, 223] on div at bounding box center [142, 219] width 79 height 29
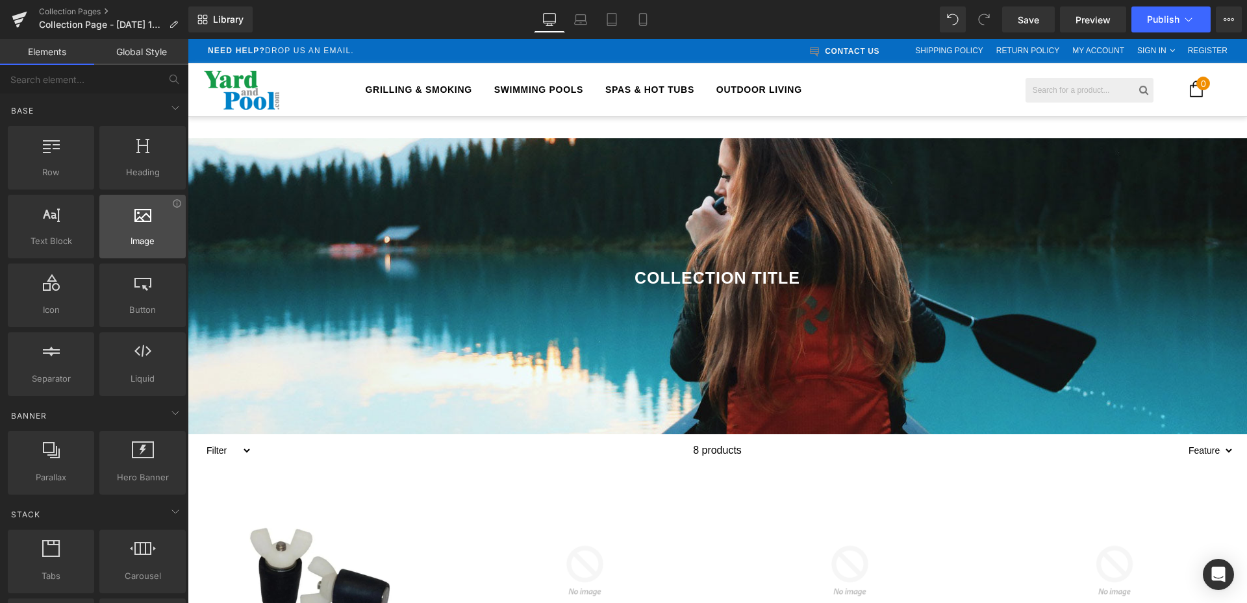
click at [138, 223] on div at bounding box center [142, 219] width 79 height 29
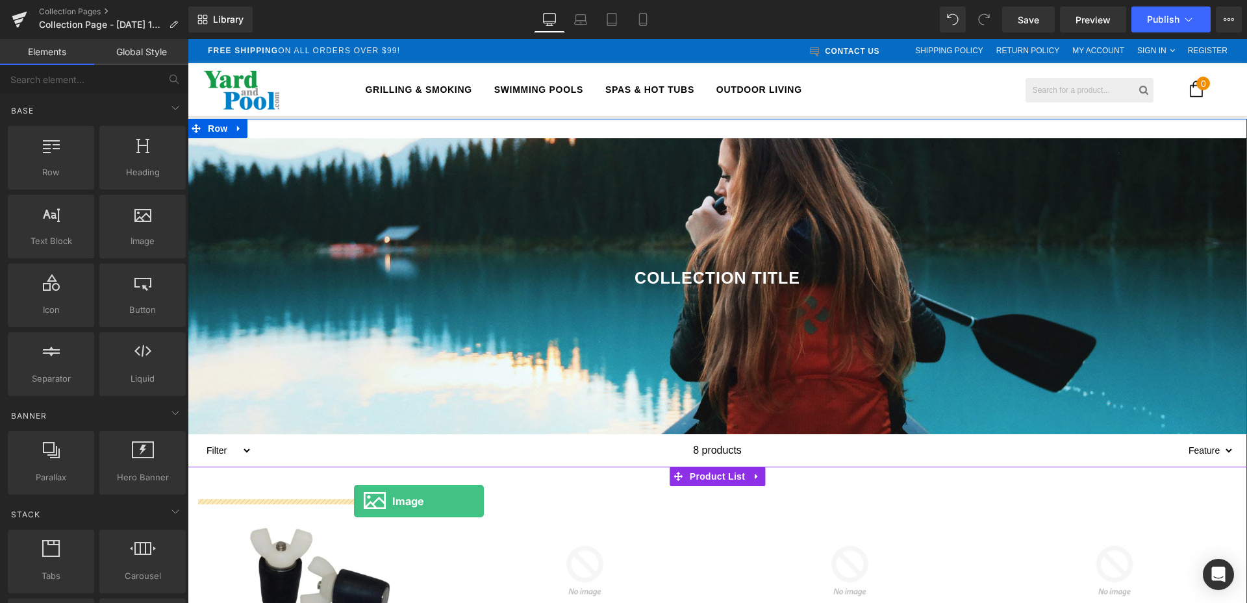
drag, startPoint x: 325, startPoint y: 262, endPoint x: 355, endPoint y: 501, distance: 241.4
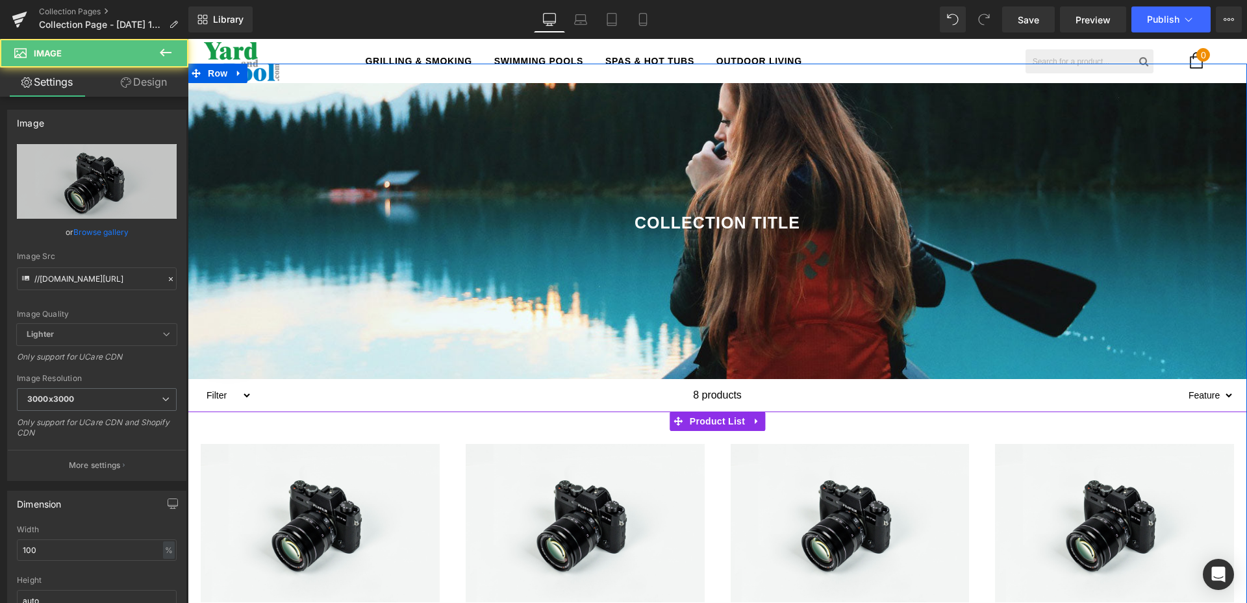
scroll to position [260, 0]
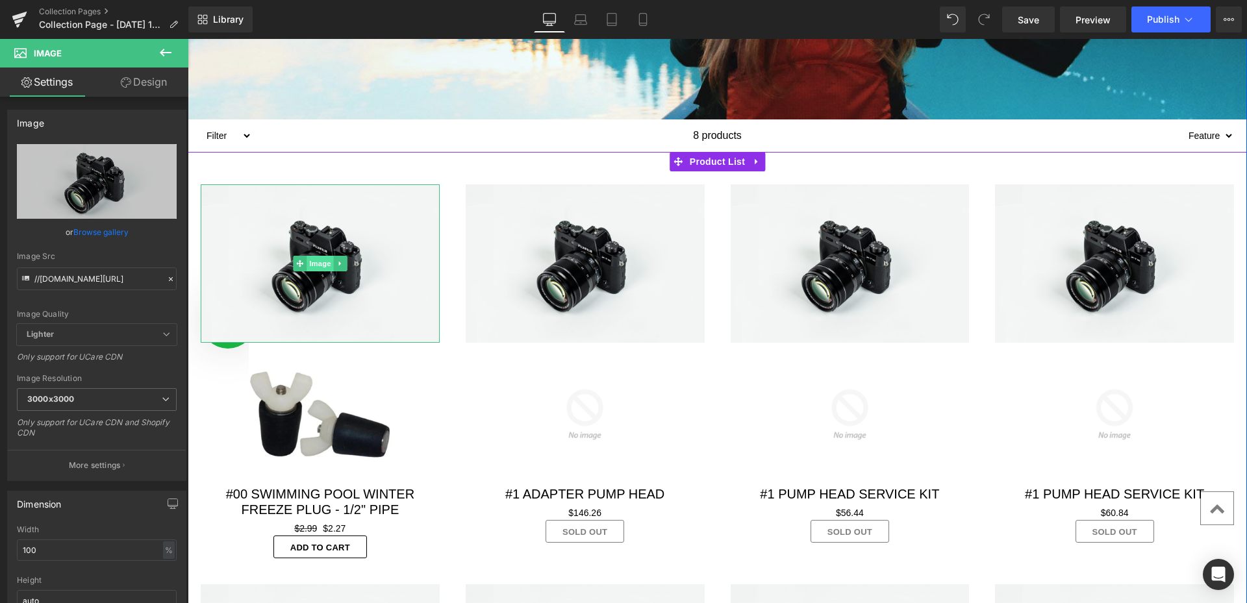
click at [321, 266] on span "Image" at bounding box center [320, 264] width 27 height 16
click at [336, 264] on icon at bounding box center [339, 264] width 7 height 8
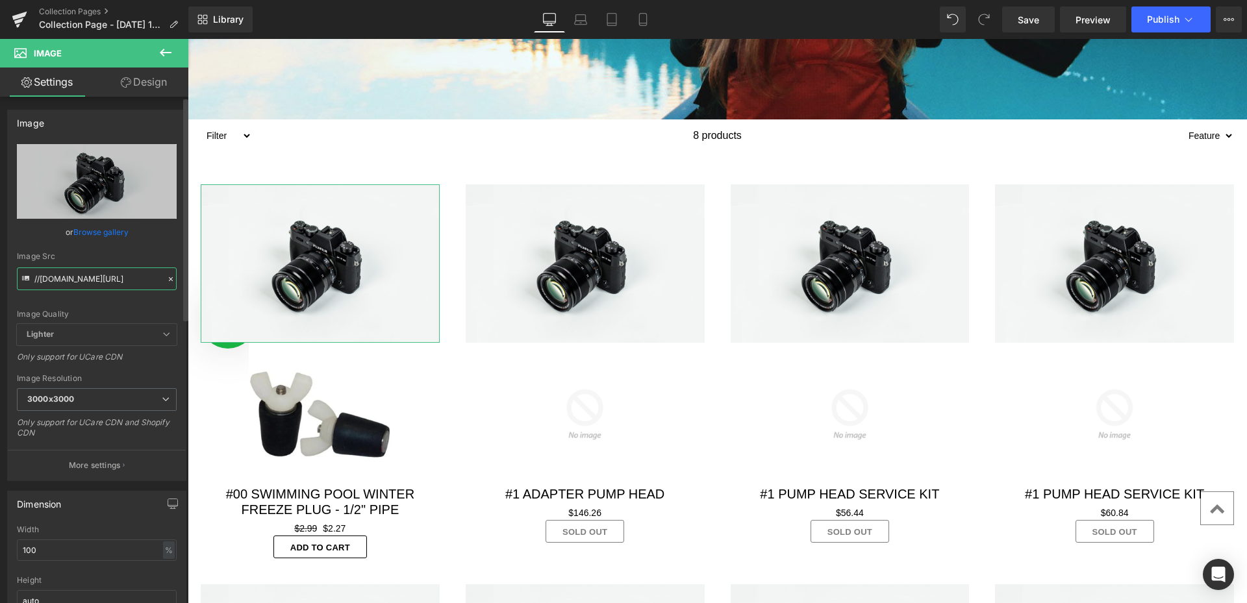
click at [144, 279] on input "//[DOMAIN_NAME][URL]" at bounding box center [97, 279] width 160 height 23
click at [166, 280] on icon at bounding box center [170, 279] width 9 height 9
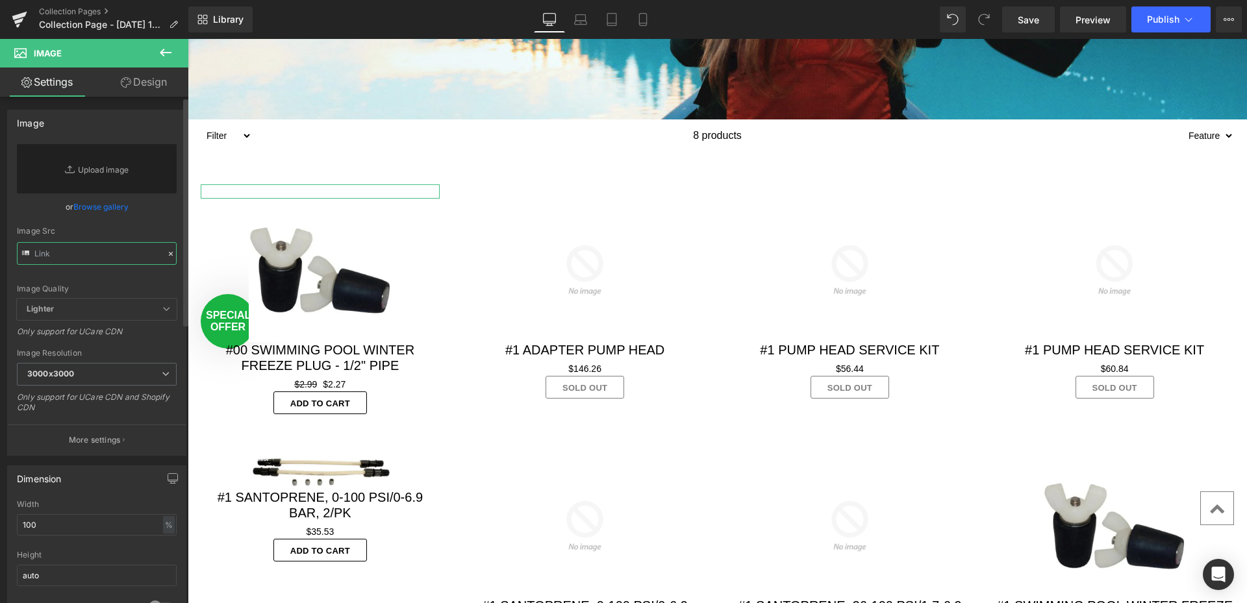
click at [87, 253] on input "text" at bounding box center [97, 253] width 160 height 23
click at [40, 254] on input "text" at bounding box center [97, 253] width 160 height 23
click at [38, 254] on input "text" at bounding box center [97, 253] width 160 height 23
click at [169, 255] on icon at bounding box center [171, 254] width 4 height 4
click at [93, 250] on input "text" at bounding box center [97, 253] width 160 height 23
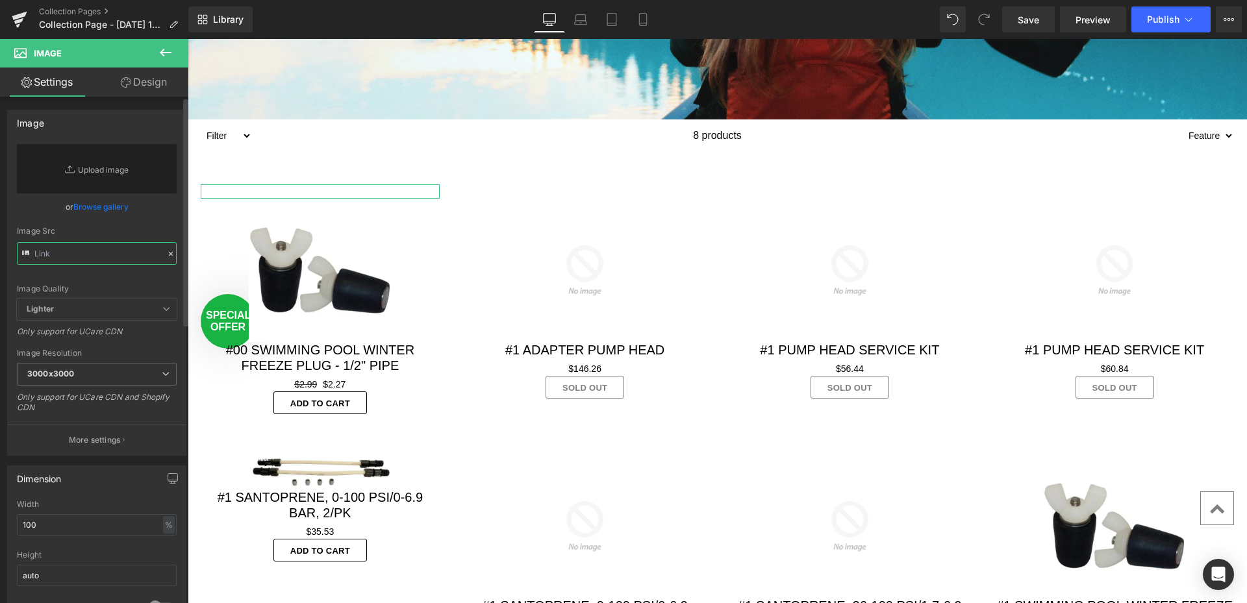
click at [92, 250] on input "text" at bounding box center [97, 253] width 160 height 23
click at [107, 171] on link "Replace Image" at bounding box center [97, 168] width 160 height 49
click at [105, 206] on link "Browse gallery" at bounding box center [100, 206] width 55 height 23
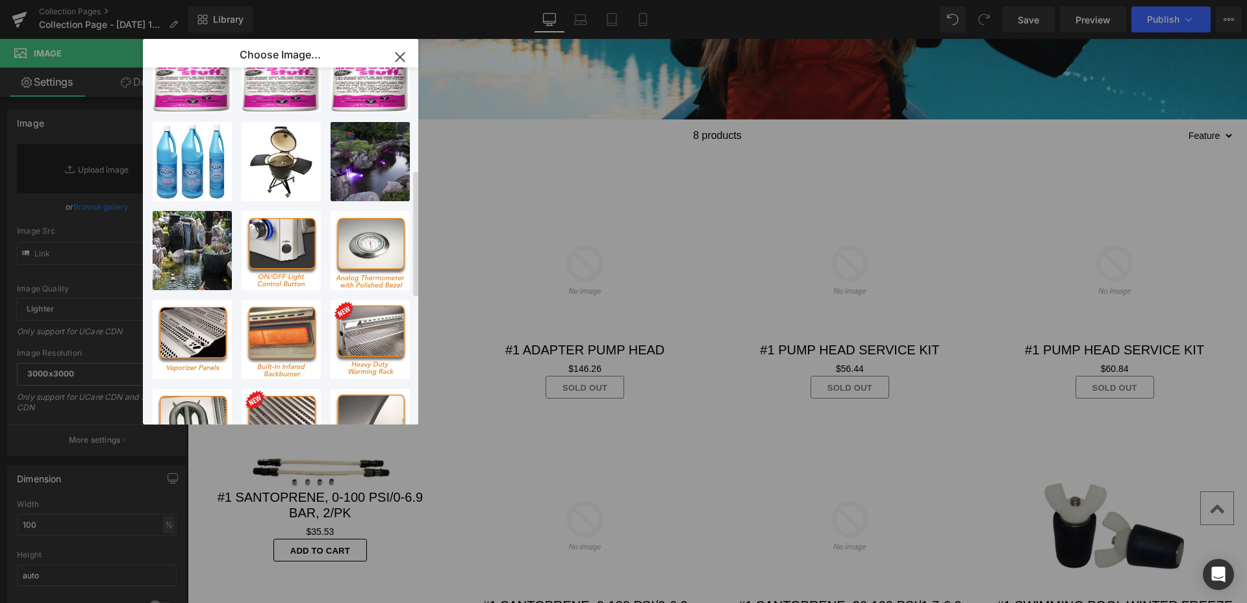
scroll to position [57, 0]
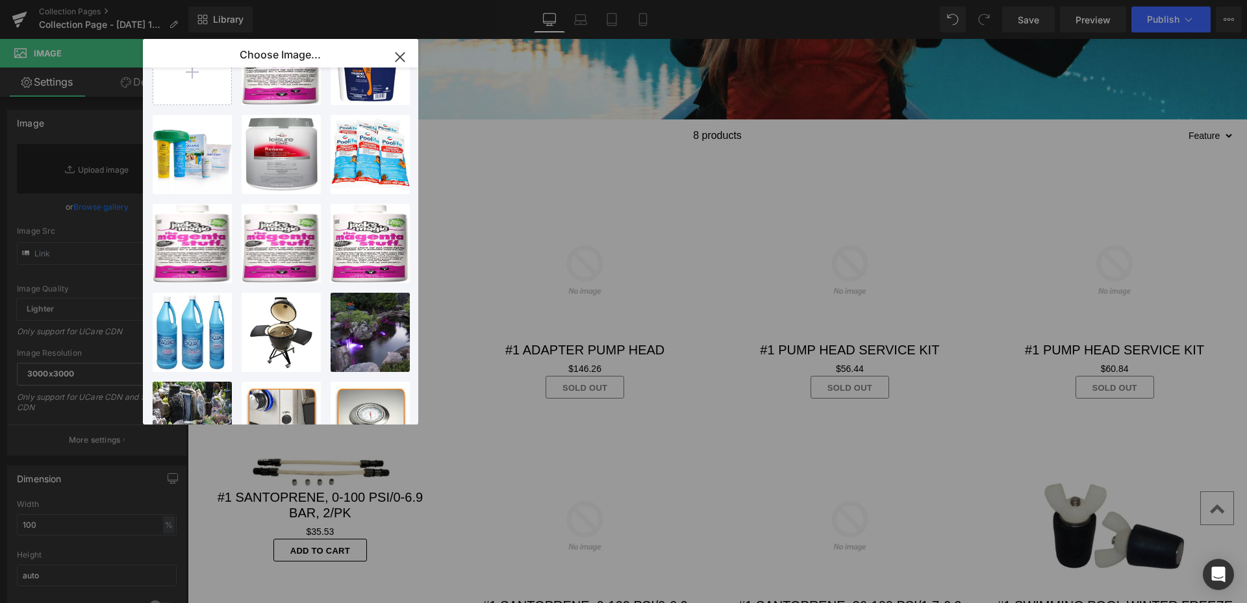
click at [403, 59] on icon "button" at bounding box center [400, 57] width 8 height 8
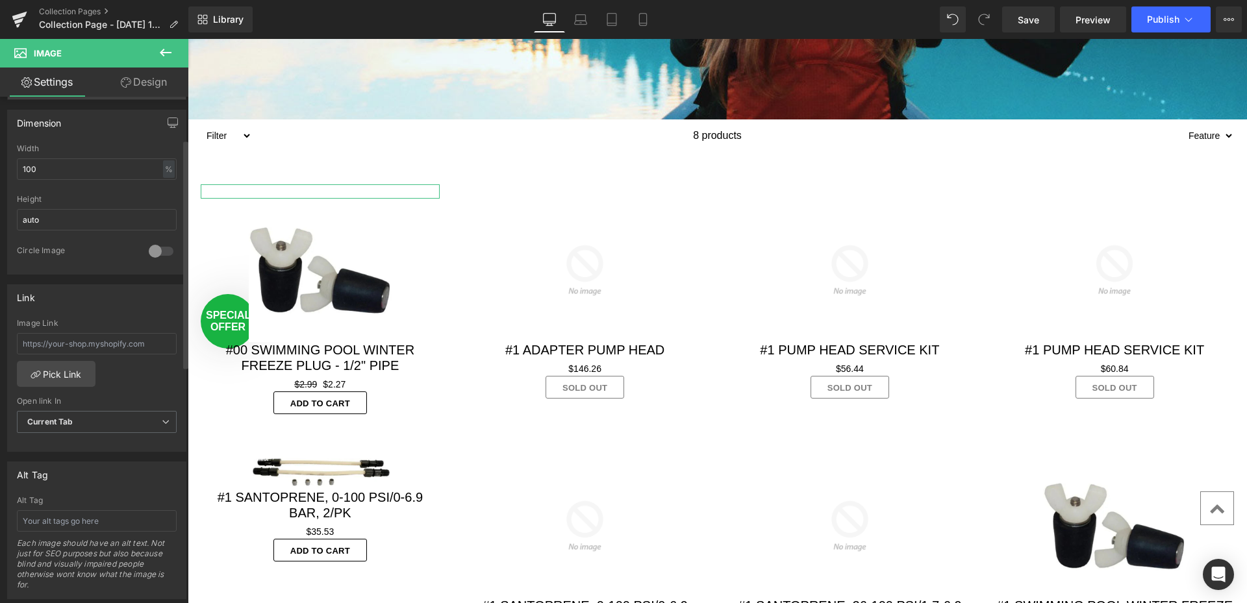
scroll to position [390, 0]
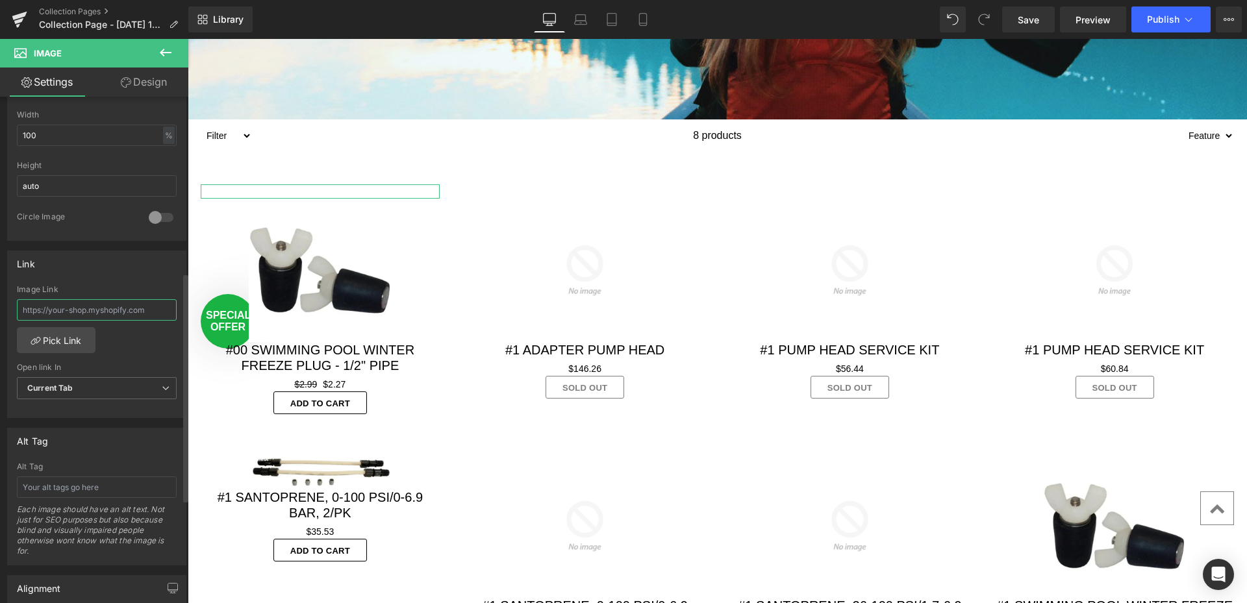
click at [88, 305] on input "text" at bounding box center [97, 309] width 160 height 21
click at [75, 344] on link "Pick Link" at bounding box center [56, 340] width 79 height 26
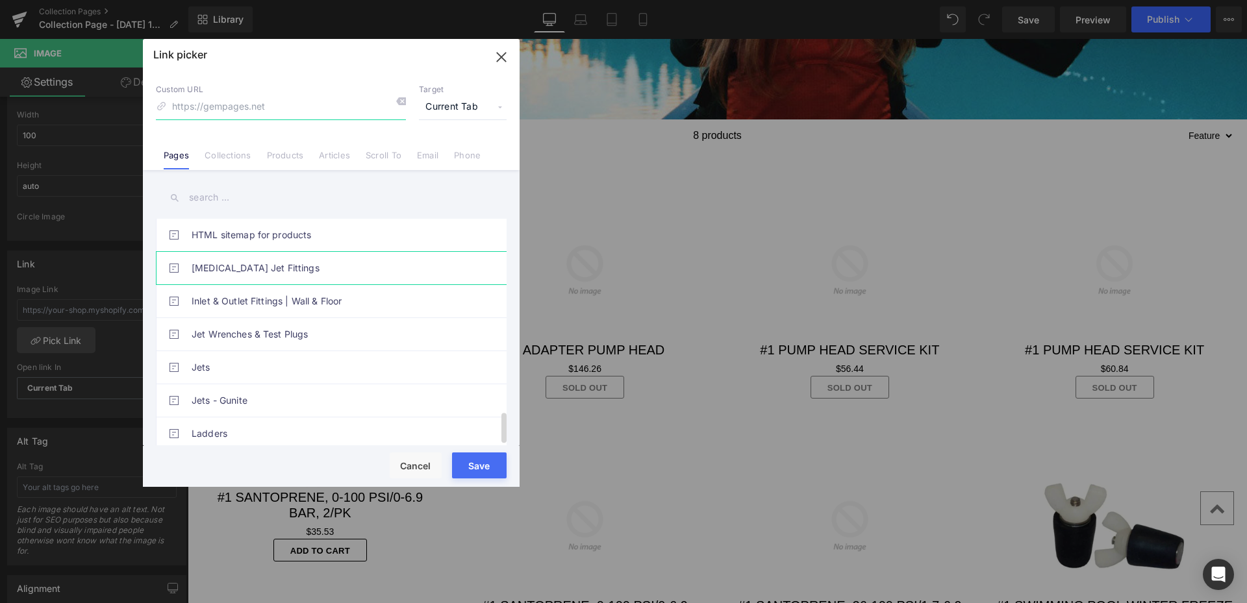
scroll to position [1435, 0]
click at [229, 157] on link "Collections" at bounding box center [228, 159] width 46 height 19
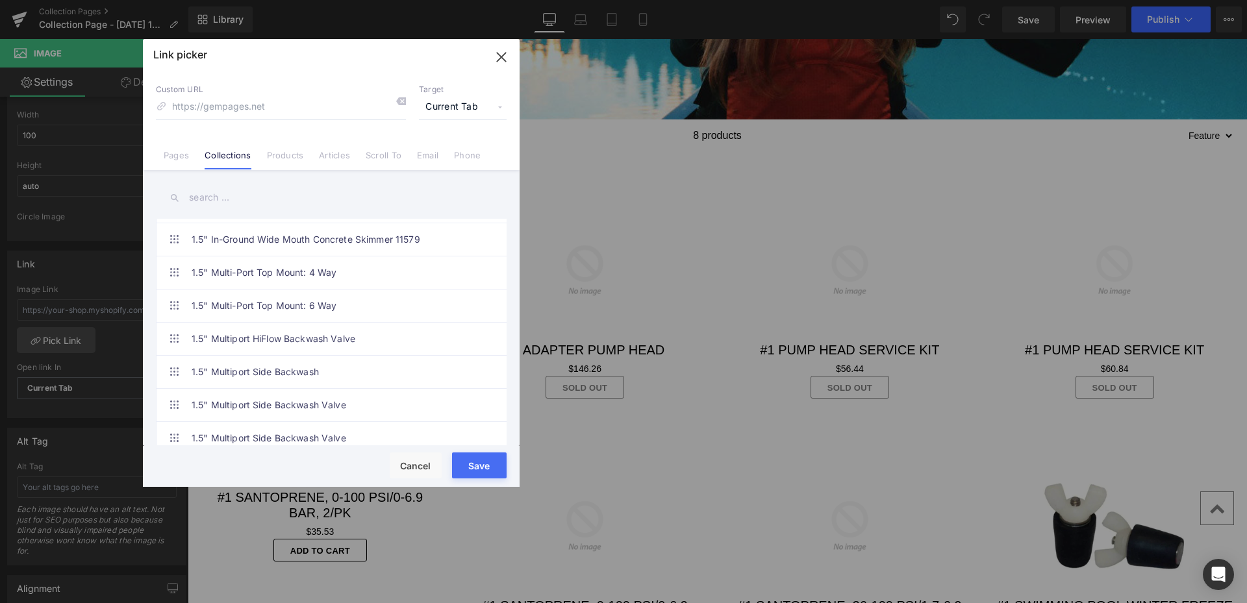
scroll to position [325, 0]
click at [201, 197] on input "text" at bounding box center [331, 197] width 351 height 29
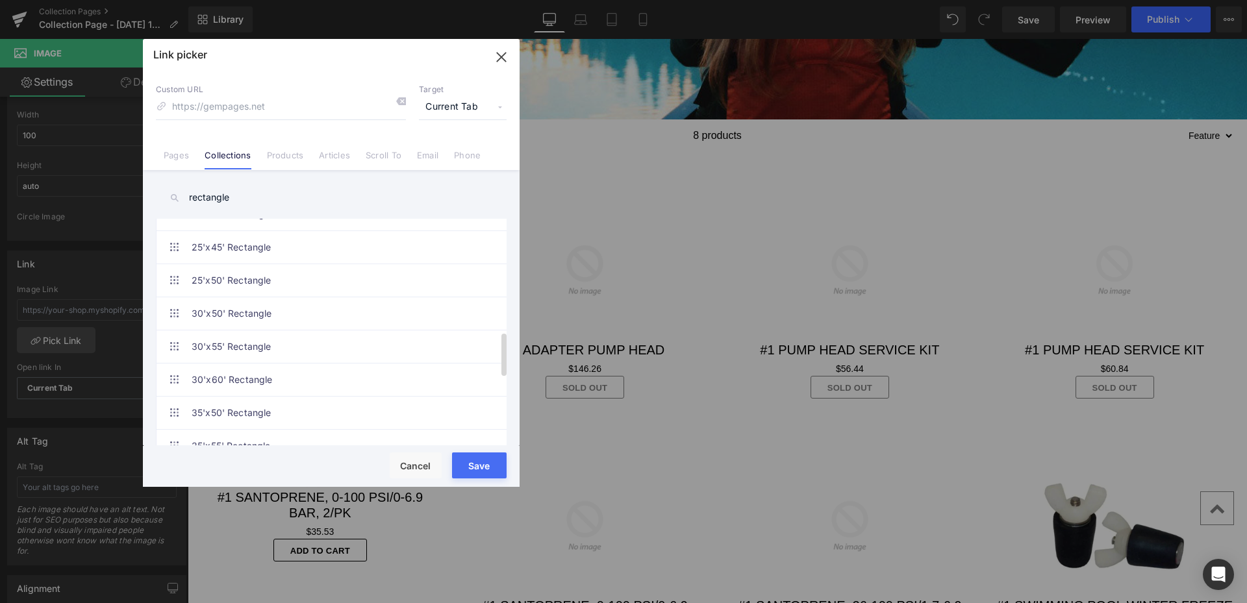
scroll to position [844, 0]
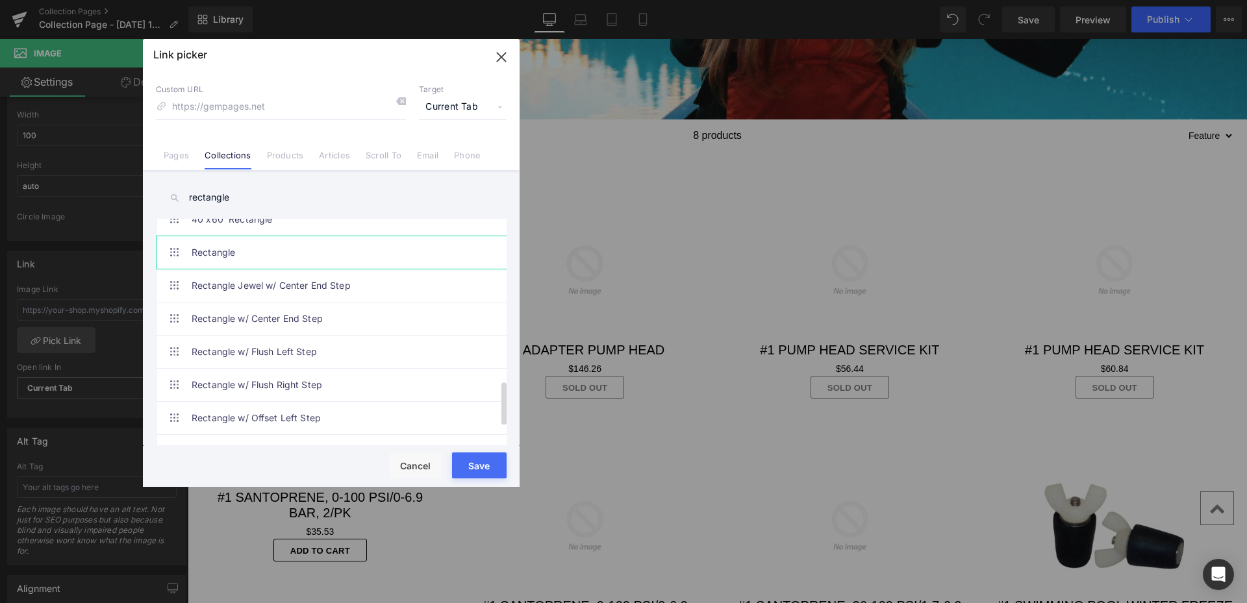
type input "rectangle"
click at [219, 251] on link "Rectangle" at bounding box center [335, 252] width 286 height 32
type input "/collections/rectangle"
click at [490, 469] on button "Save" at bounding box center [479, 466] width 55 height 26
type input "/collections/rectangle"
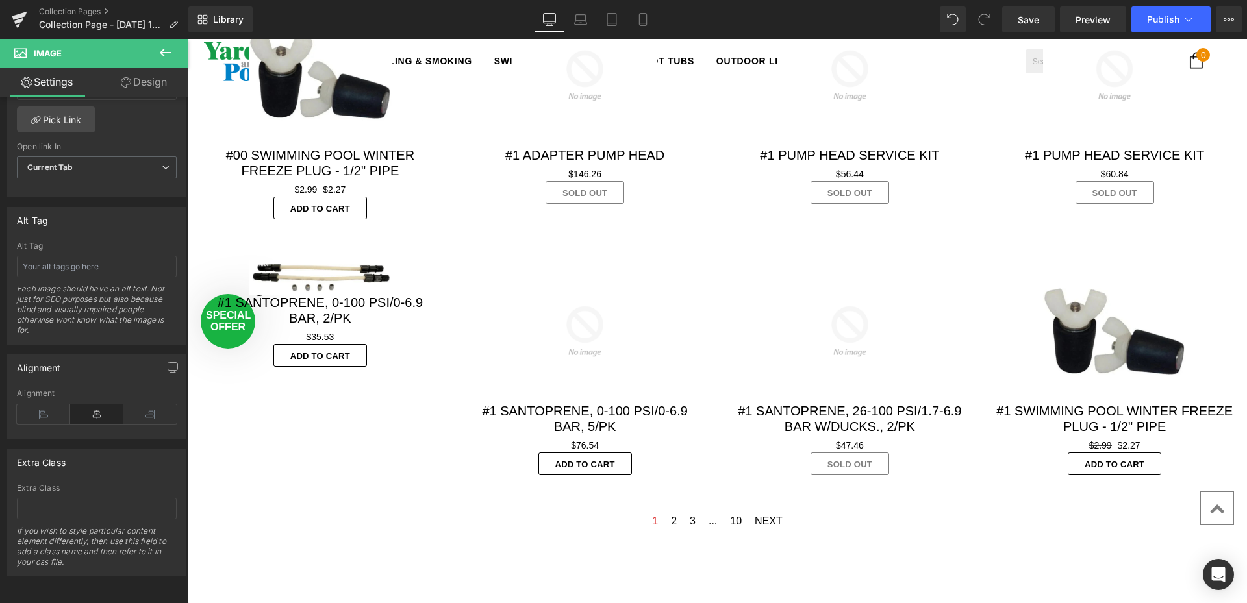
scroll to position [130, 0]
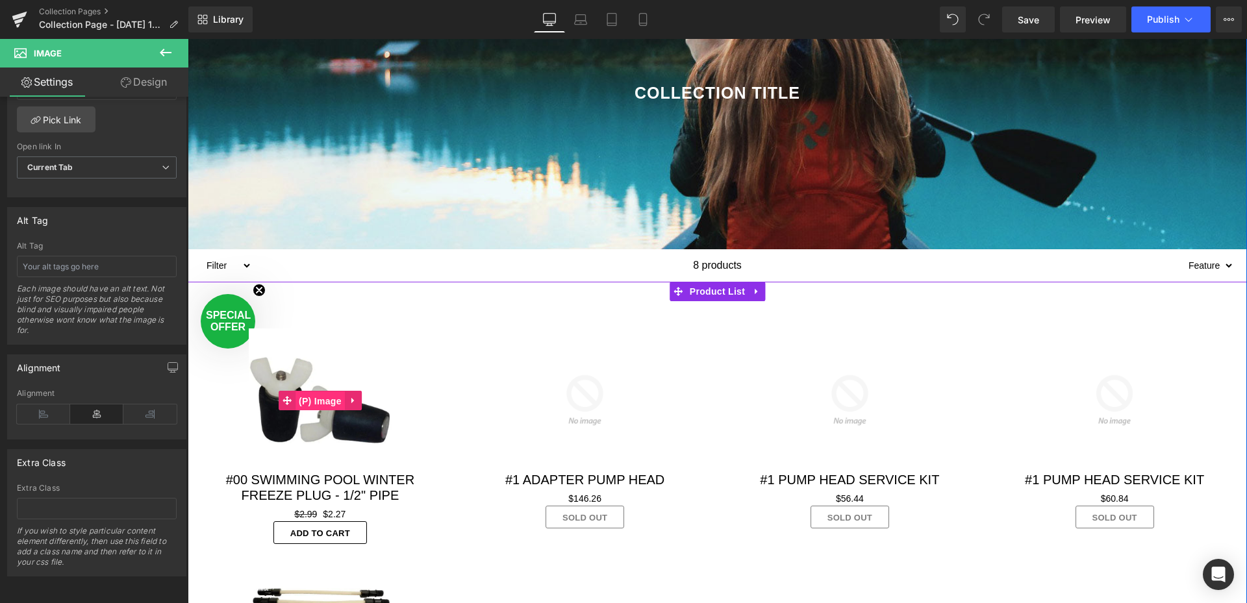
click at [316, 397] on span "(P) Image" at bounding box center [319, 401] width 49 height 19
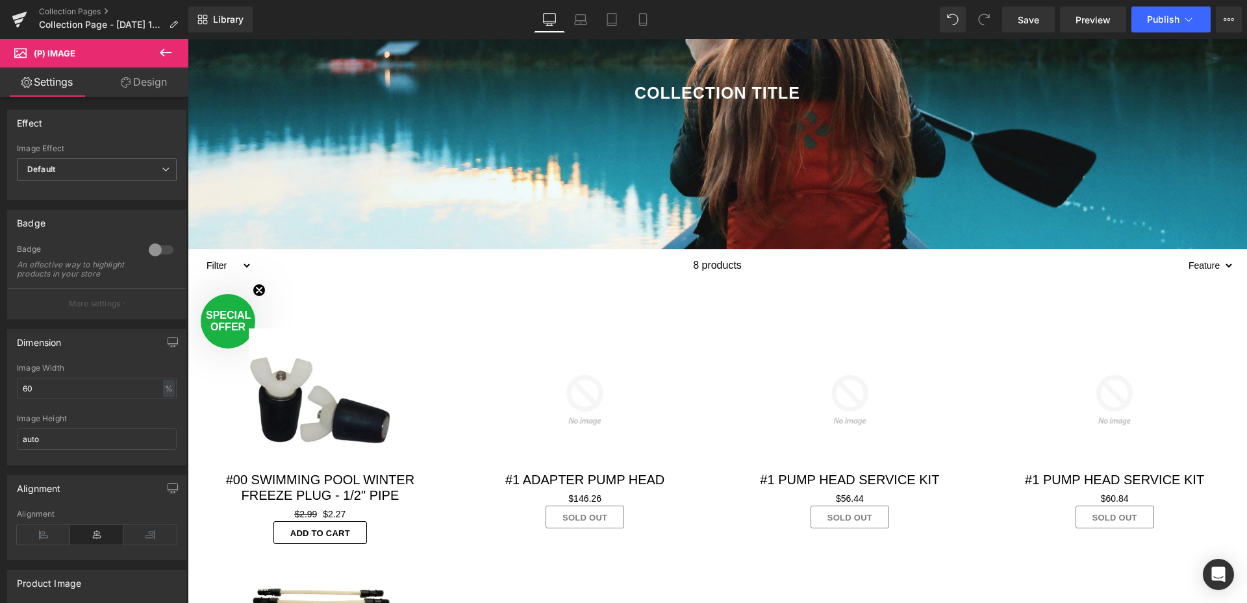
click at [155, 84] on link "Design" at bounding box center [144, 82] width 94 height 29
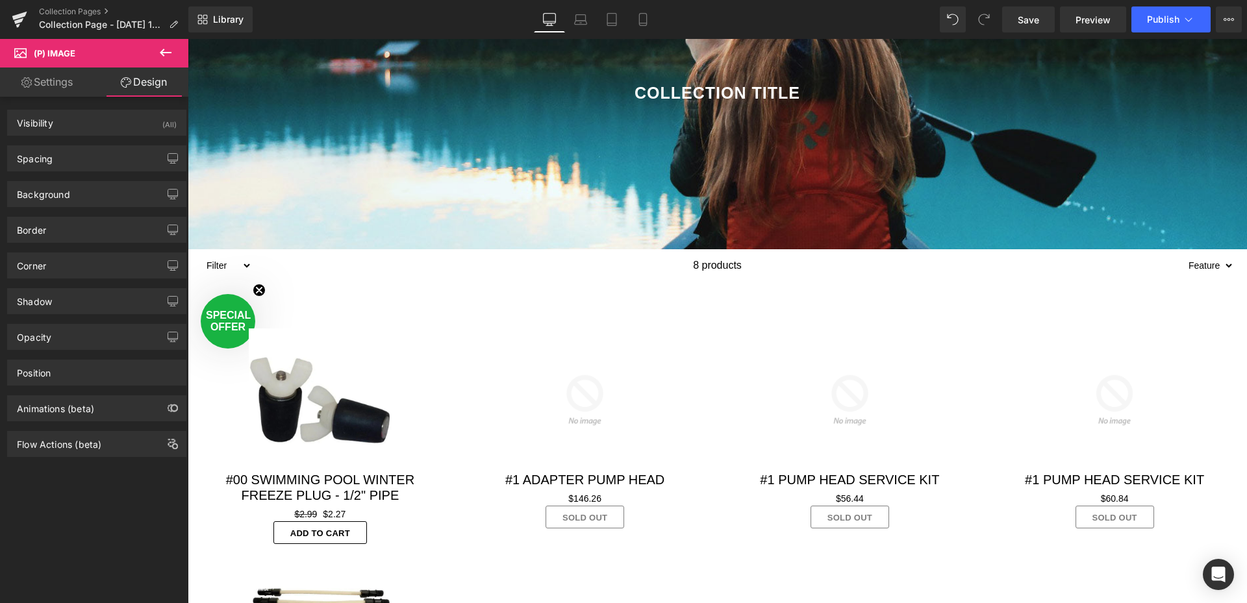
click at [171, 45] on icon at bounding box center [166, 53] width 16 height 16
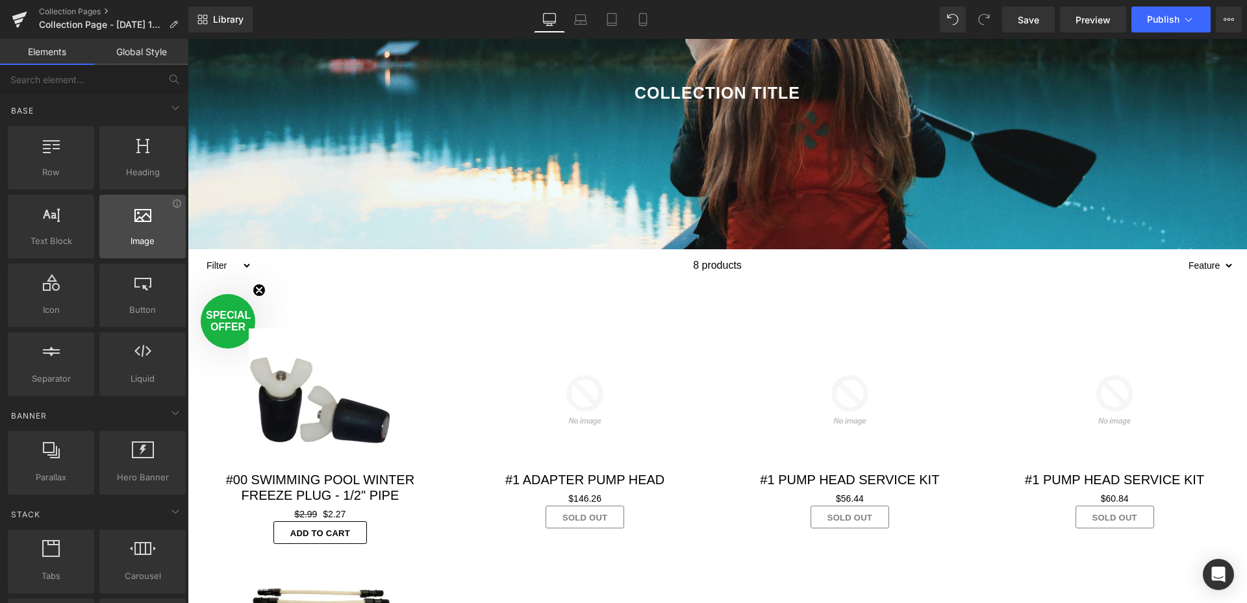
click at [126, 214] on div at bounding box center [142, 219] width 79 height 29
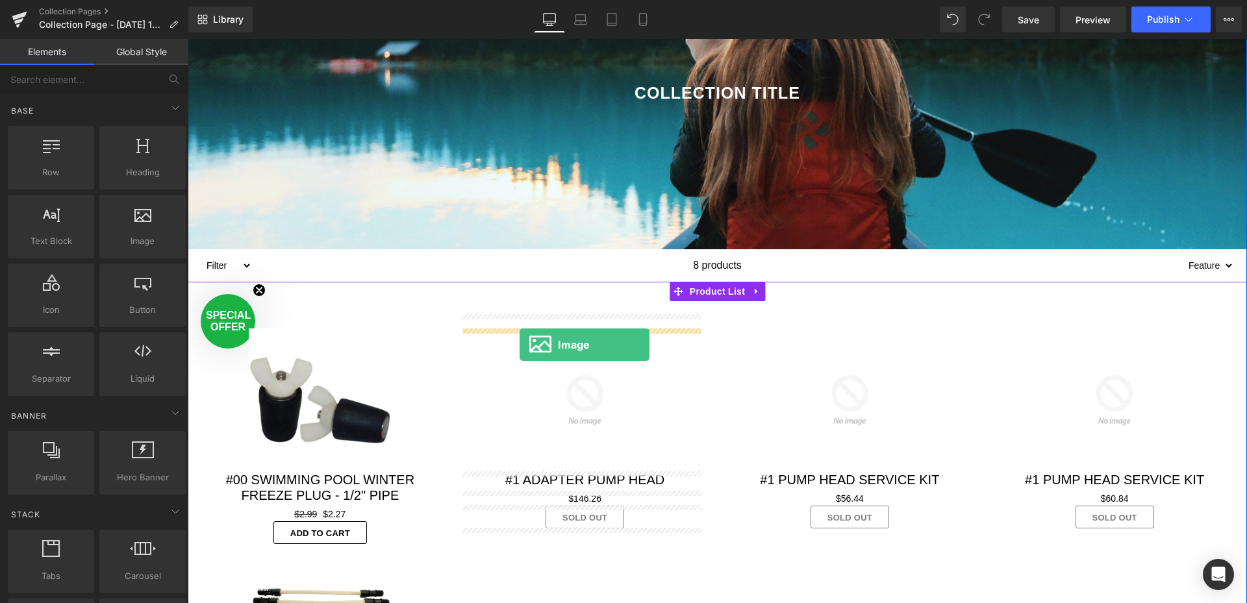
drag, startPoint x: 336, startPoint y: 252, endPoint x: 520, endPoint y: 345, distance: 205.3
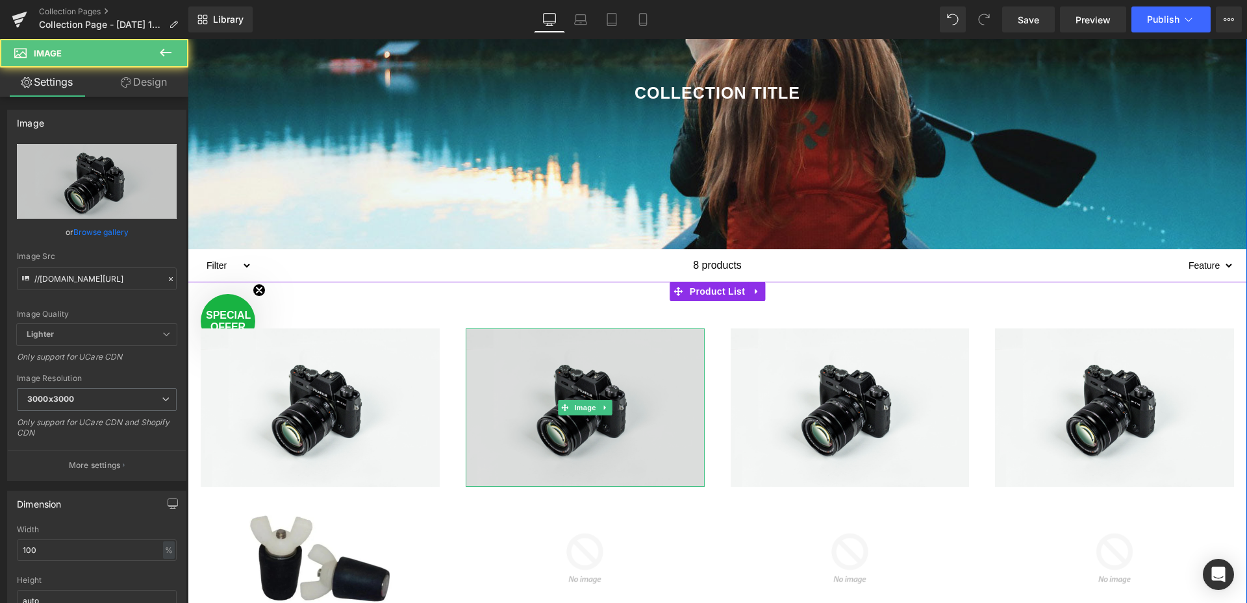
click at [580, 390] on img at bounding box center [585, 408] width 239 height 158
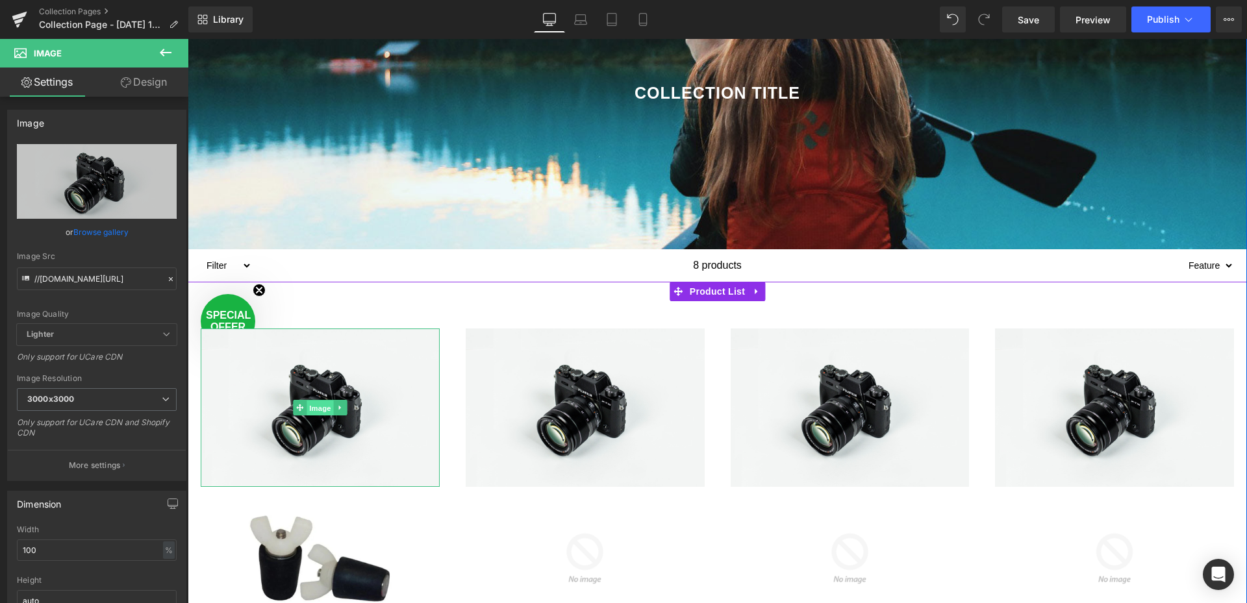
click at [322, 410] on span "Image" at bounding box center [320, 409] width 27 height 16
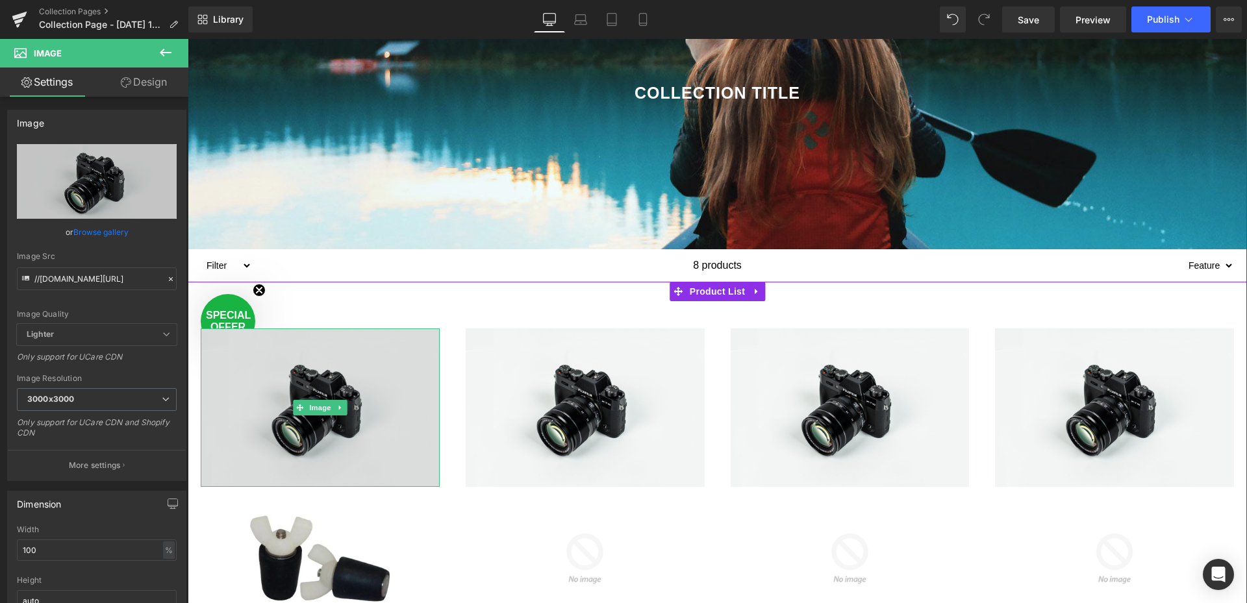
click at [427, 333] on img at bounding box center [320, 408] width 239 height 158
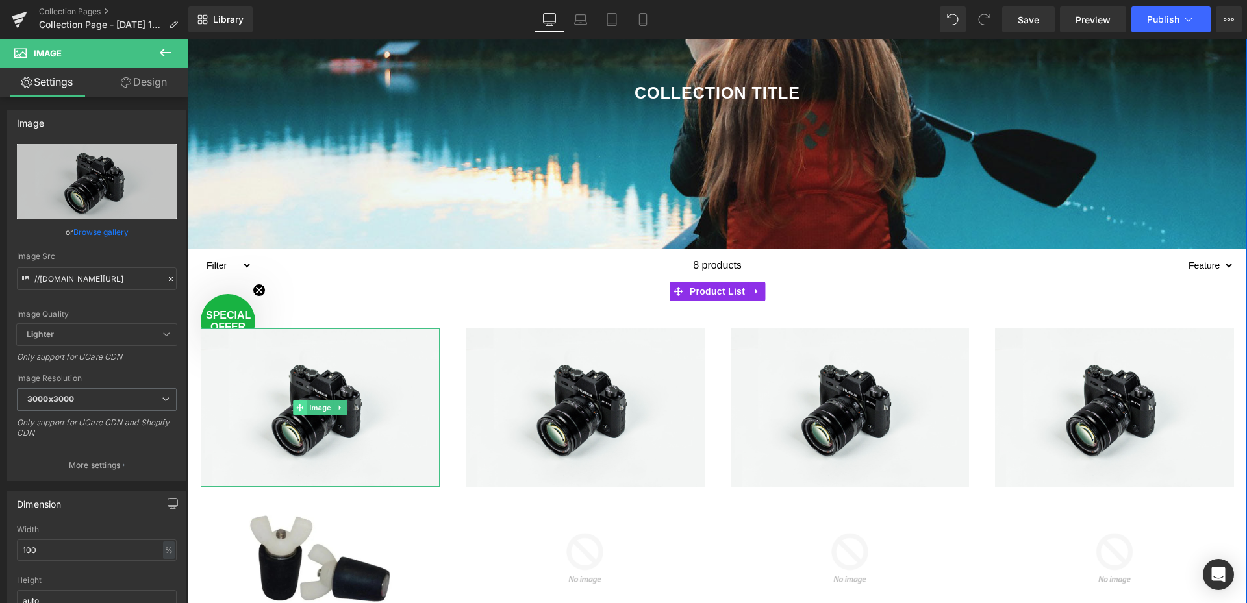
click at [301, 407] on span at bounding box center [300, 408] width 14 height 16
click at [324, 410] on span "Image" at bounding box center [320, 408] width 27 height 16
click at [325, 409] on span "Image" at bounding box center [320, 408] width 27 height 16
click at [325, 408] on span "Image" at bounding box center [320, 408] width 27 height 16
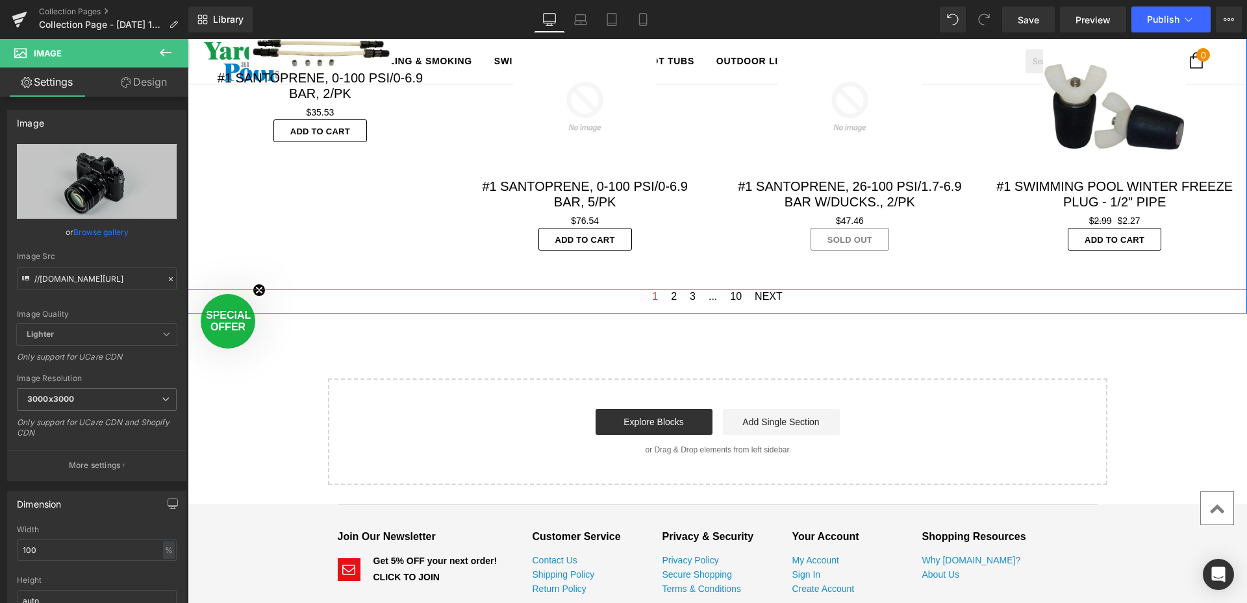
scroll to position [1039, 0]
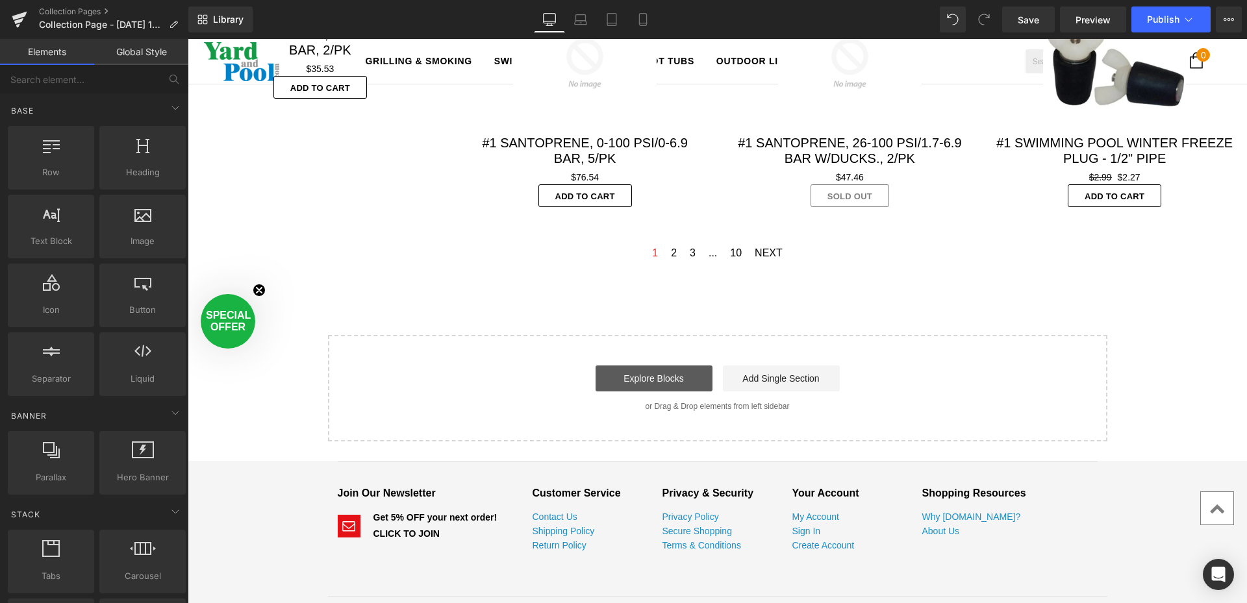
click at [666, 383] on link "Explore Blocks" at bounding box center [654, 379] width 117 height 26
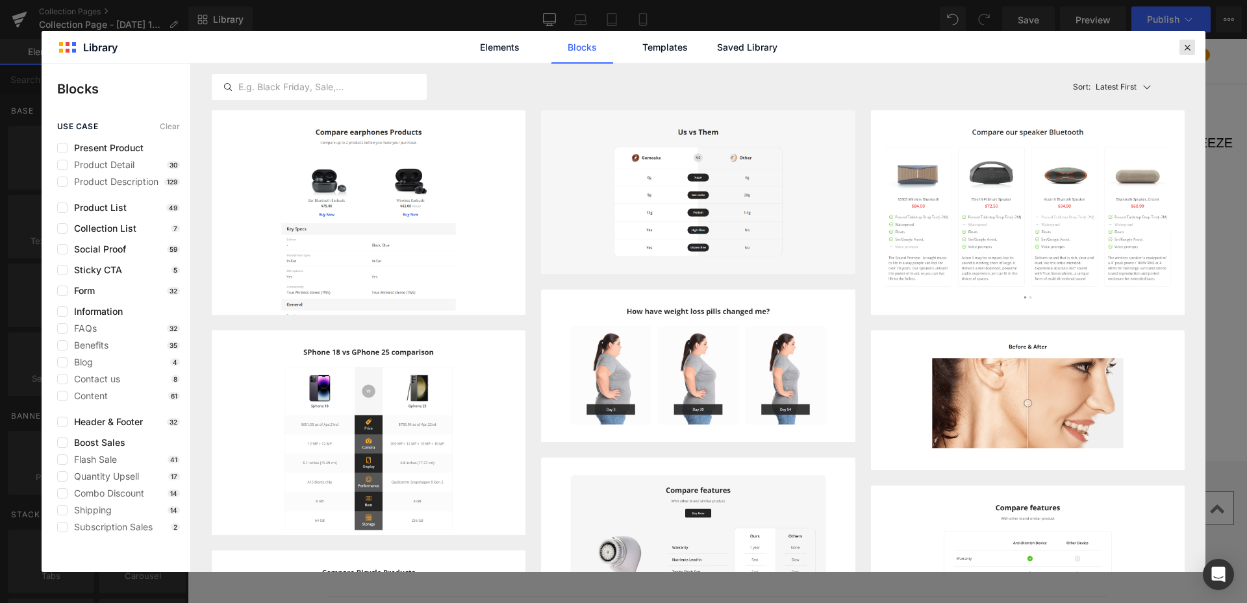
click at [1190, 49] on icon at bounding box center [1187, 48] width 12 height 12
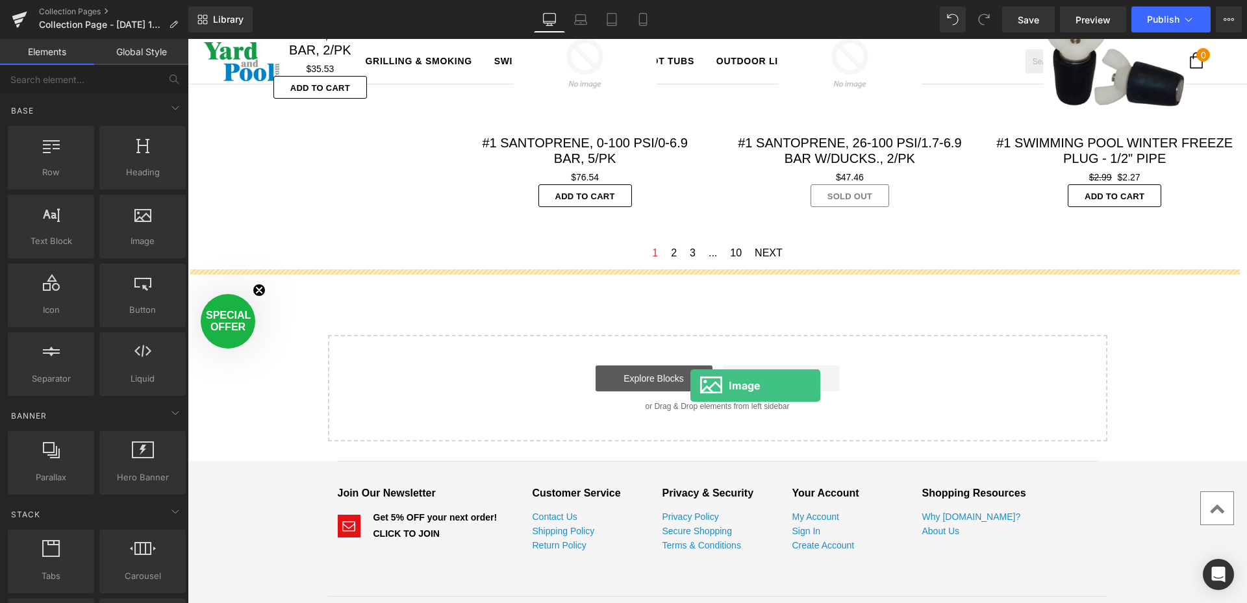
drag, startPoint x: 321, startPoint y: 264, endPoint x: 689, endPoint y: 386, distance: 387.7
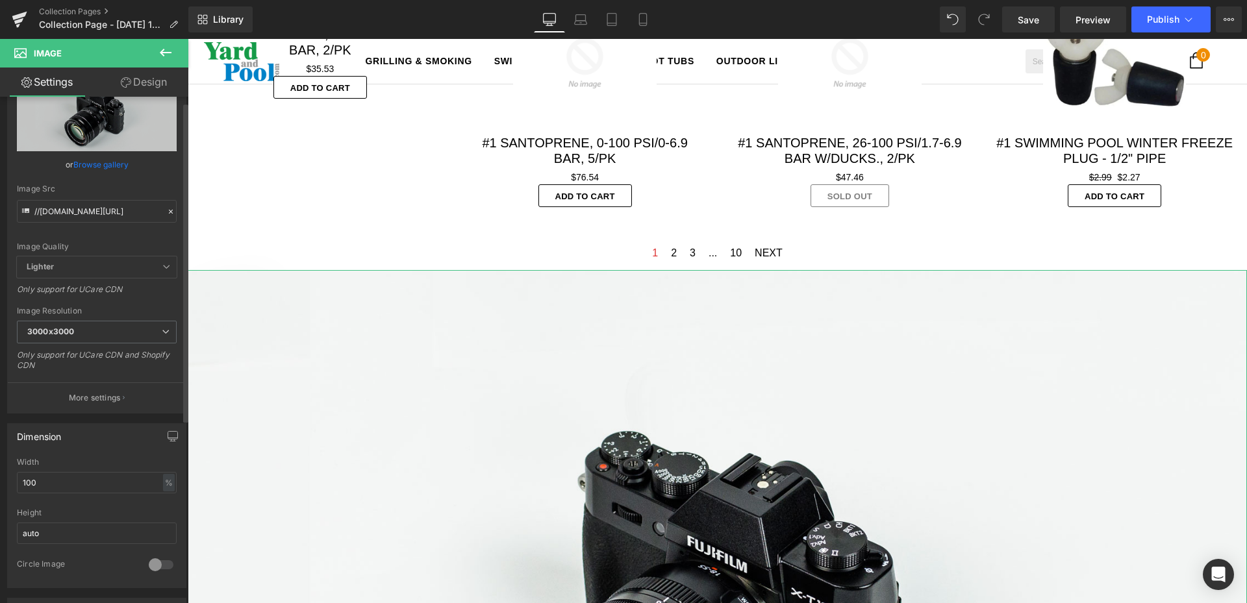
scroll to position [0, 0]
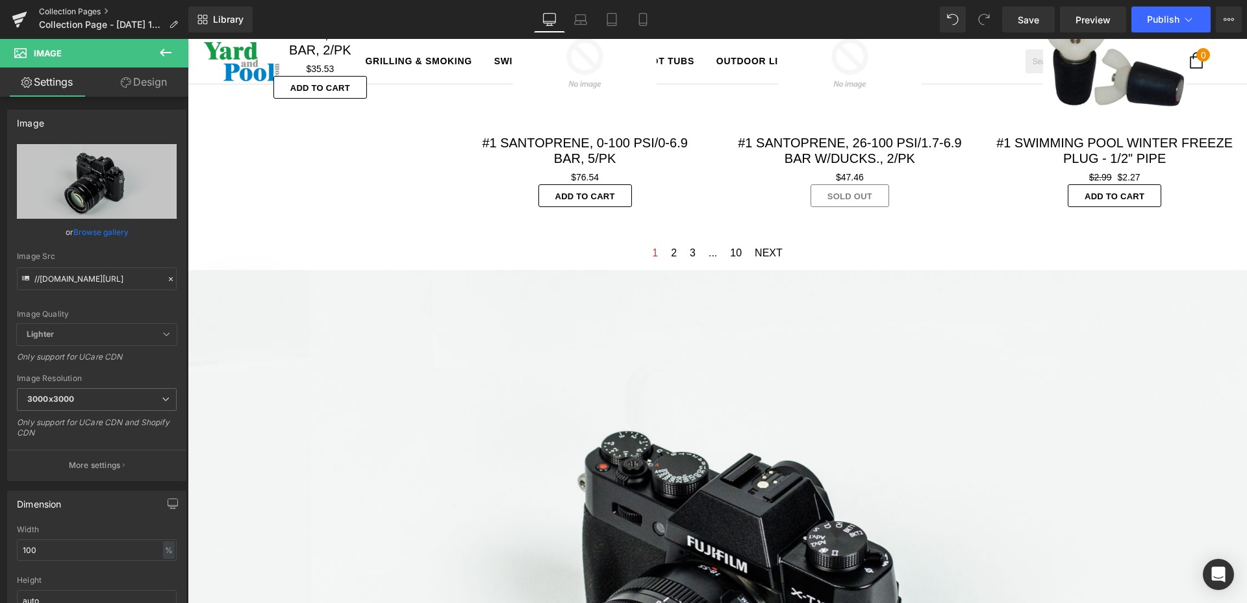
click at [81, 14] on link "Collection Pages" at bounding box center [113, 11] width 149 height 10
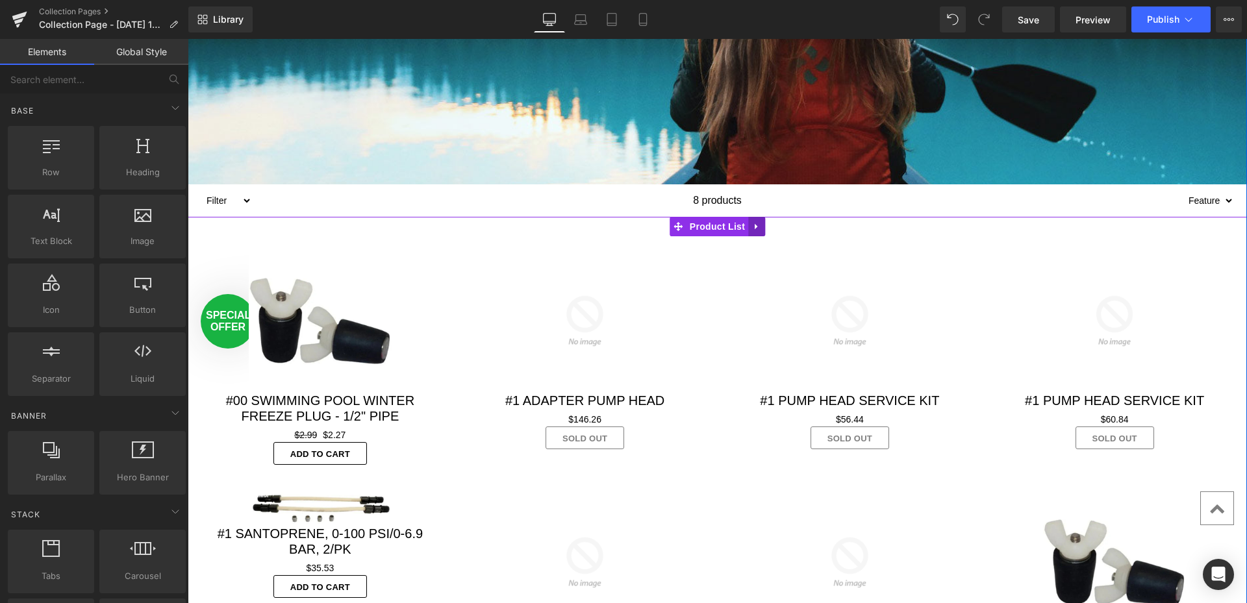
click at [755, 227] on icon at bounding box center [756, 227] width 9 height 10
click at [763, 229] on icon at bounding box center [764, 226] width 9 height 9
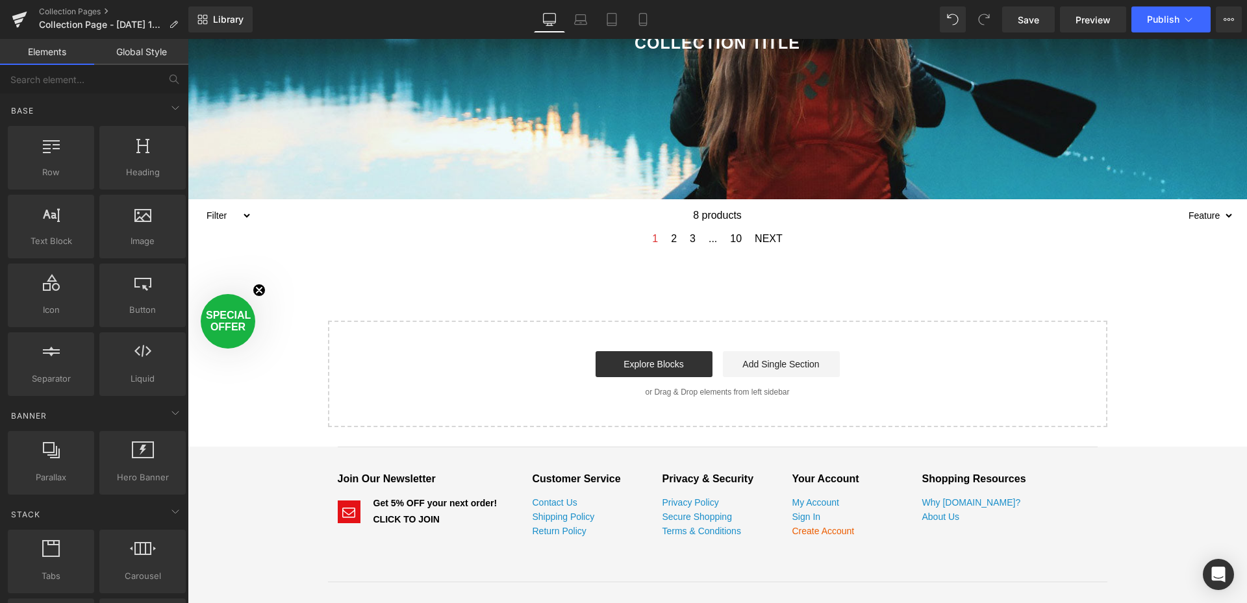
scroll to position [195, 0]
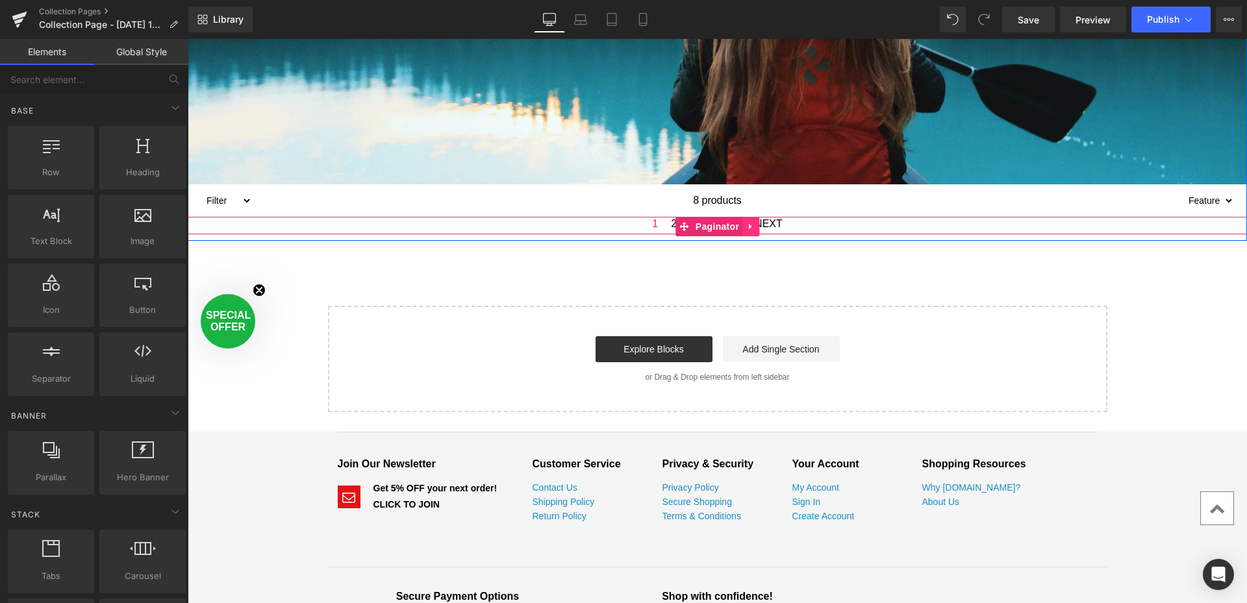
click at [747, 225] on icon at bounding box center [750, 227] width 9 height 10
click at [755, 227] on icon at bounding box center [759, 227] width 9 height 10
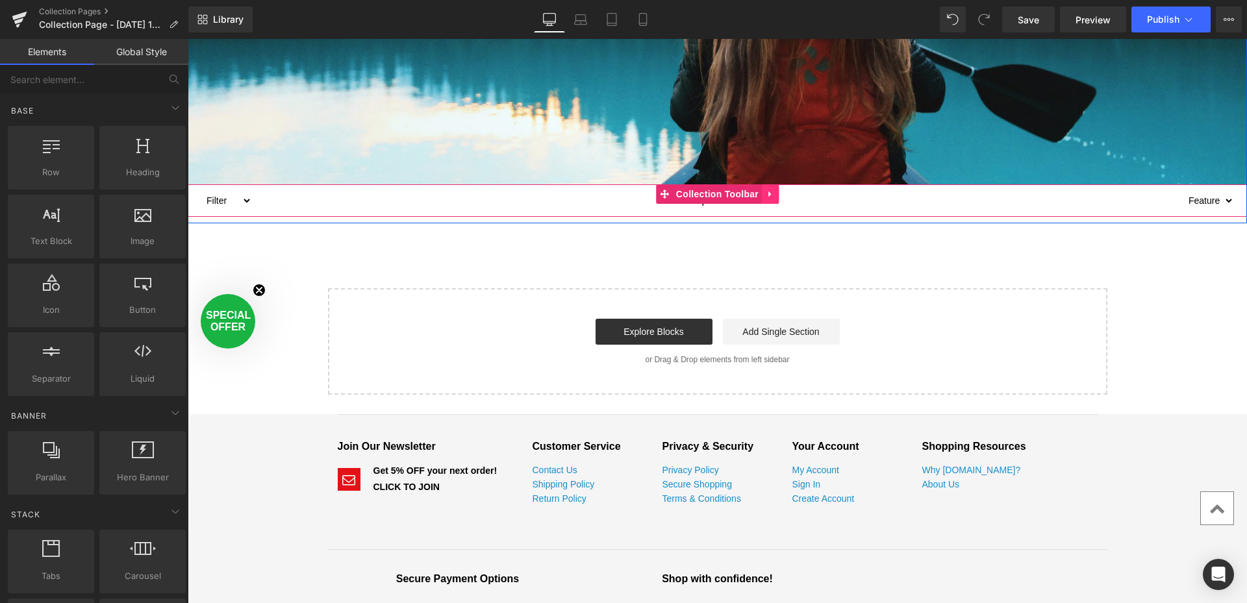
click at [769, 195] on icon at bounding box center [770, 195] width 9 height 10
click at [776, 194] on icon at bounding box center [778, 194] width 9 height 9
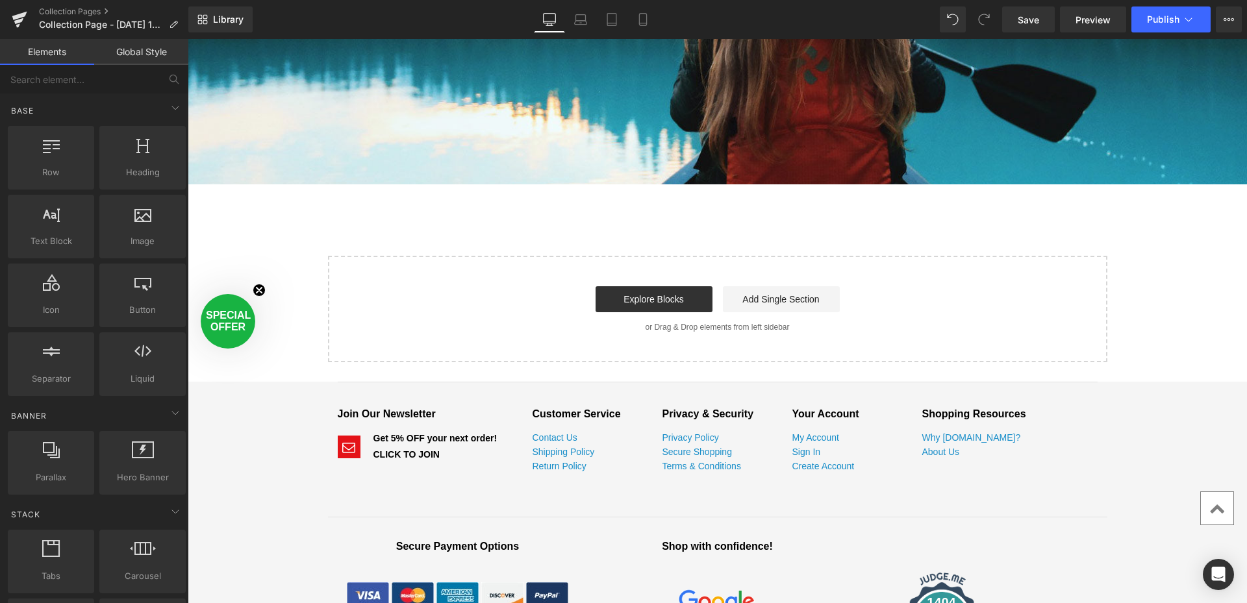
click at [712, 208] on div "Collection title Collection Title Collection Banner Row Select your layout" at bounding box center [717, 103] width 1059 height 518
click at [578, 216] on div "Collection title Collection Title Collection Banner Row Select your layout" at bounding box center [717, 103] width 1059 height 518
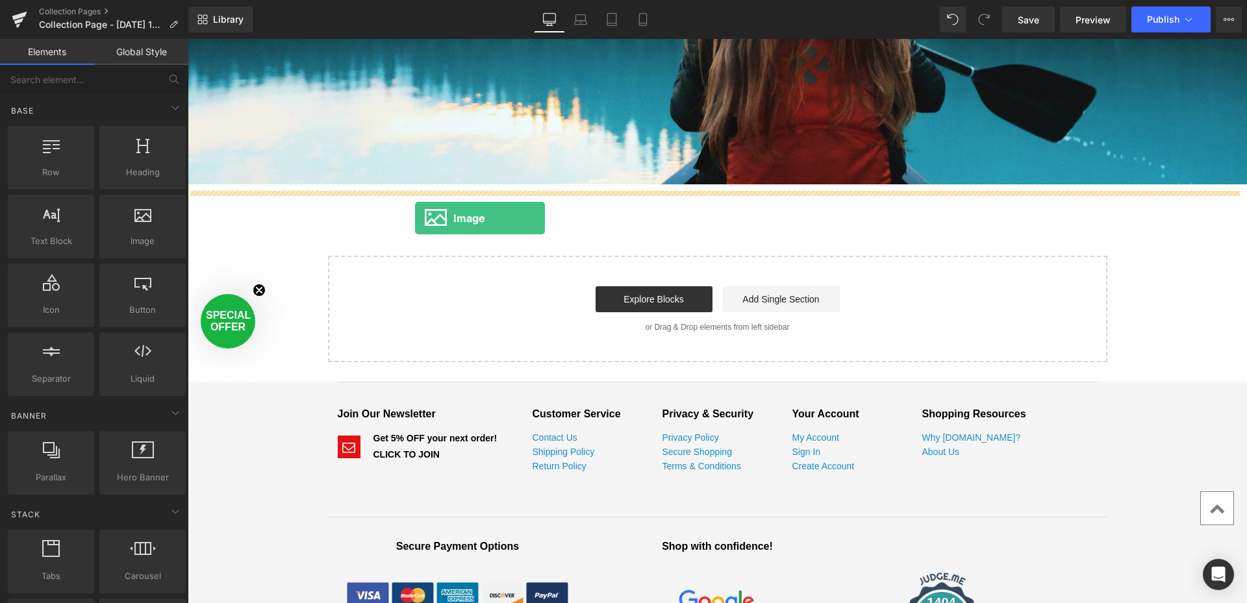
drag, startPoint x: 324, startPoint y: 271, endPoint x: 415, endPoint y: 218, distance: 105.0
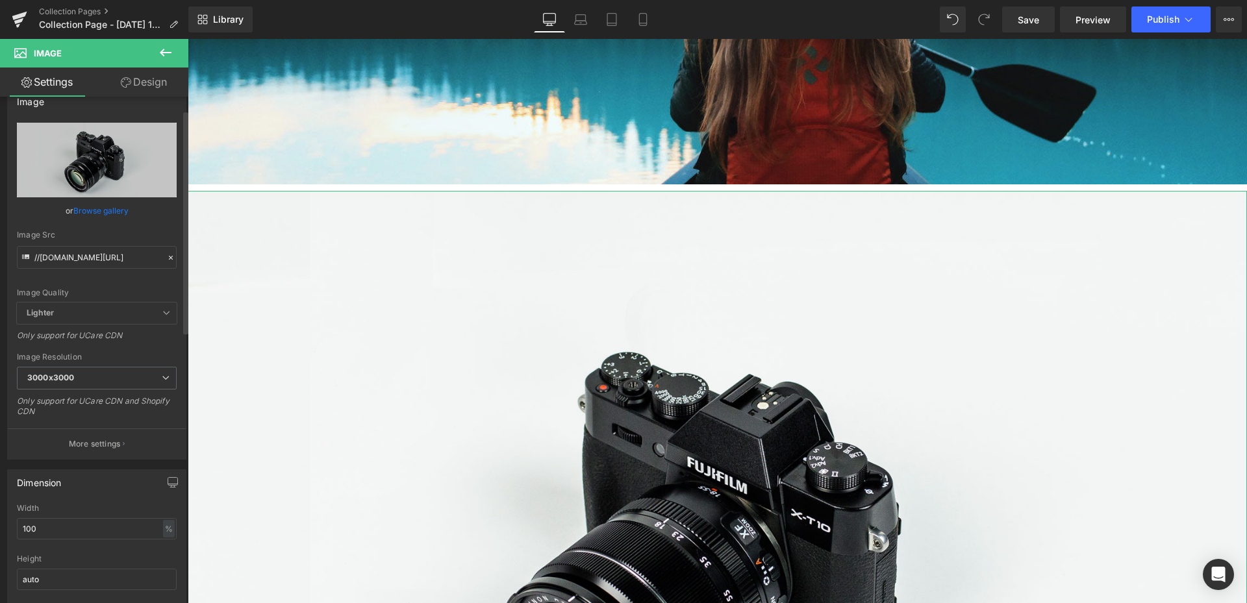
scroll to position [0, 0]
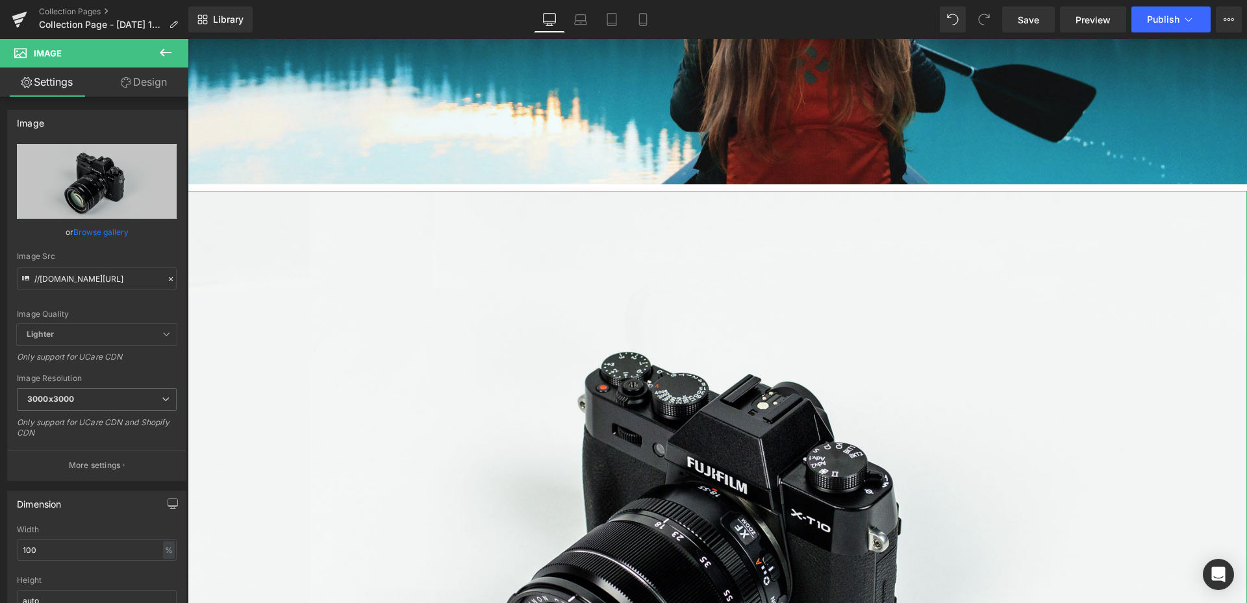
click at [137, 81] on link "Design" at bounding box center [144, 82] width 94 height 29
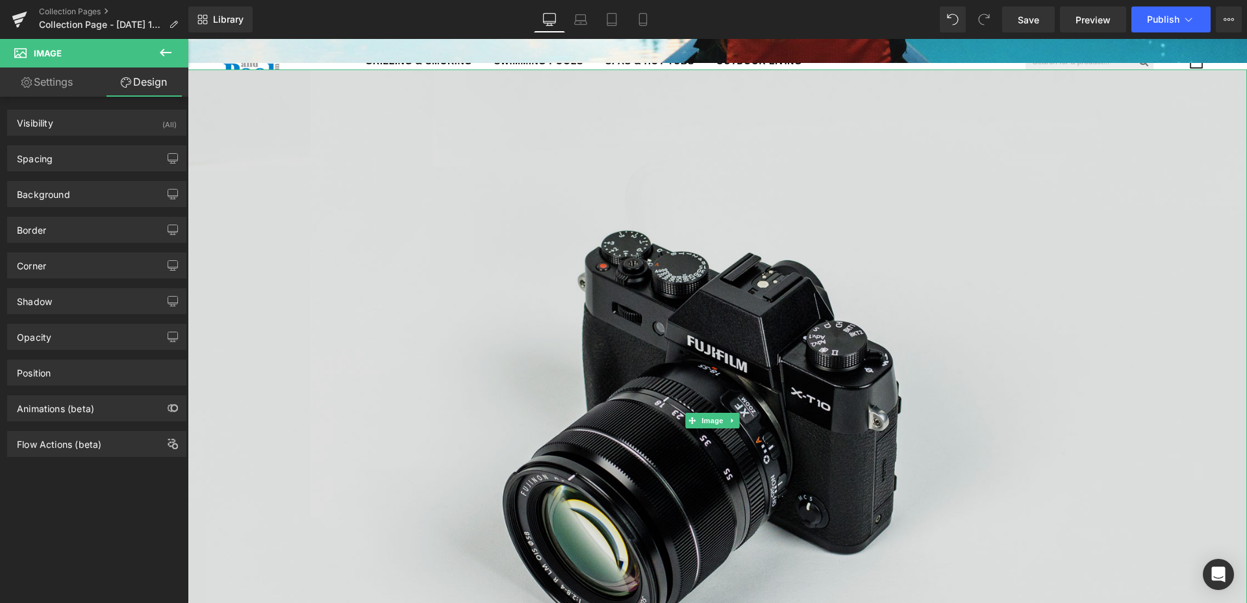
scroll to position [520, 0]
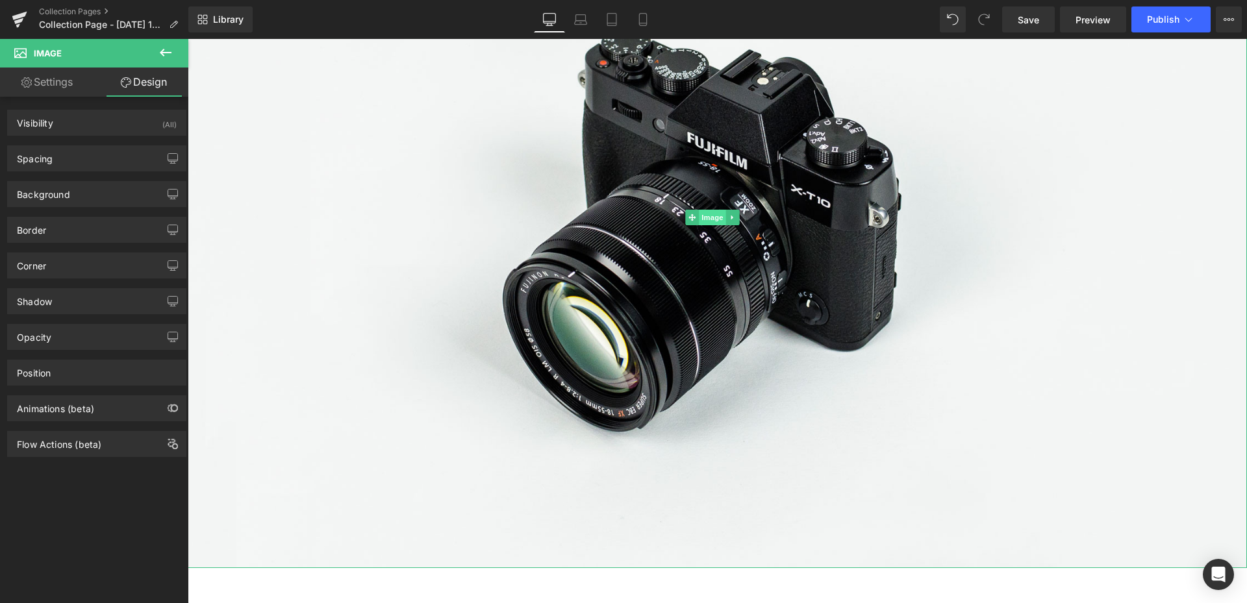
click at [721, 215] on span "Image" at bounding box center [712, 218] width 27 height 16
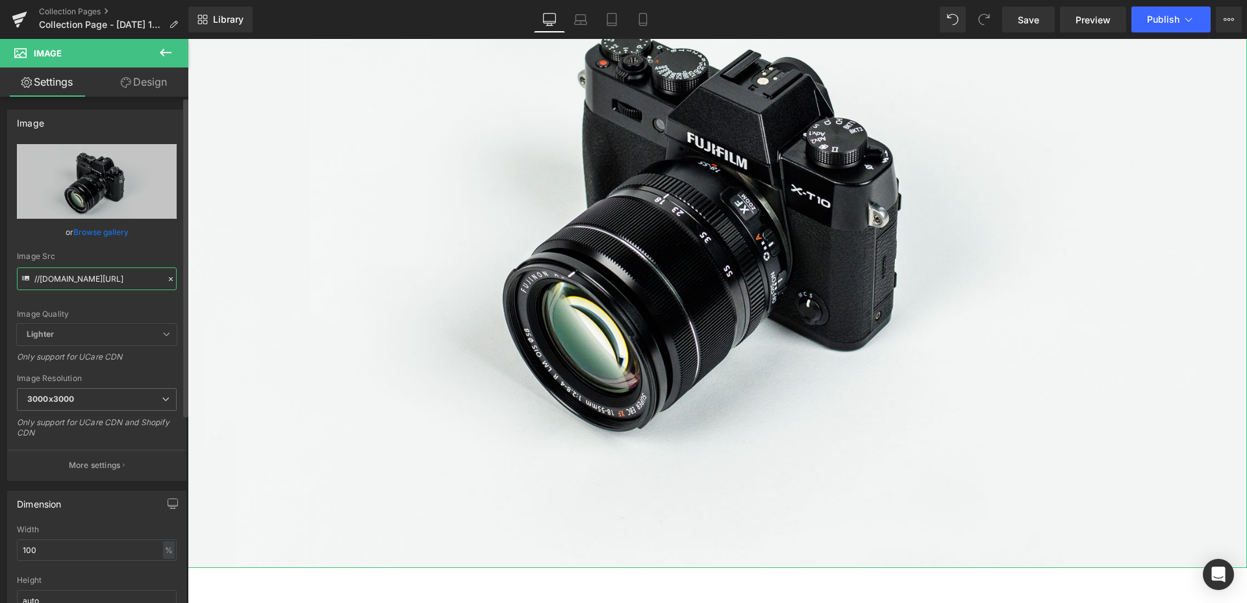
click at [136, 280] on input "//[DOMAIN_NAME][URL]" at bounding box center [97, 279] width 160 height 23
click at [121, 335] on span "Lighter" at bounding box center [97, 334] width 160 height 21
click at [166, 278] on icon at bounding box center [170, 279] width 9 height 9
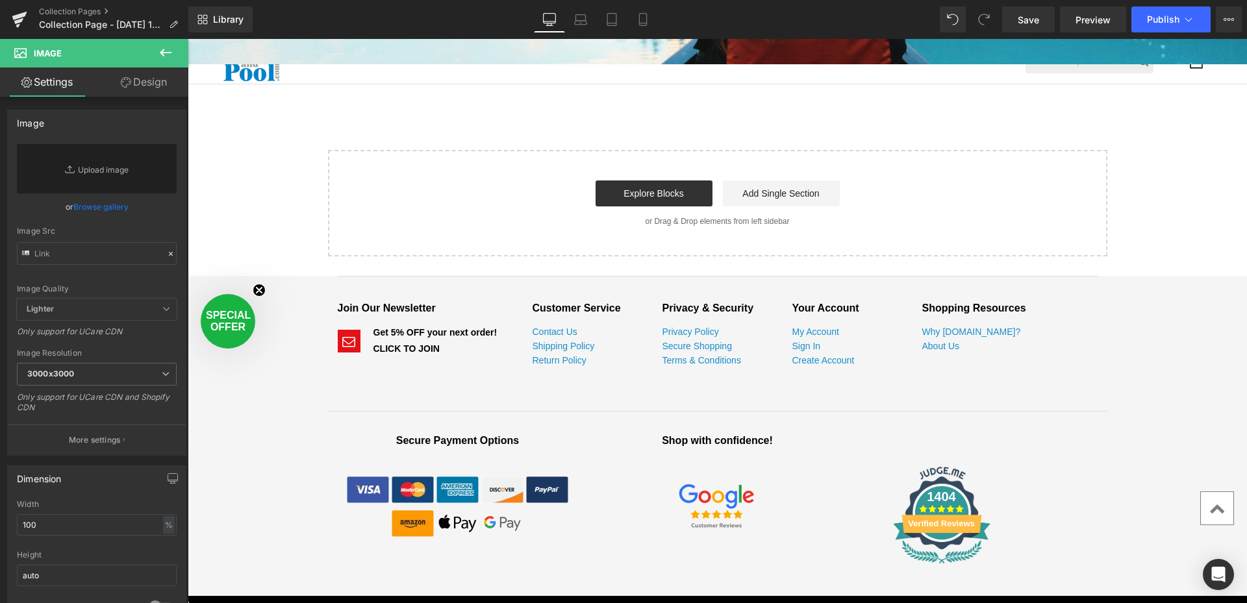
scroll to position [155, 0]
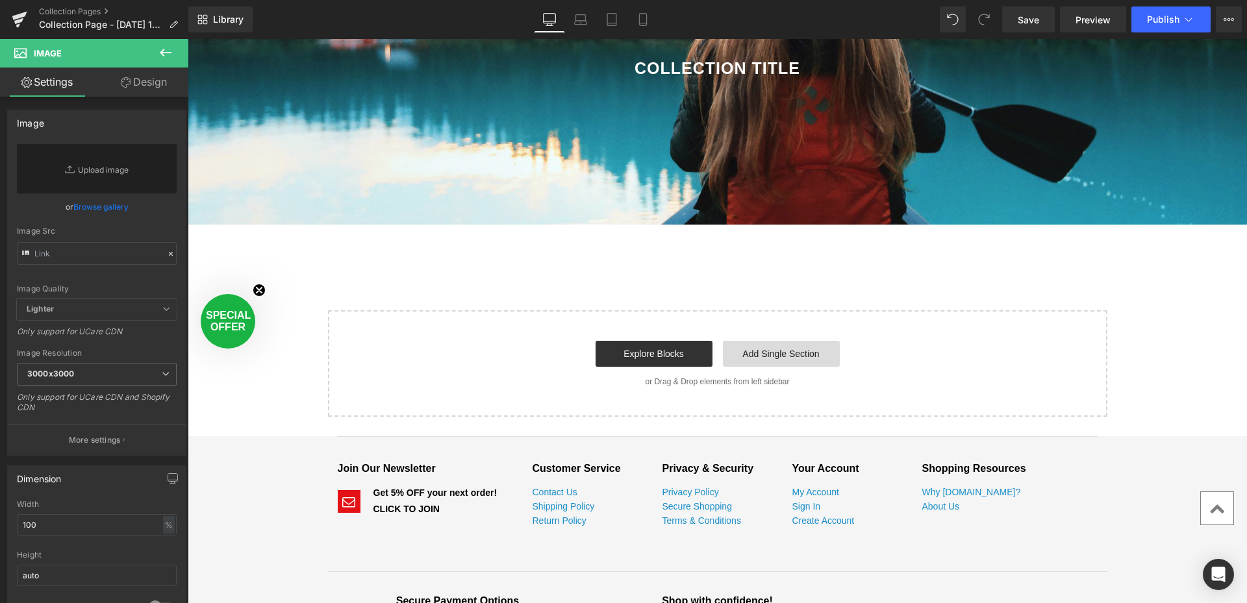
click at [798, 353] on link "Add Single Section" at bounding box center [781, 354] width 117 height 26
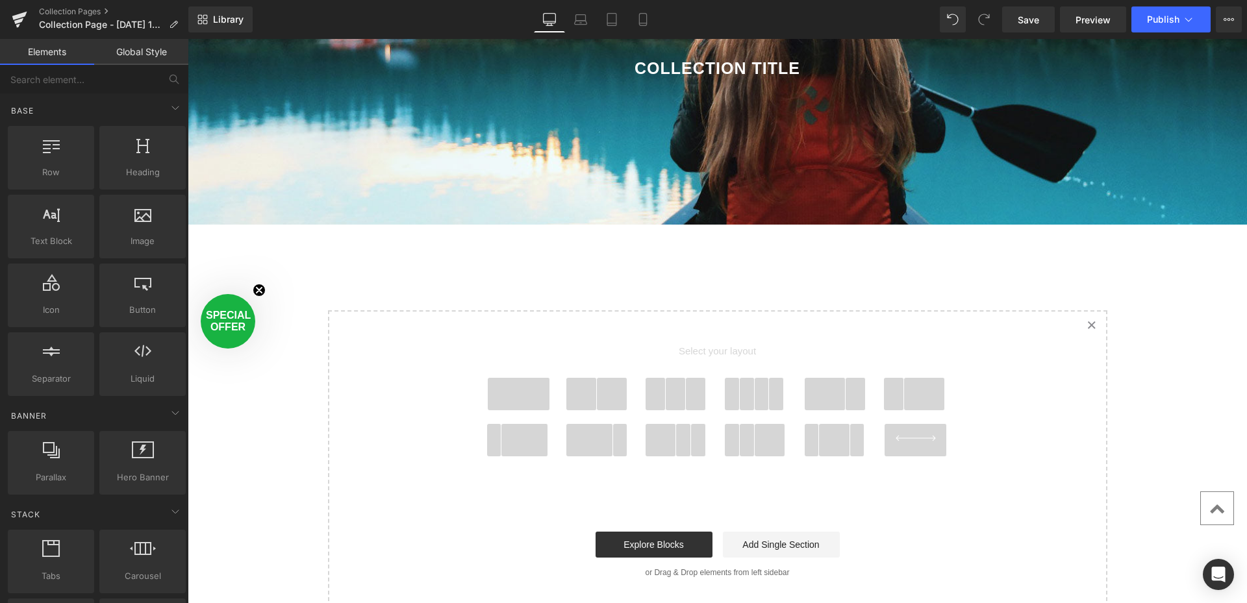
click at [749, 396] on span at bounding box center [747, 394] width 15 height 32
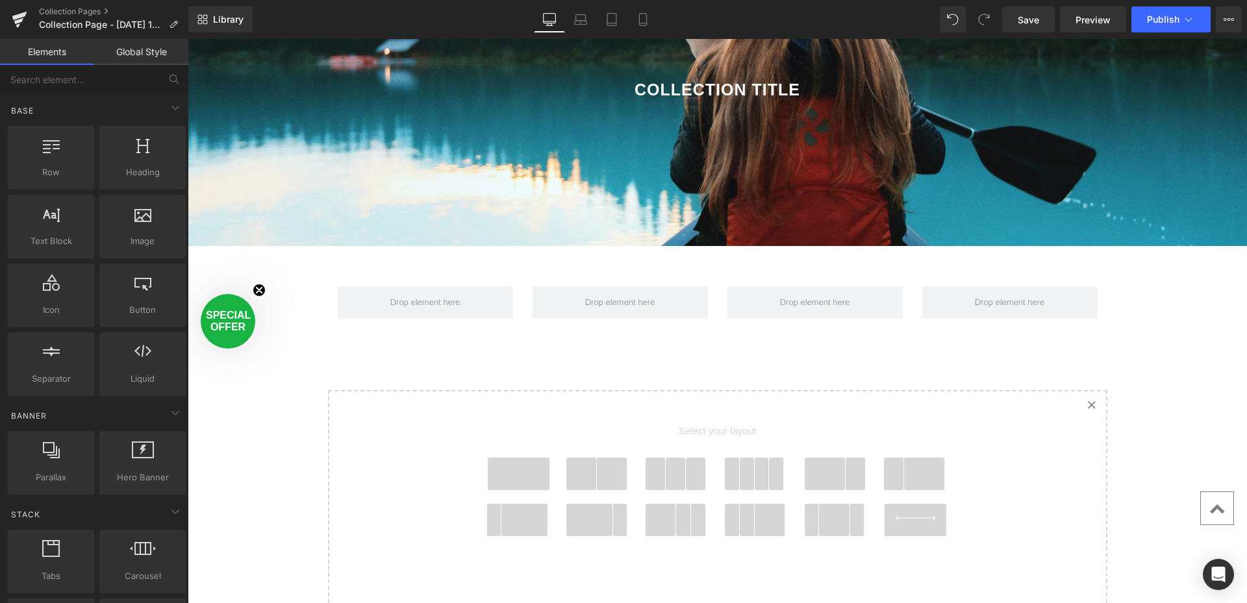
scroll to position [114, 0]
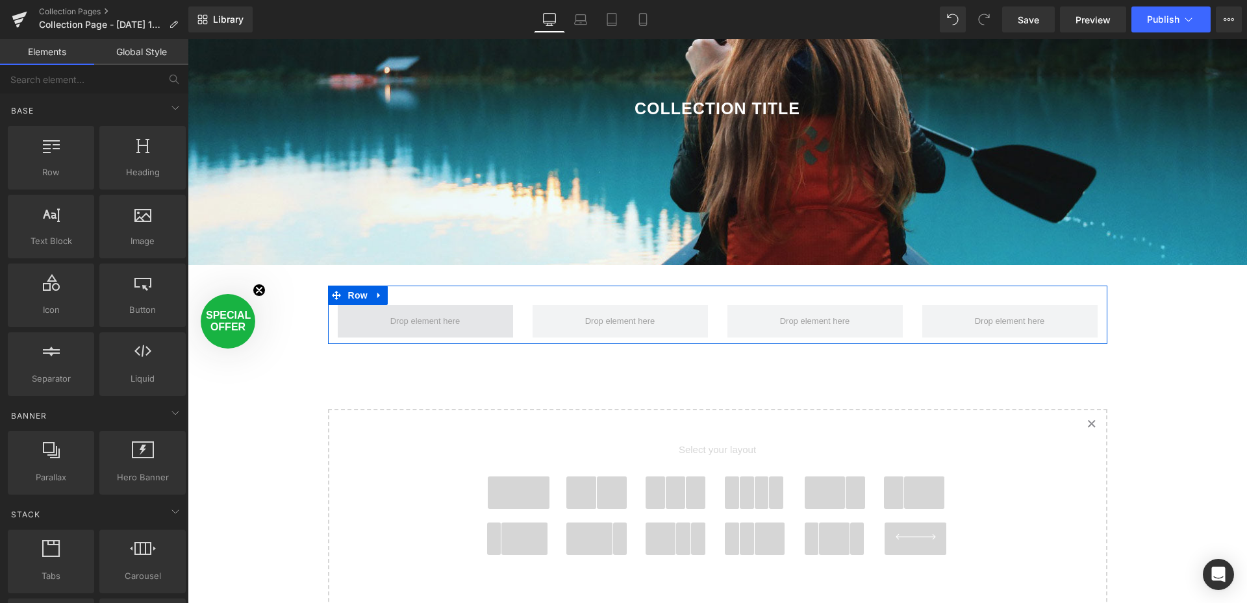
click at [434, 320] on span at bounding box center [425, 321] width 79 height 21
click at [416, 320] on span at bounding box center [425, 321] width 79 height 21
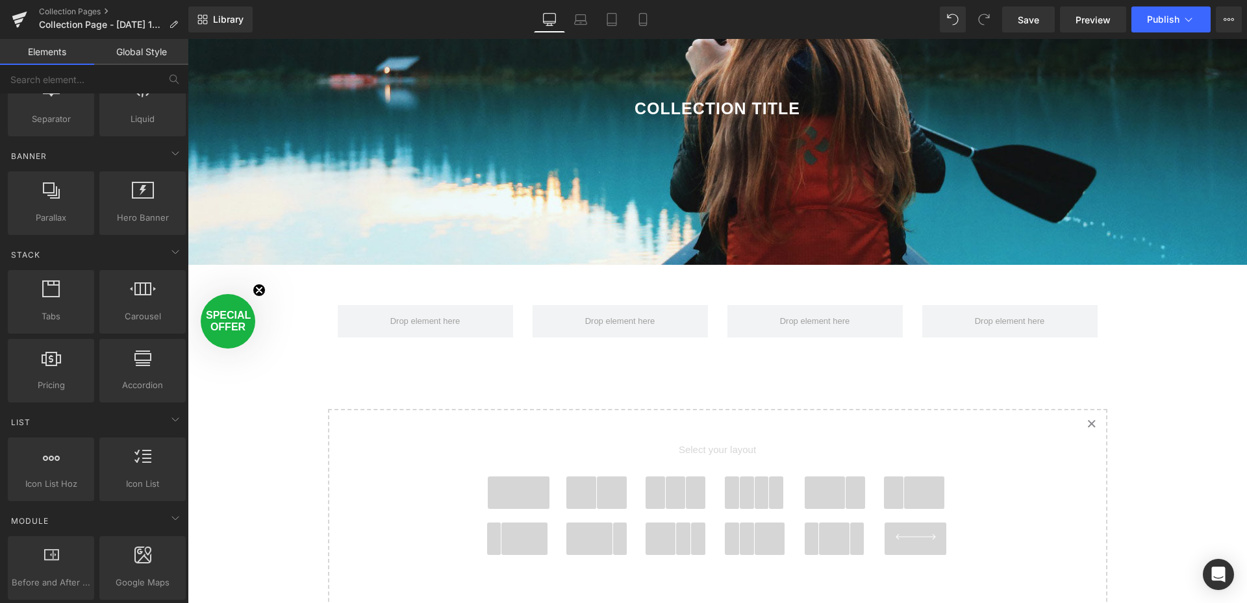
scroll to position [0, 0]
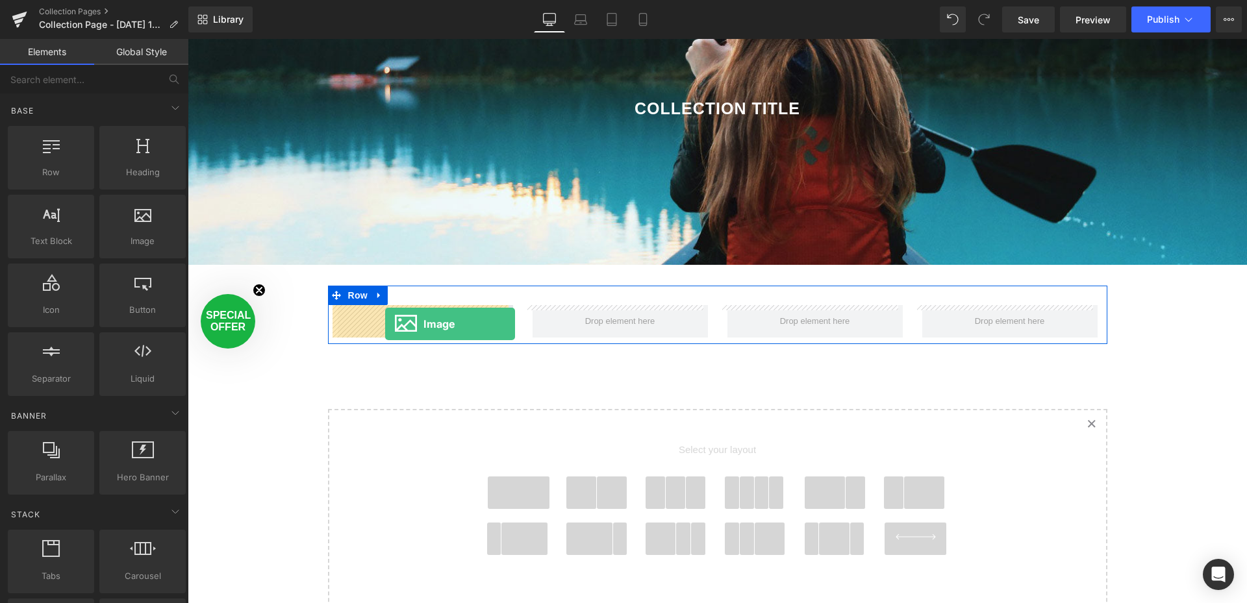
drag, startPoint x: 320, startPoint y: 264, endPoint x: 384, endPoint y: 324, distance: 88.2
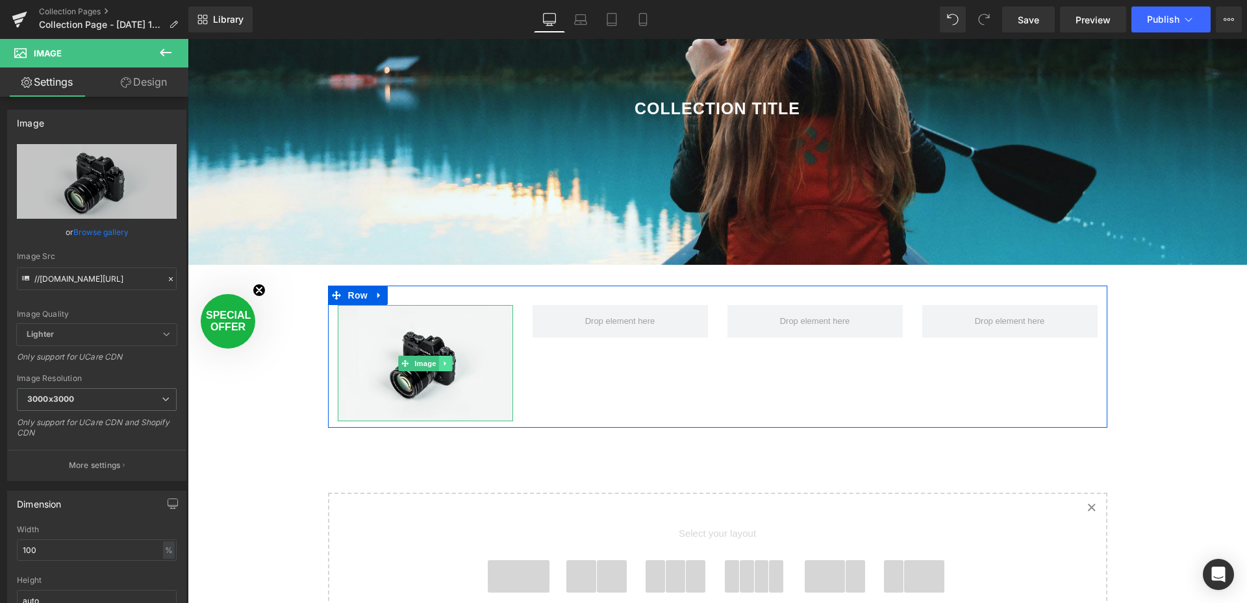
click at [442, 362] on icon at bounding box center [445, 364] width 7 height 8
click at [465, 364] on link at bounding box center [465, 364] width 14 height 16
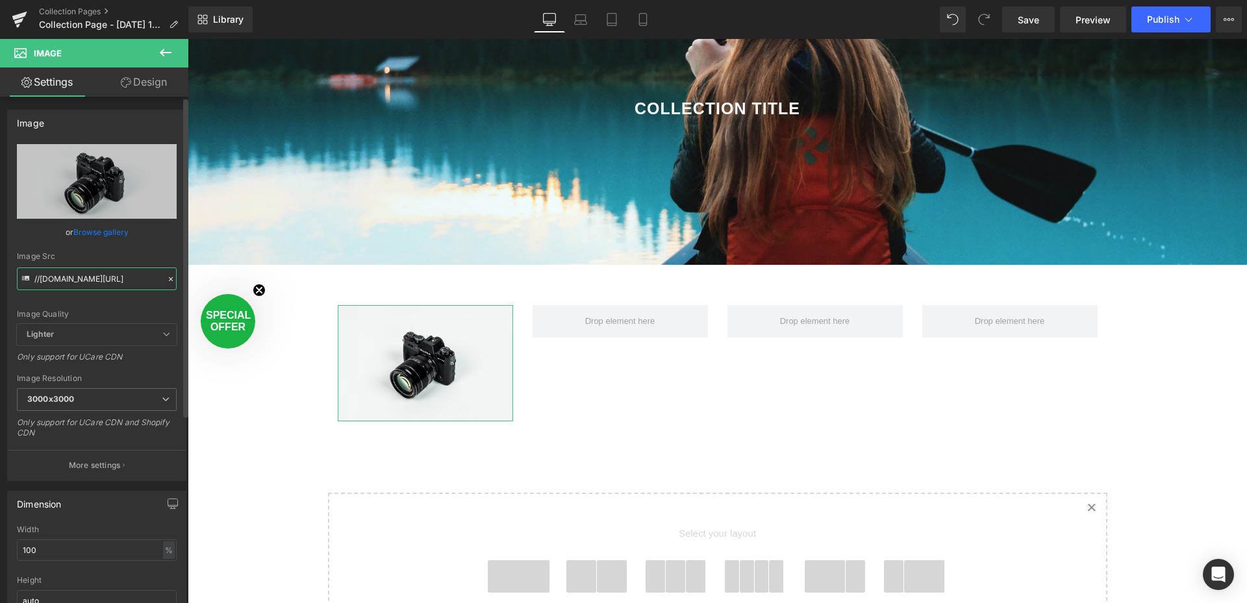
click at [77, 279] on input "//[DOMAIN_NAME][URL]" at bounding box center [97, 279] width 160 height 23
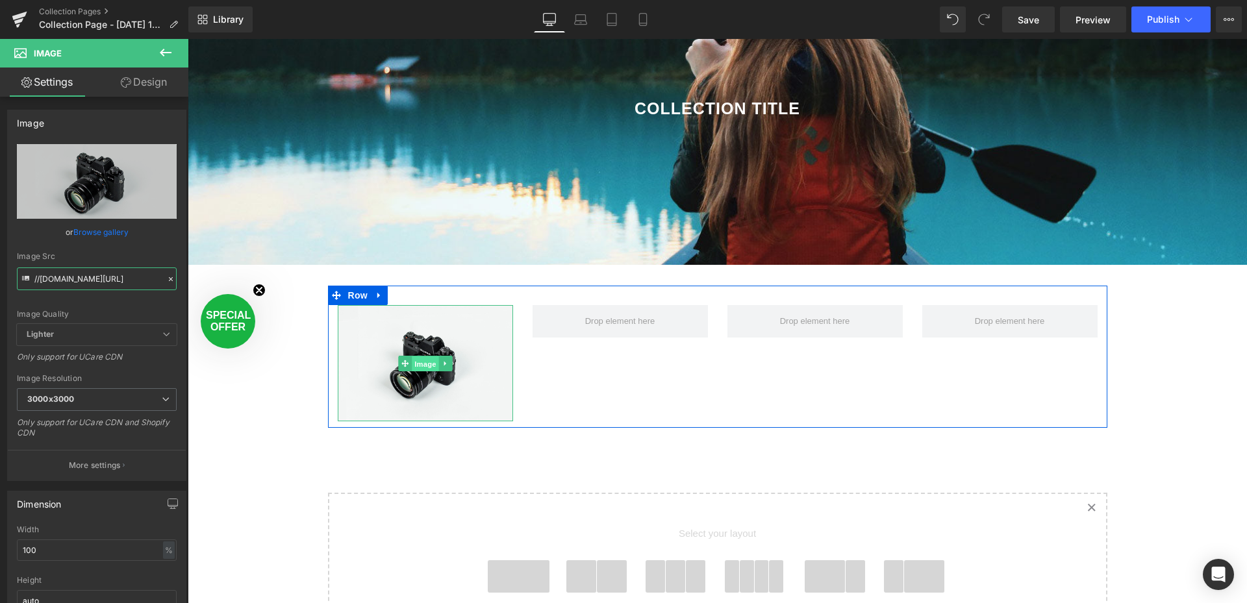
click at [423, 364] on span "Image" at bounding box center [425, 364] width 27 height 16
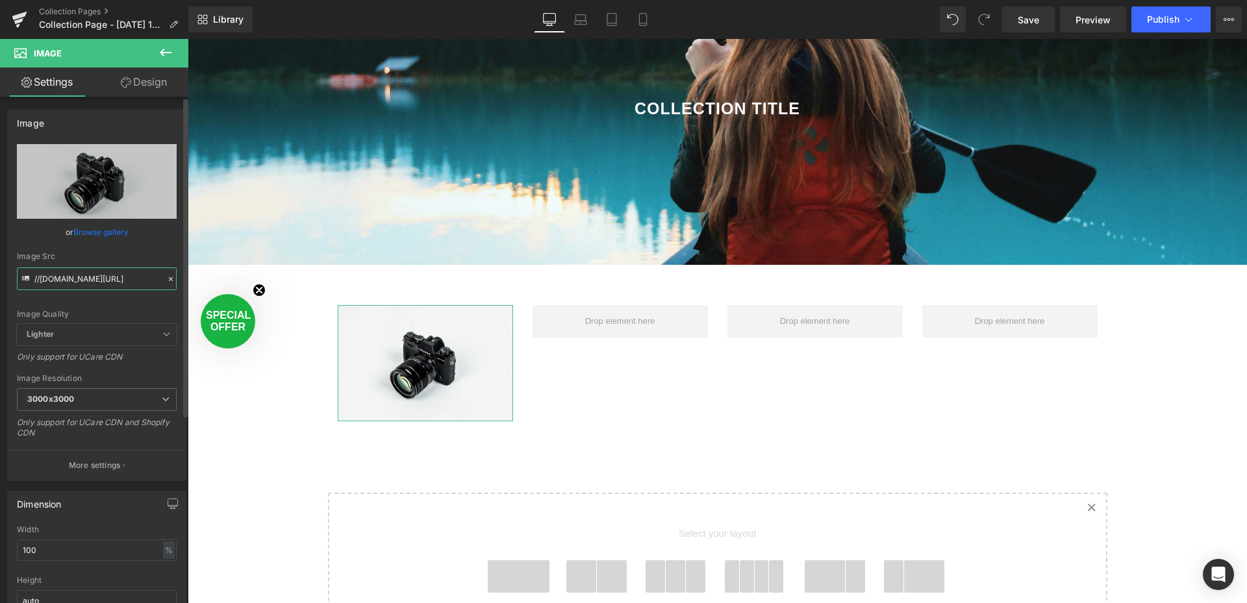
click at [117, 283] on input "//[DOMAIN_NAME][URL]" at bounding box center [97, 279] width 160 height 23
click at [116, 281] on input "//[DOMAIN_NAME][URL]" at bounding box center [97, 279] width 160 height 23
click at [101, 229] on link "Browse gallery" at bounding box center [100, 232] width 55 height 23
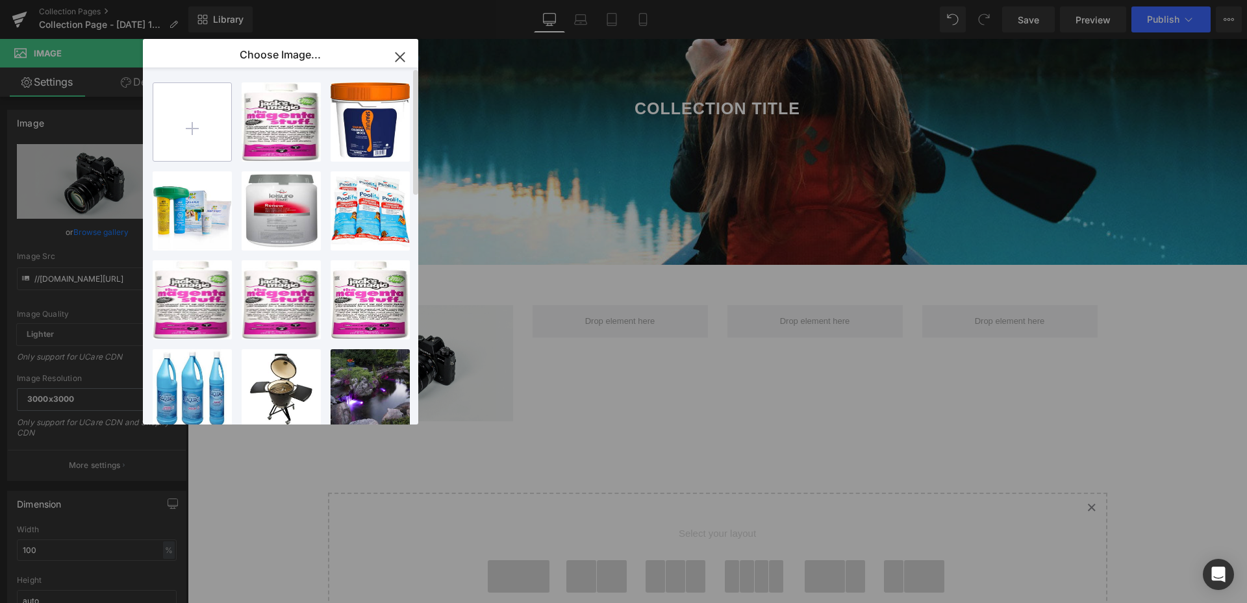
click at [190, 121] on input "file" at bounding box center [192, 122] width 78 height 78
click at [403, 54] on icon "button" at bounding box center [400, 57] width 8 height 8
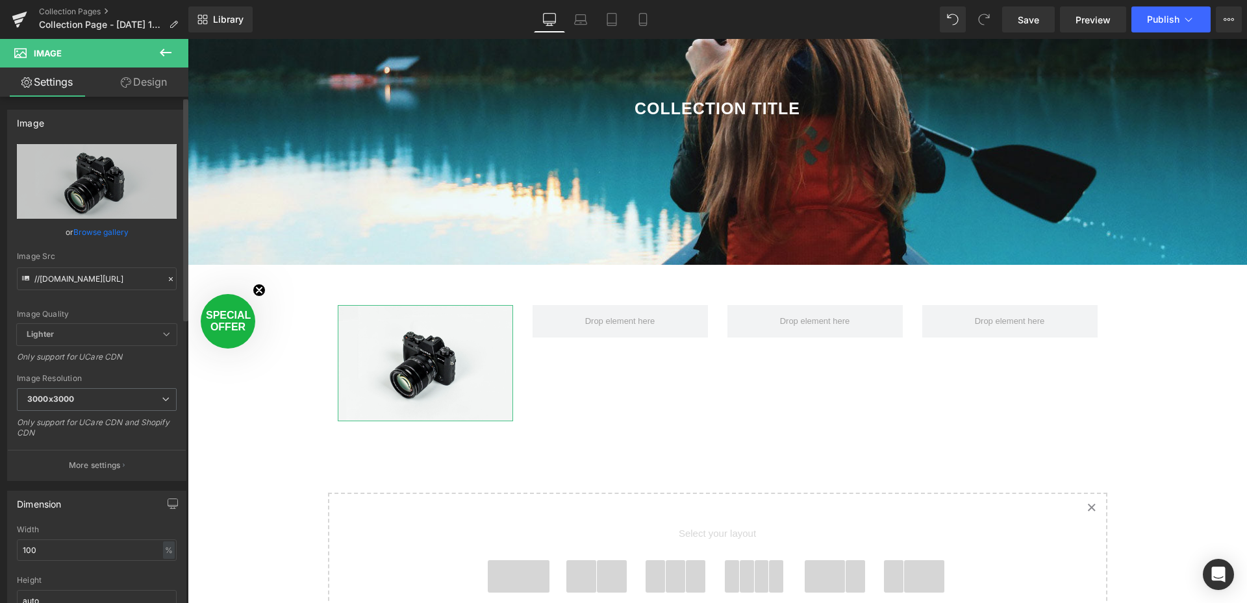
click at [92, 230] on link "Browse gallery" at bounding box center [100, 232] width 55 height 23
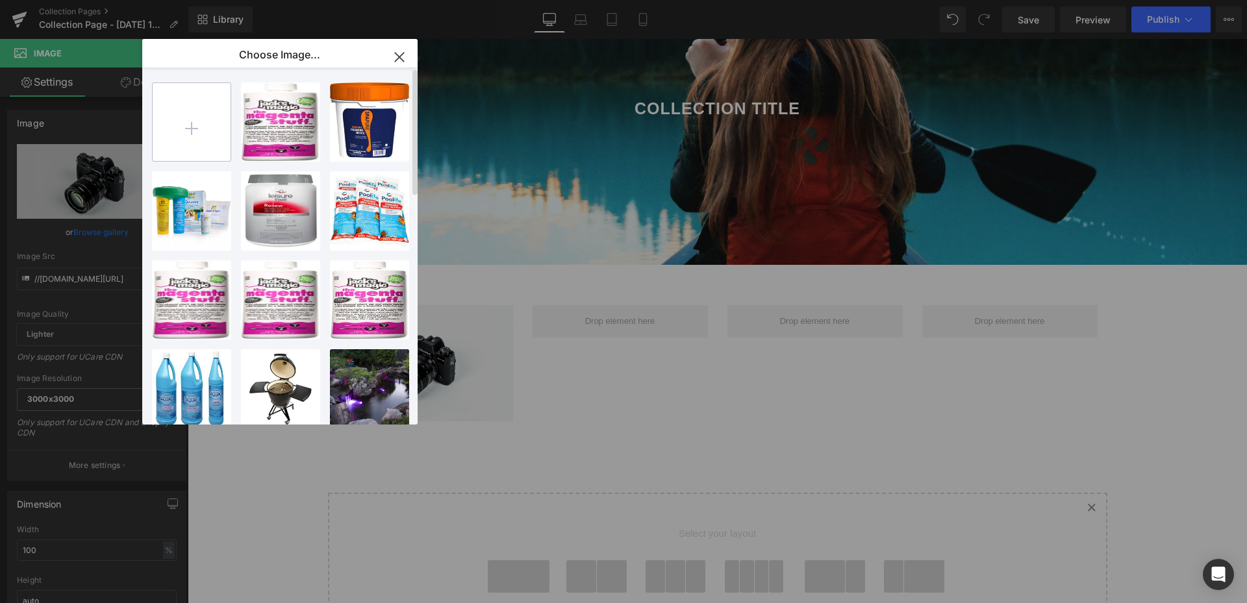
click at [197, 123] on input "file" at bounding box center [192, 122] width 78 height 78
type input "C:\fakepath\1_ovl.gif"
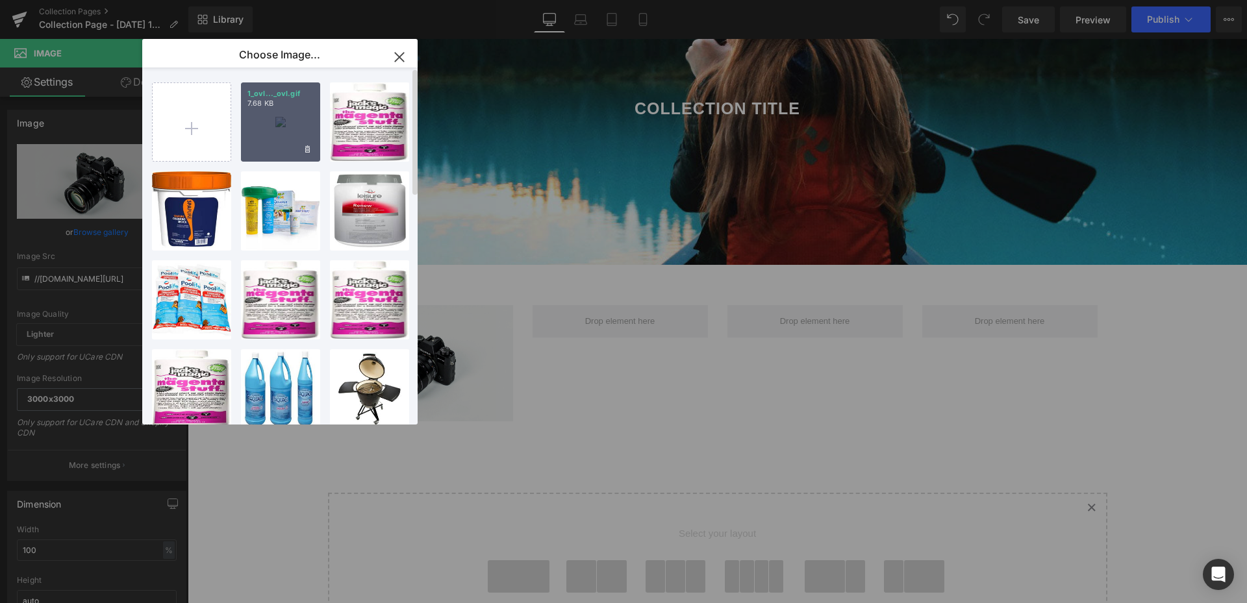
click at [279, 113] on div "1_ovl..._ovl.gif 7.68 KB" at bounding box center [280, 121] width 79 height 79
type input "[URL][DOMAIN_NAME]"
